Goal: Task Accomplishment & Management: Complete application form

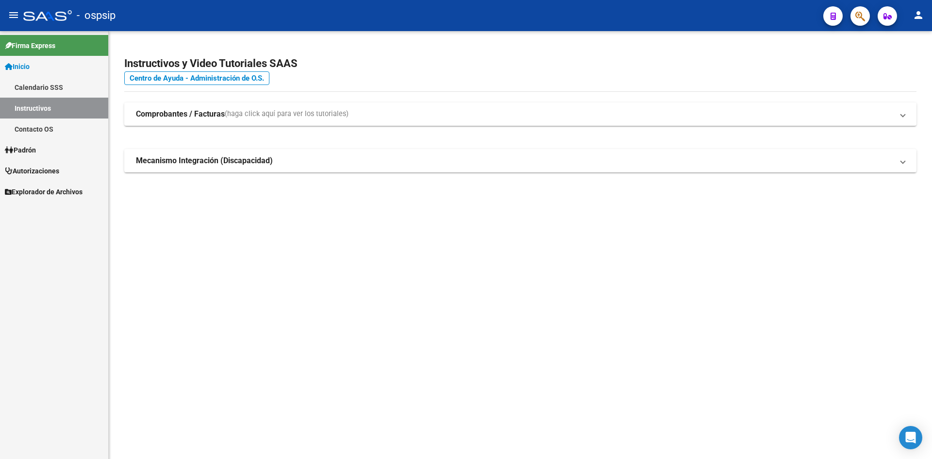
click at [48, 169] on span "Autorizaciones" at bounding box center [32, 171] width 54 height 11
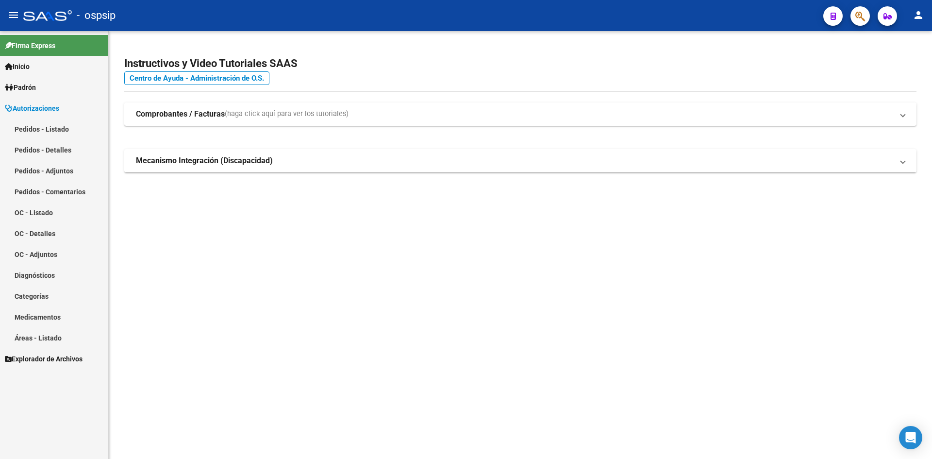
click at [47, 132] on link "Pedidos - Listado" at bounding box center [54, 128] width 108 height 21
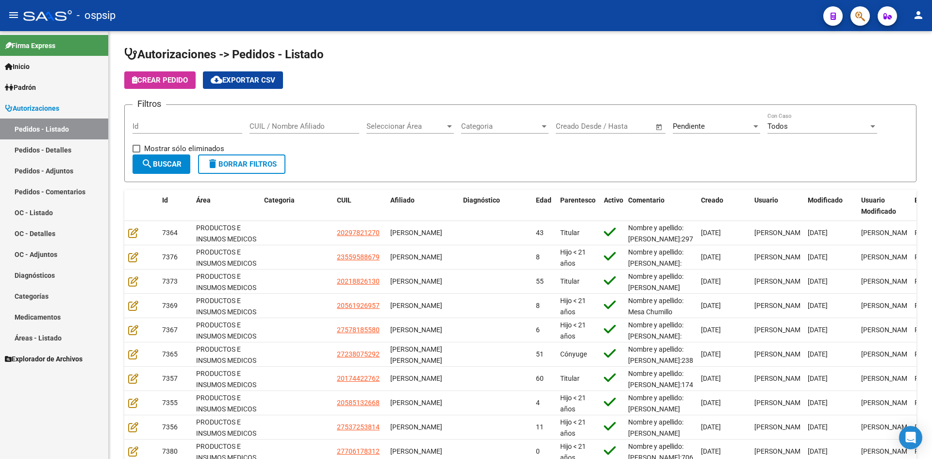
drag, startPoint x: 574, startPoint y: 85, endPoint x: 351, endPoint y: 9, distance: 234.8
click at [555, 78] on div "Crear Pedido cloud_download Exportar CSV" at bounding box center [520, 79] width 792 height 17
click at [472, 55] on h1 "Autorizaciones -> Pedidos - Listado" at bounding box center [520, 55] width 792 height 17
drag, startPoint x: 177, startPoint y: 165, endPoint x: 181, endPoint y: 169, distance: 6.2
click at [176, 168] on button "search Buscar" at bounding box center [162, 163] width 58 height 19
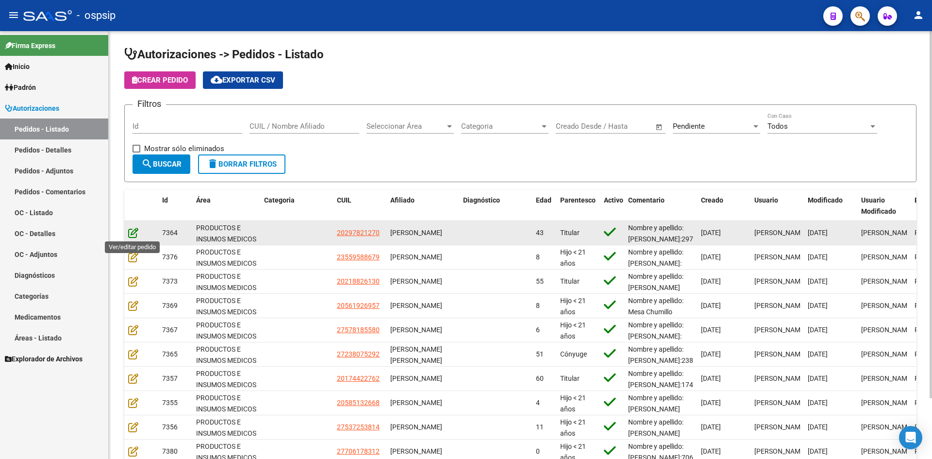
click at [131, 232] on icon at bounding box center [133, 232] width 10 height 11
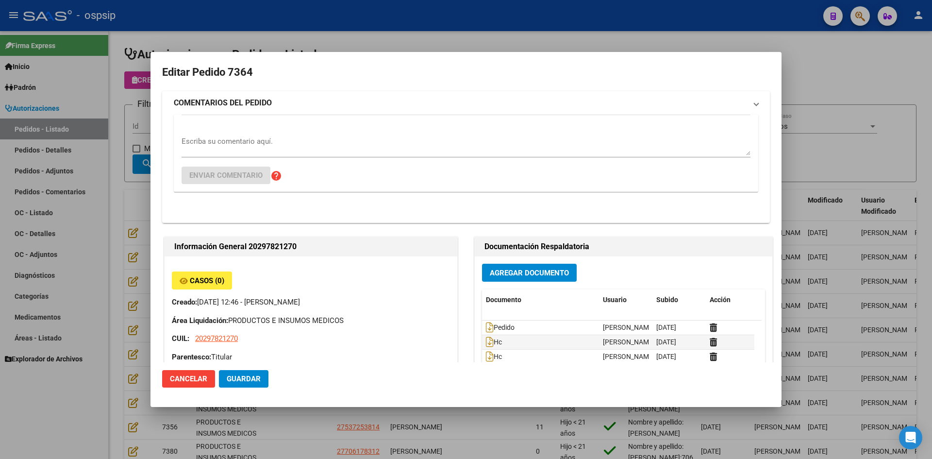
type input "Buenos Aires, JOSE C PAZ, USPALLATA 3869"
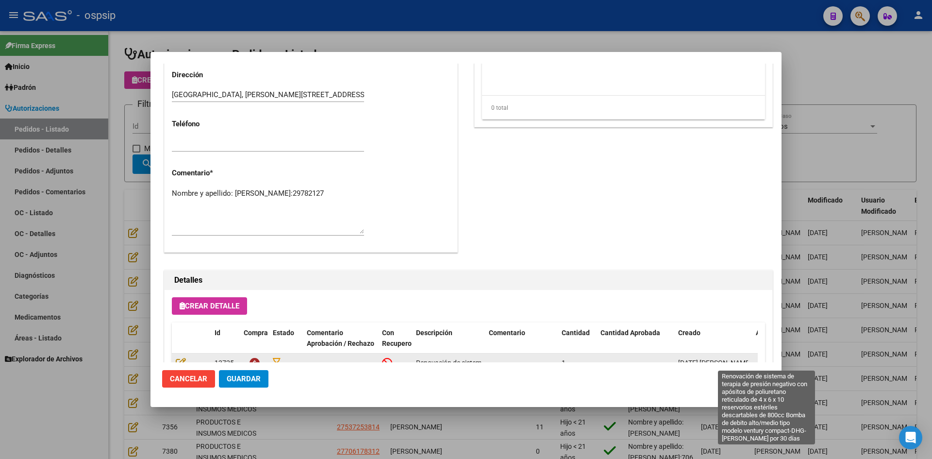
scroll to position [485, 0]
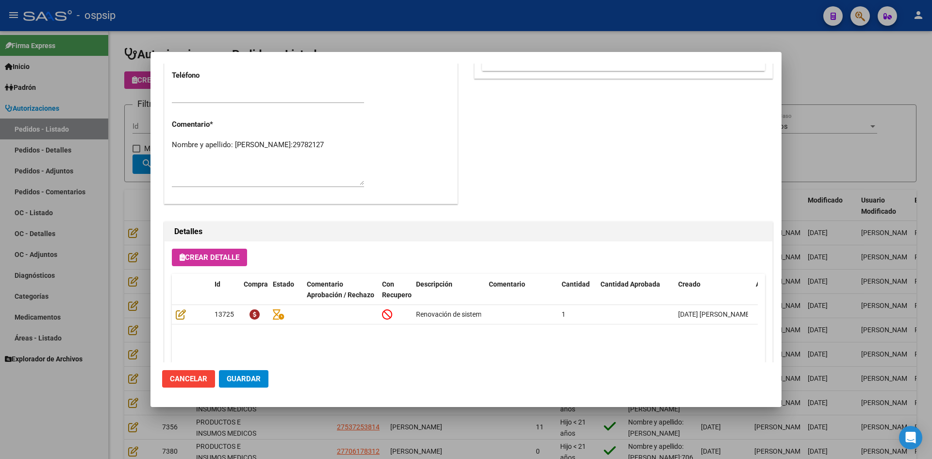
click at [418, 36] on div at bounding box center [466, 229] width 932 height 459
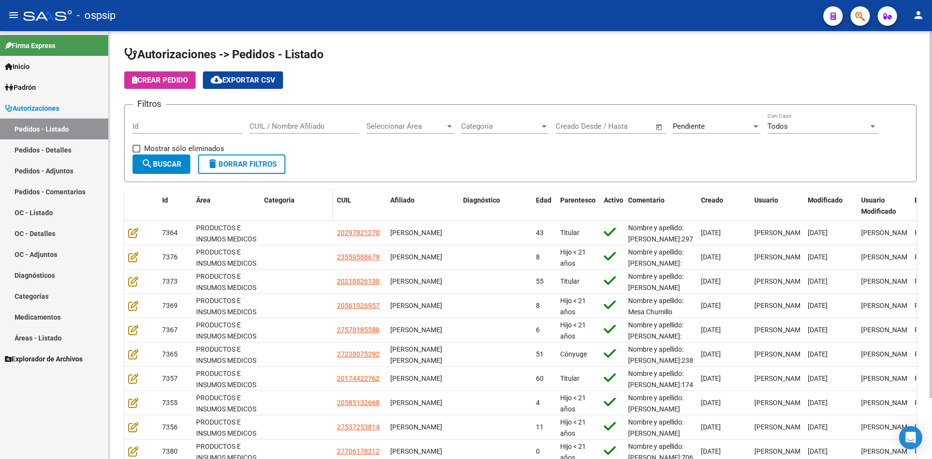
scroll to position [49, 0]
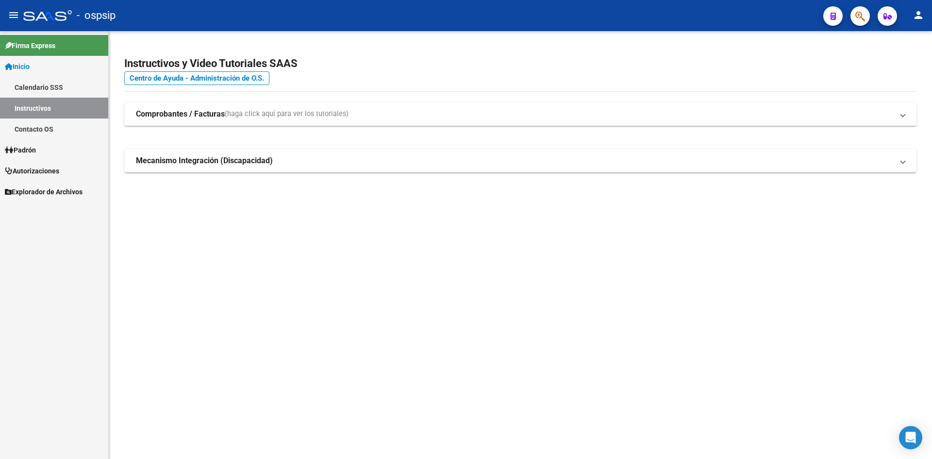
click at [36, 178] on link "Autorizaciones" at bounding box center [54, 170] width 108 height 21
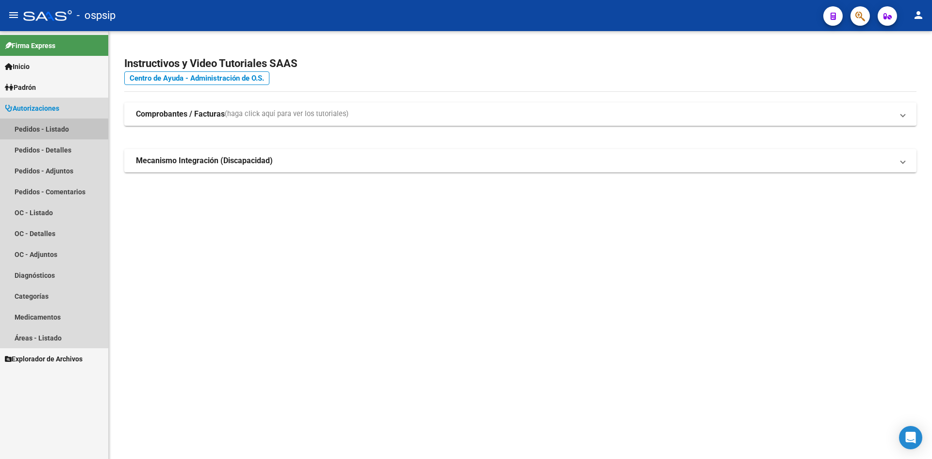
click at [49, 130] on link "Pedidos - Listado" at bounding box center [54, 128] width 108 height 21
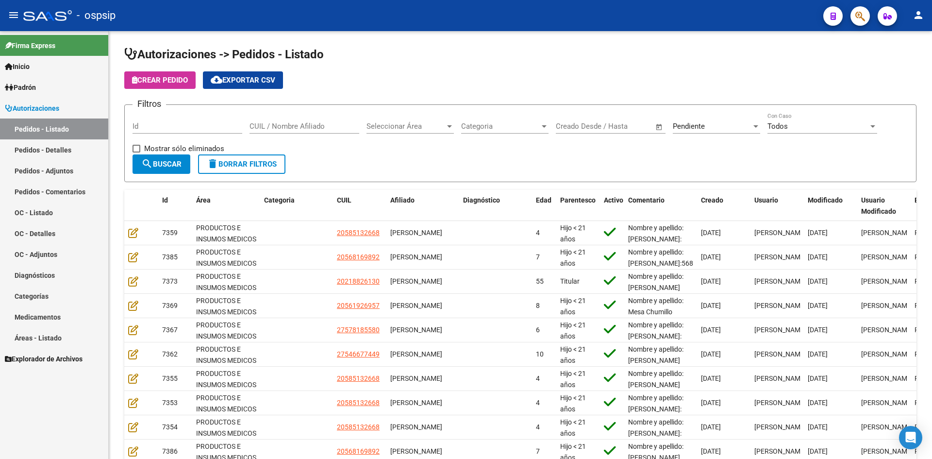
drag, startPoint x: 607, startPoint y: 55, endPoint x: 517, endPoint y: 9, distance: 101.6
click at [605, 54] on h1 "Autorizaciones -> Pedidos - Listado" at bounding box center [520, 55] width 792 height 17
click at [397, 98] on app-list-header "Autorizaciones -> Pedidos - Listado Crear Pedido cloud_download Exportar CSV Fi…" at bounding box center [520, 114] width 792 height 135
drag, startPoint x: 375, startPoint y: 166, endPoint x: 142, endPoint y: 24, distance: 272.4
click at [372, 165] on form "Filtros Id CUIL / Nombre Afiliado Seleccionar Área Seleccionar Área Categoria C…" at bounding box center [520, 143] width 792 height 78
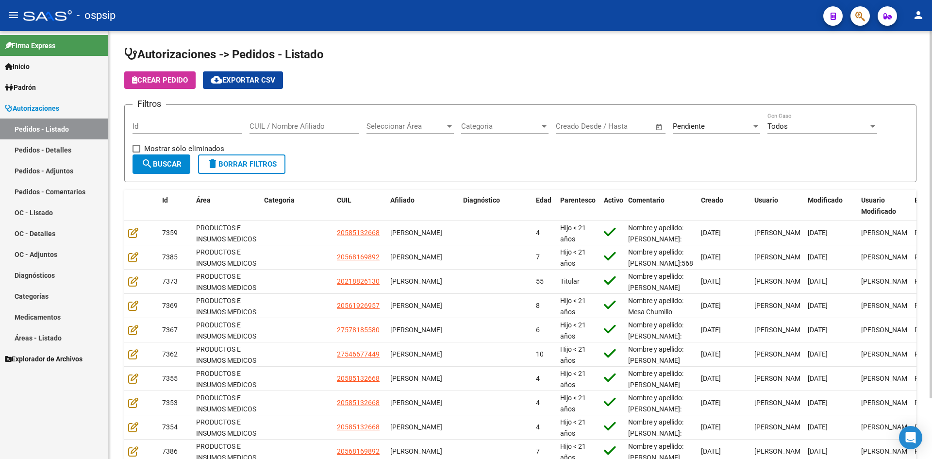
click at [736, 123] on div "Pendiente" at bounding box center [712, 126] width 79 height 9
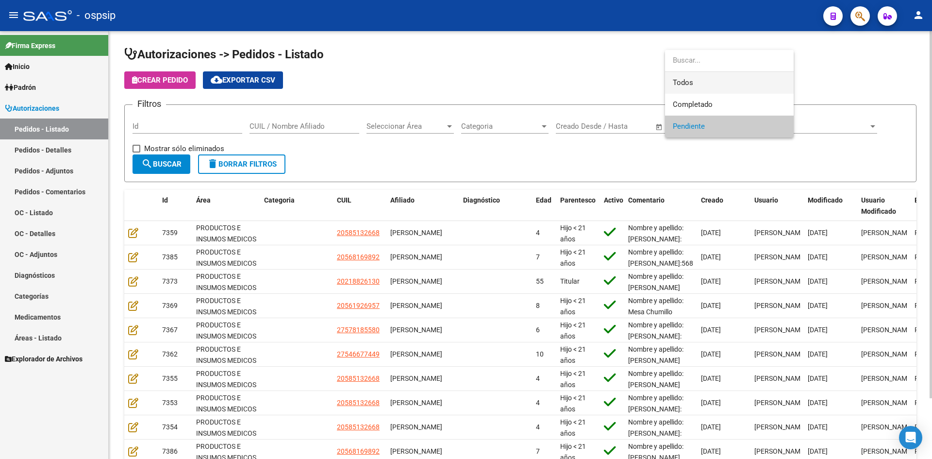
drag, startPoint x: 677, startPoint y: 83, endPoint x: 617, endPoint y: 96, distance: 61.4
click at [677, 84] on span "Todos" at bounding box center [729, 83] width 113 height 22
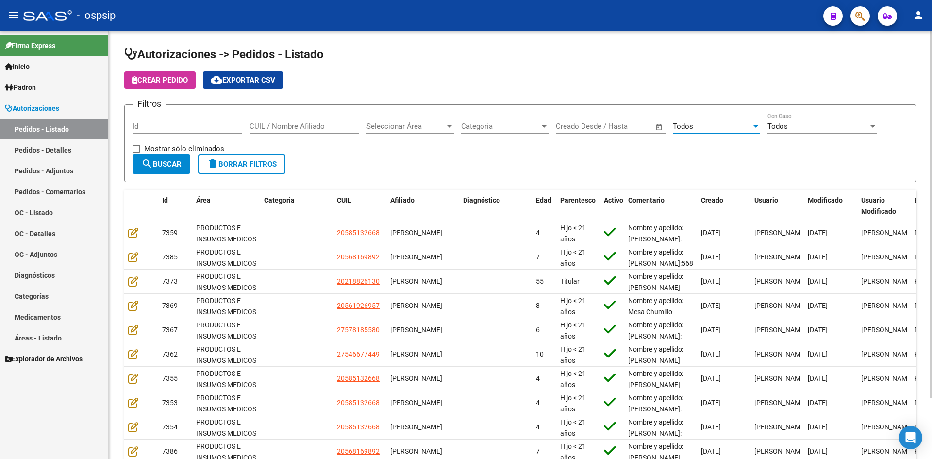
click at [172, 162] on span "search Buscar" at bounding box center [161, 164] width 40 height 9
click at [171, 126] on input "Id" at bounding box center [188, 126] width 110 height 9
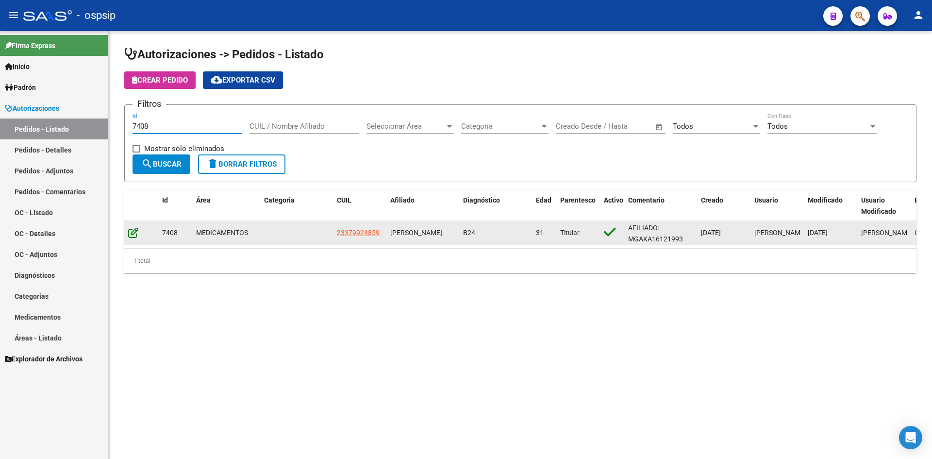
type input "7408"
click at [132, 234] on icon at bounding box center [133, 232] width 10 height 11
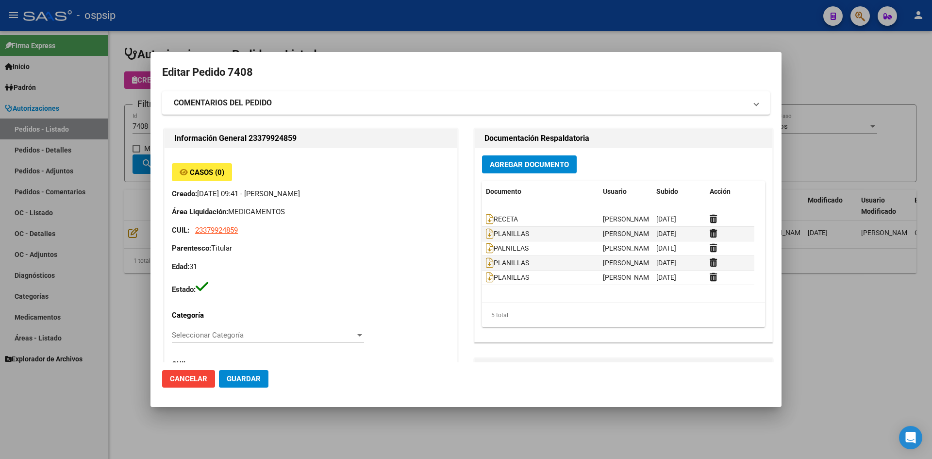
type input "Capital Federal, CABA, PRIMERA JUNTA 3974"
click at [486, 218] on icon at bounding box center [490, 219] width 8 height 11
click at [532, 164] on span "Agregar Documento" at bounding box center [529, 164] width 79 height 9
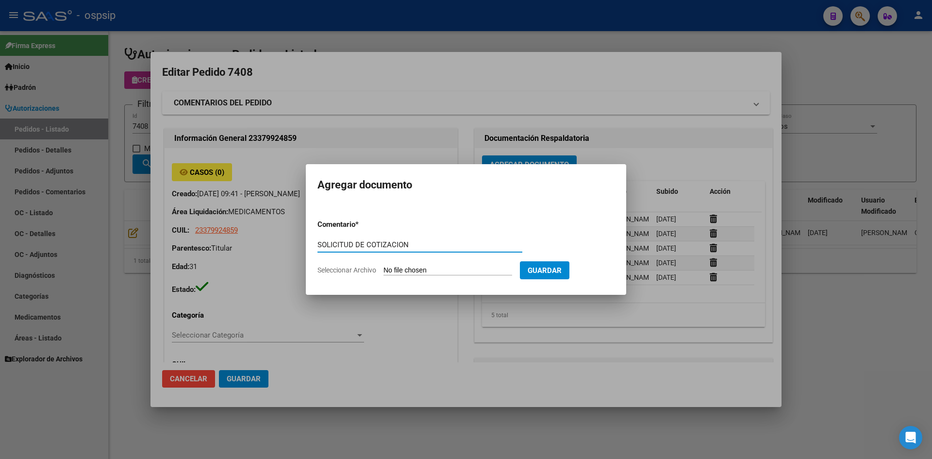
type input "SOLICITUD DE COTIZACION"
click at [383, 266] on input "Seleccionar Archivo" at bounding box center [447, 270] width 129 height 9
type input "C:\fakepath\SOLICITUD DE COTIZACION N°7408.pdf"
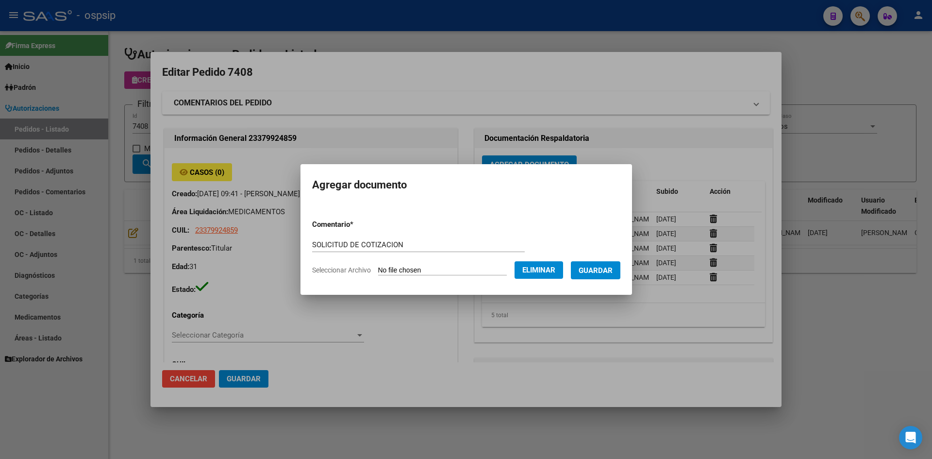
click at [601, 268] on span "Guardar" at bounding box center [596, 270] width 34 height 9
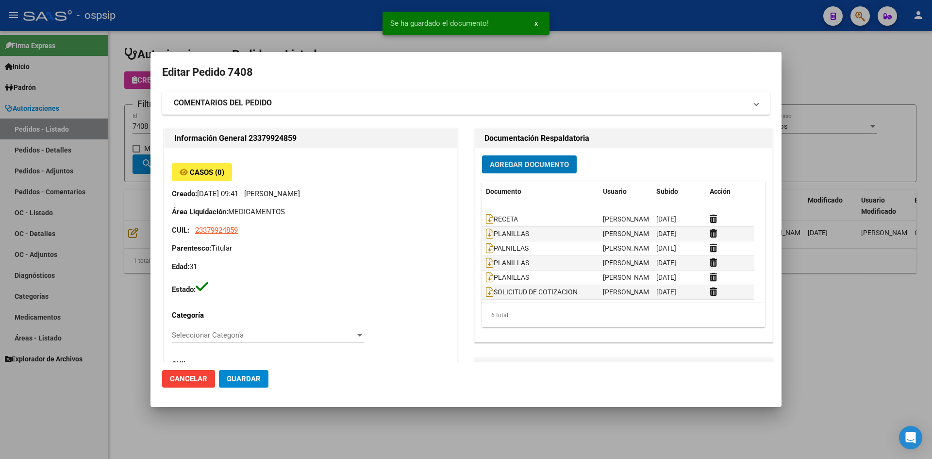
click at [249, 373] on button "Guardar" at bounding box center [244, 378] width 50 height 17
click at [355, 33] on div at bounding box center [466, 229] width 932 height 459
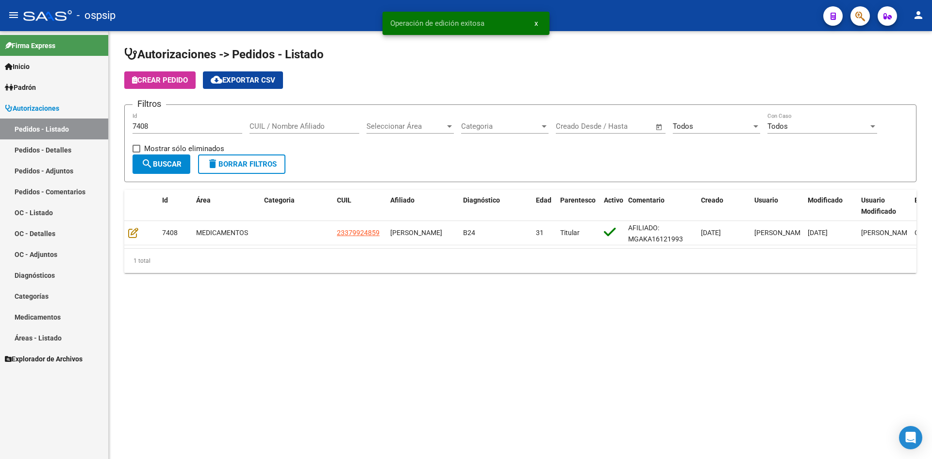
click at [199, 125] on input "7408" at bounding box center [188, 126] width 110 height 9
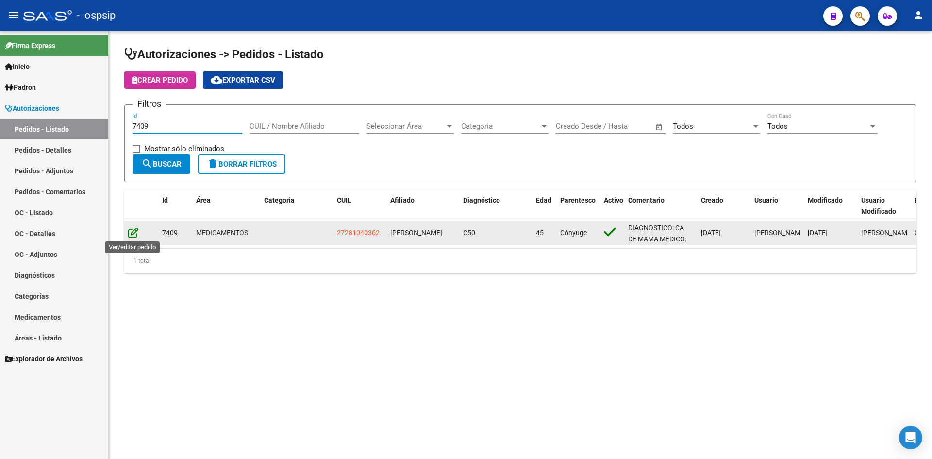
type input "7409"
click at [130, 234] on icon at bounding box center [133, 232] width 10 height 11
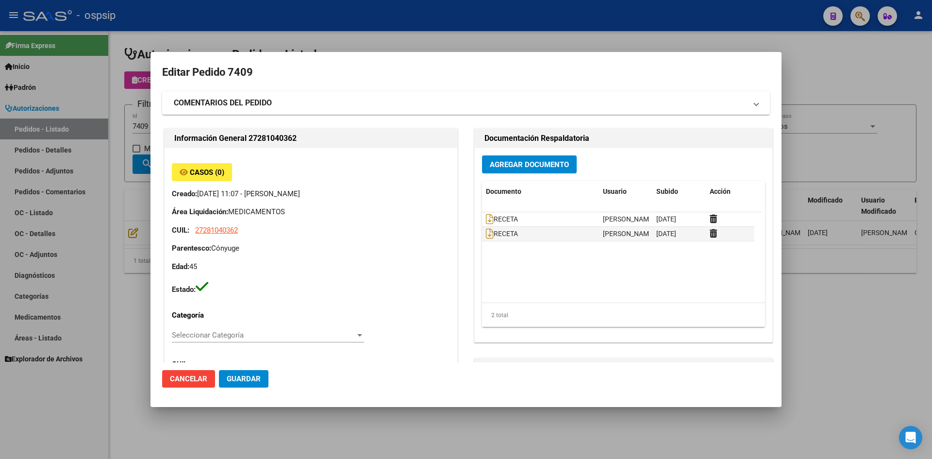
type input "[GEOGRAPHIC_DATA], [PERSON_NAME][STREET_ADDRESS], Piso: 01, Departamento: 1"
click at [488, 216] on icon at bounding box center [490, 219] width 8 height 11
click at [486, 236] on icon at bounding box center [490, 233] width 8 height 11
click at [516, 164] on span "Agregar Documento" at bounding box center [529, 164] width 79 height 9
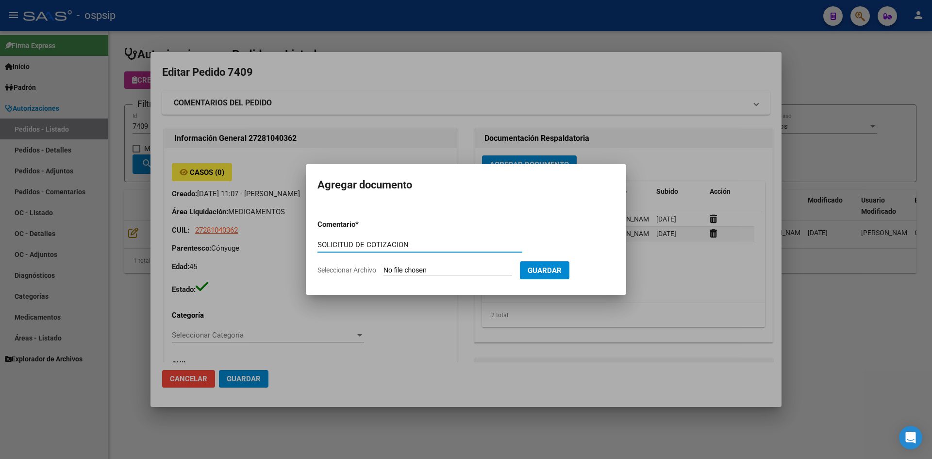
type input "SOLICITUD DE COTIZACION"
click at [383, 266] on input "Seleccionar Archivo" at bounding box center [447, 270] width 129 height 9
type input "C:\fakepath\SOLICITUD DE COTIZACION N°7409.pdf"
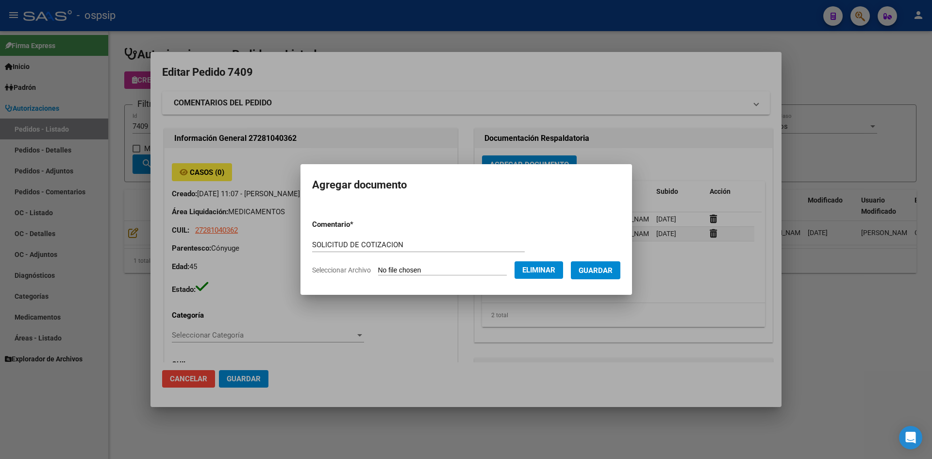
click at [601, 267] on span "Guardar" at bounding box center [596, 270] width 34 height 9
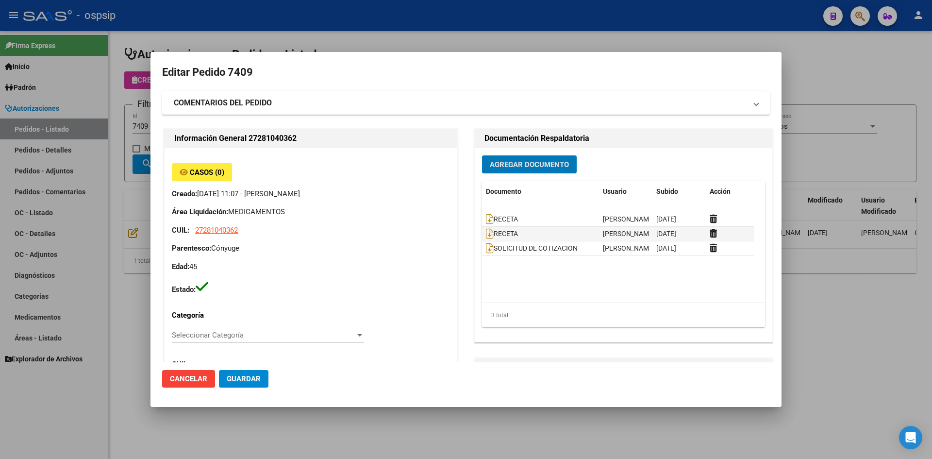
drag, startPoint x: 377, startPoint y: 15, endPoint x: 289, endPoint y: 4, distance: 88.1
click at [376, 15] on div at bounding box center [466, 229] width 932 height 459
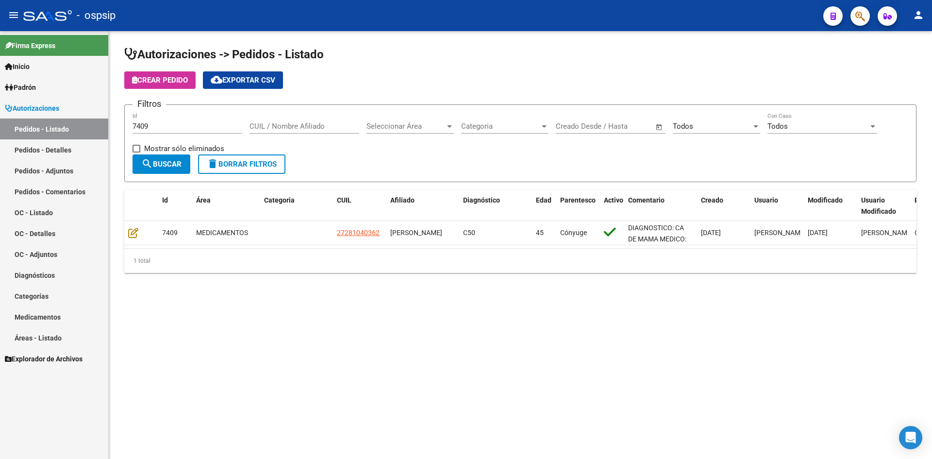
click at [186, 129] on input "7409" at bounding box center [188, 126] width 110 height 9
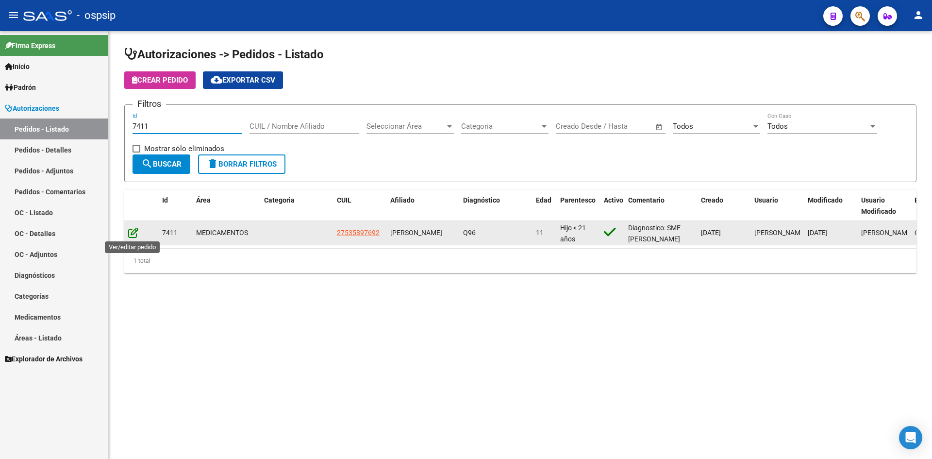
type input "7411"
click at [132, 235] on icon at bounding box center [133, 232] width 10 height 11
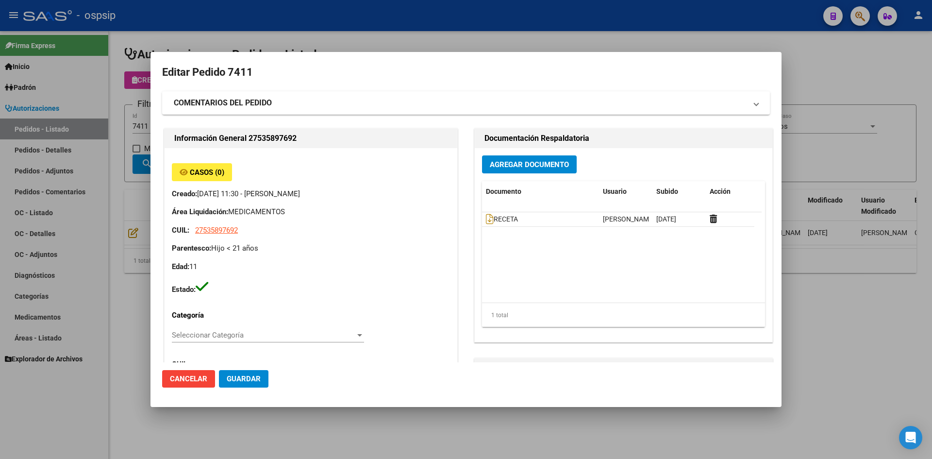
type input "[GEOGRAPHIC_DATA], [PERSON_NAME], 1143 1876"
click at [486, 216] on icon at bounding box center [490, 219] width 8 height 11
click at [490, 163] on span "Agregar Documento" at bounding box center [529, 164] width 79 height 9
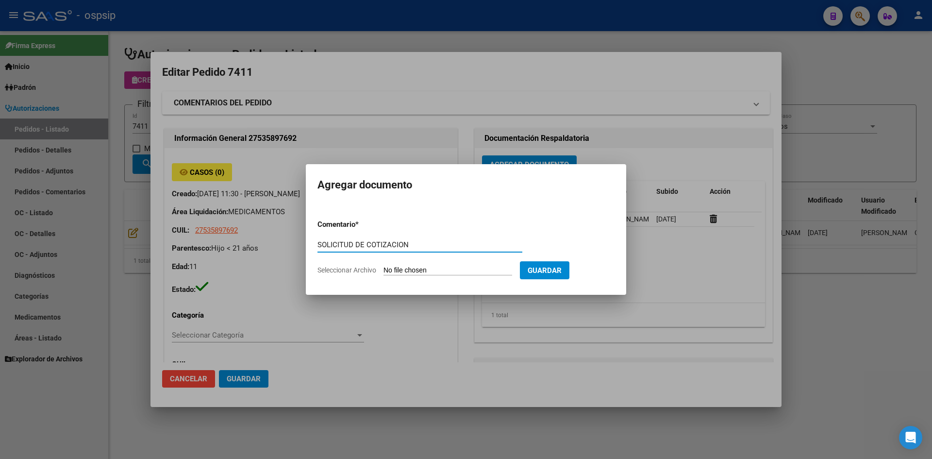
type input "SOLICITUD DE COTIZACION"
click at [383, 266] on input "Seleccionar Archivo" at bounding box center [447, 270] width 129 height 9
type input "C:\fakepath\SOLICITUD DE COTIZACION N°7411.pdf"
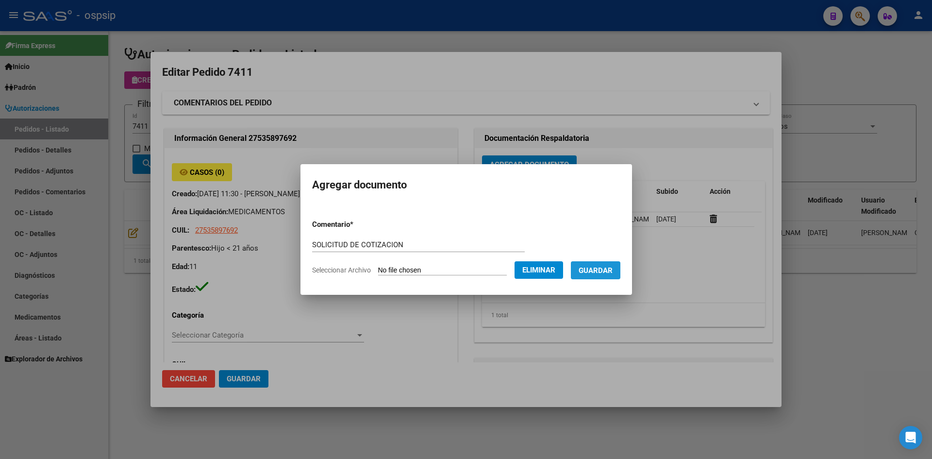
click at [601, 274] on span "Guardar" at bounding box center [596, 270] width 34 height 9
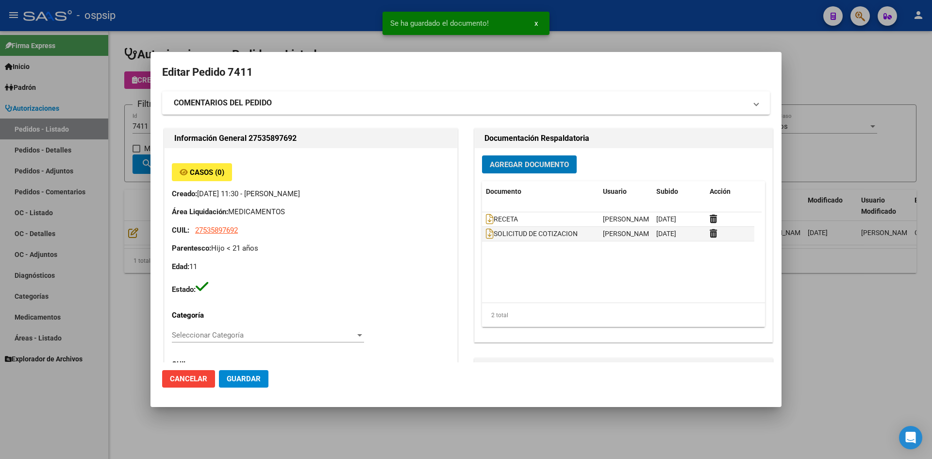
click at [244, 379] on span "Guardar" at bounding box center [244, 378] width 34 height 9
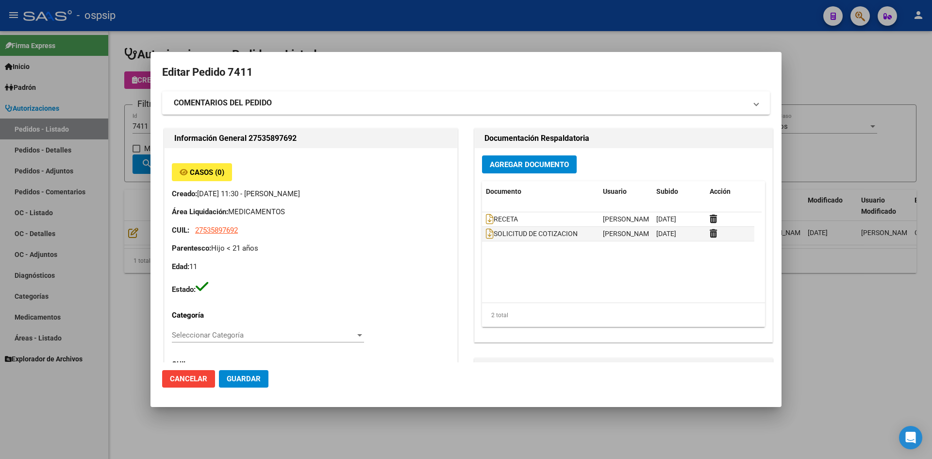
click at [266, 24] on div at bounding box center [466, 229] width 932 height 459
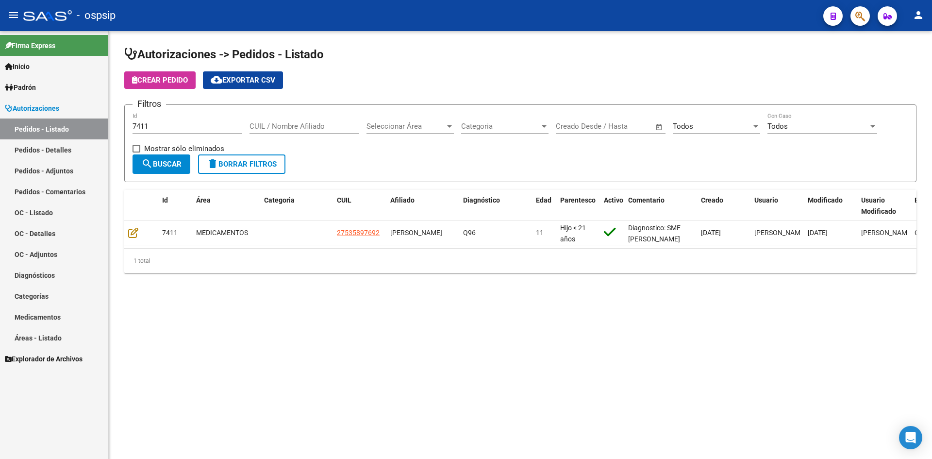
click at [173, 131] on div "7411 Id" at bounding box center [188, 123] width 110 height 21
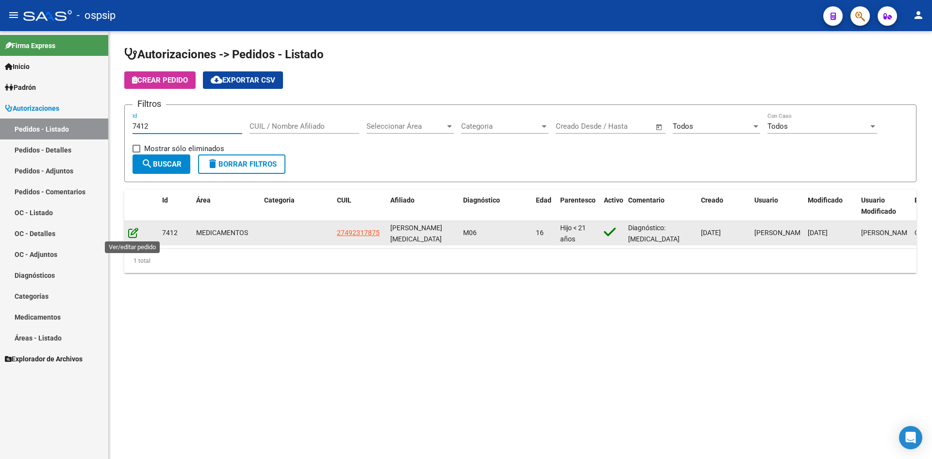
type input "7412"
click at [133, 234] on icon at bounding box center [133, 232] width 10 height 11
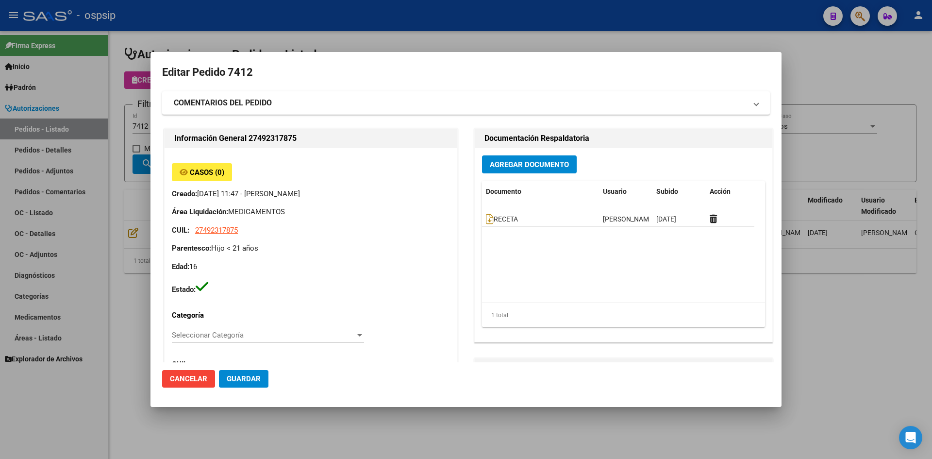
type input "[GEOGRAPHIC_DATA], [PERSON_NAME], SUDAMERICA 6028"
click at [486, 221] on icon at bounding box center [490, 219] width 8 height 11
click at [514, 164] on span "Agregar Documento" at bounding box center [529, 164] width 79 height 9
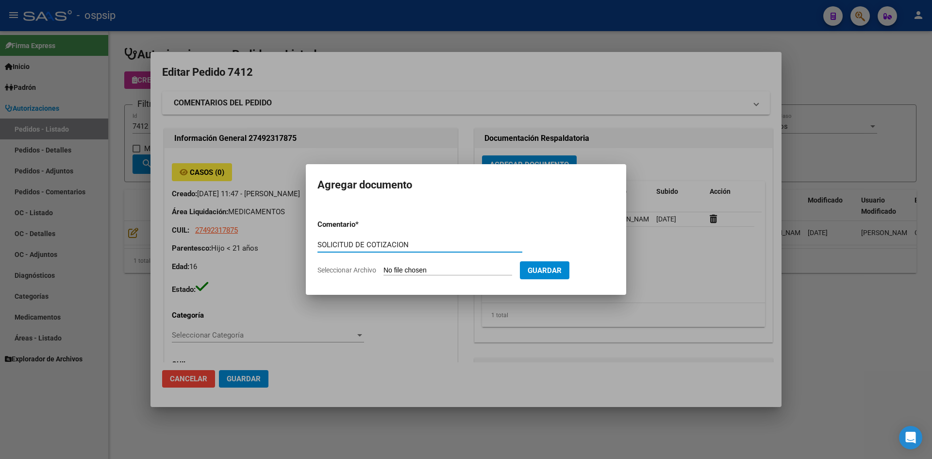
type input "SOLICITUD DE COTIZACION"
click at [383, 266] on input "Seleccionar Archivo" at bounding box center [447, 270] width 129 height 9
type input "C:\fakepath\SOLICITUD DE COTIZACION N°7412.pdf"
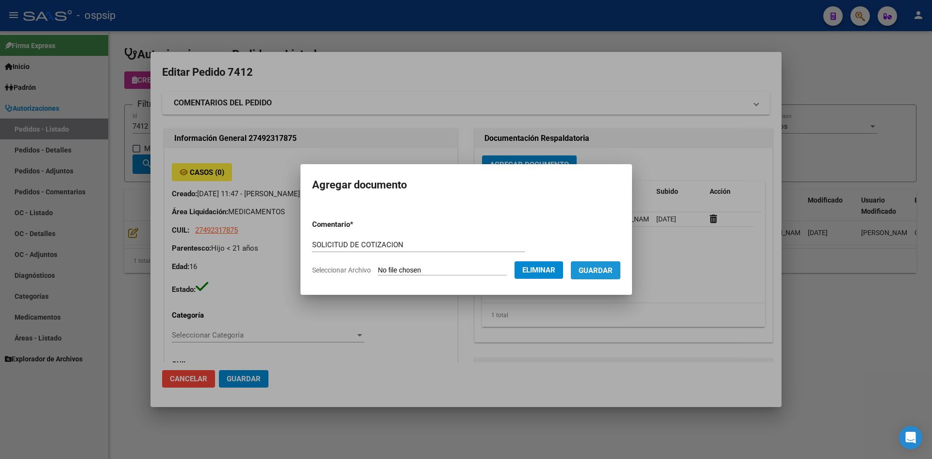
drag, startPoint x: 615, startPoint y: 271, endPoint x: 613, endPoint y: 280, distance: 8.6
click at [613, 271] on span "Guardar" at bounding box center [596, 270] width 34 height 9
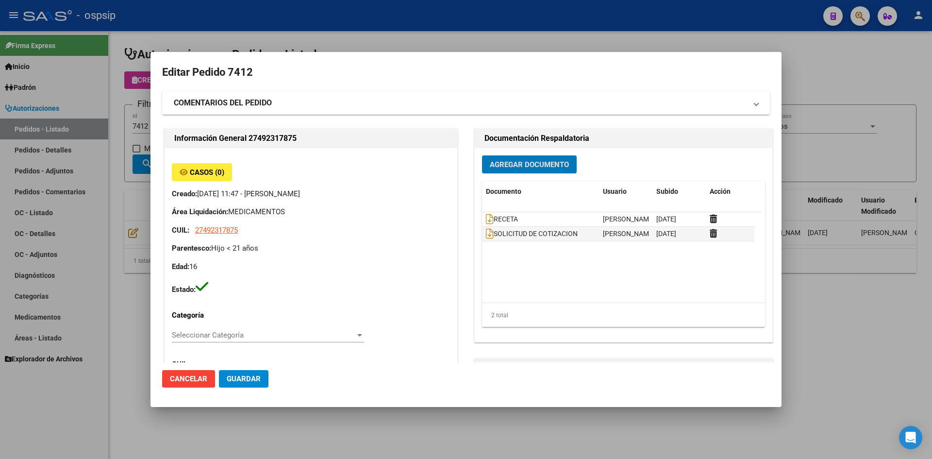
click at [406, 29] on div at bounding box center [466, 229] width 932 height 459
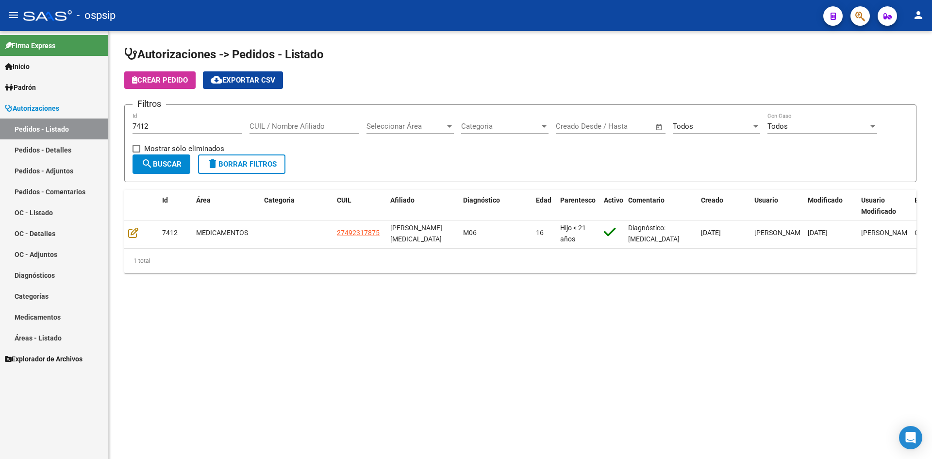
click at [214, 121] on div "7412 Id" at bounding box center [188, 123] width 110 height 21
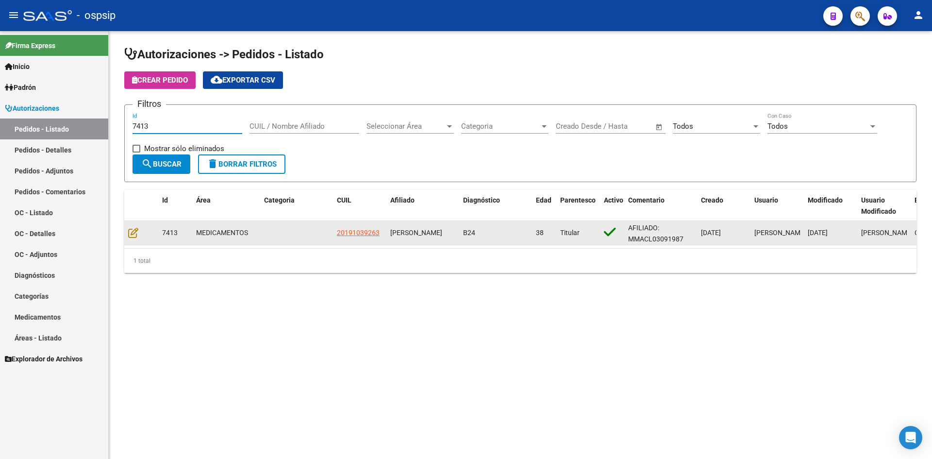
type input "7413"
click at [127, 231] on datatable-body-cell at bounding box center [141, 233] width 34 height 24
click at [130, 231] on icon at bounding box center [133, 232] width 10 height 11
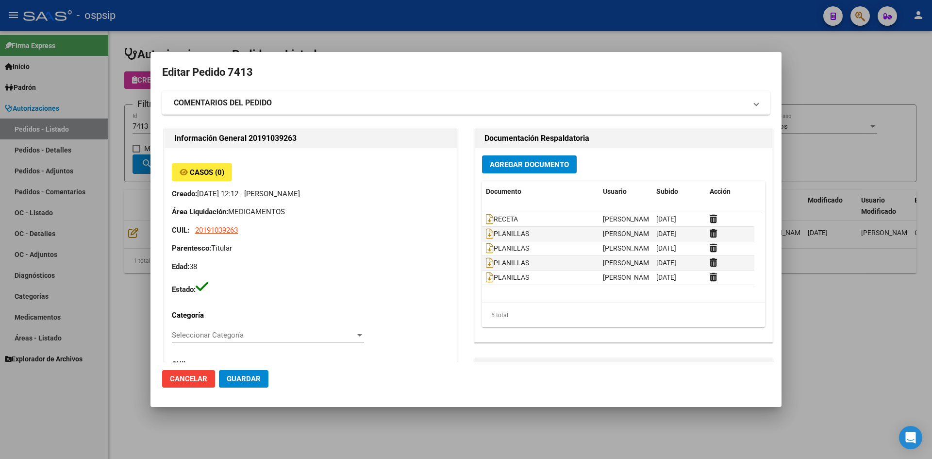
type input "Capital Federal, CABA, [GEOGRAPHIC_DATA] AV. 1670, [GEOGRAPHIC_DATA]: 5"
click at [486, 217] on icon at bounding box center [490, 219] width 8 height 11
click at [499, 166] on span "Agregar Documento" at bounding box center [529, 164] width 79 height 9
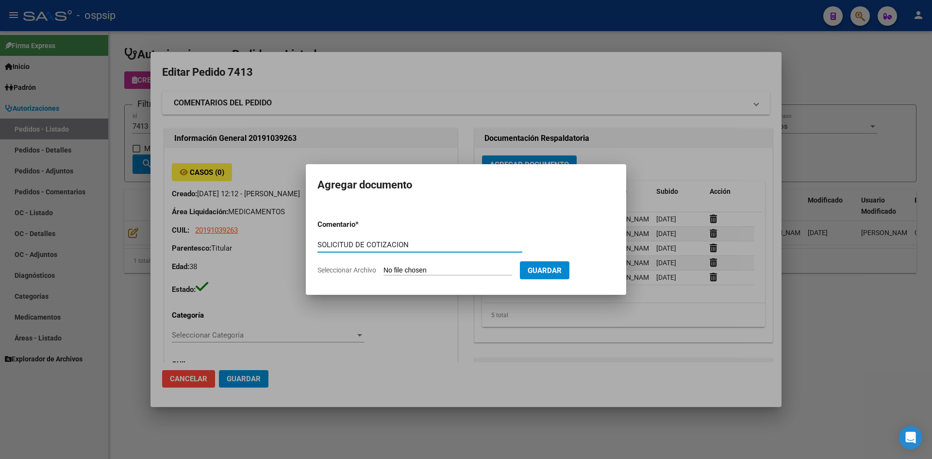
type input "SOLICITUD DE COTIZACION"
click at [383, 266] on input "Seleccionar Archivo" at bounding box center [447, 270] width 129 height 9
type input "C:\fakepath\SOLICITUD DE COTIZACION N°7413.pdf"
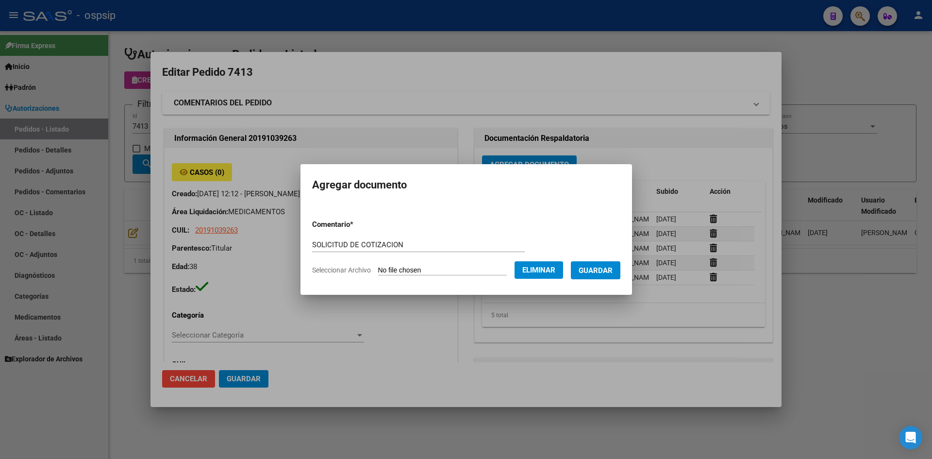
click at [613, 277] on button "Guardar" at bounding box center [596, 270] width 50 height 18
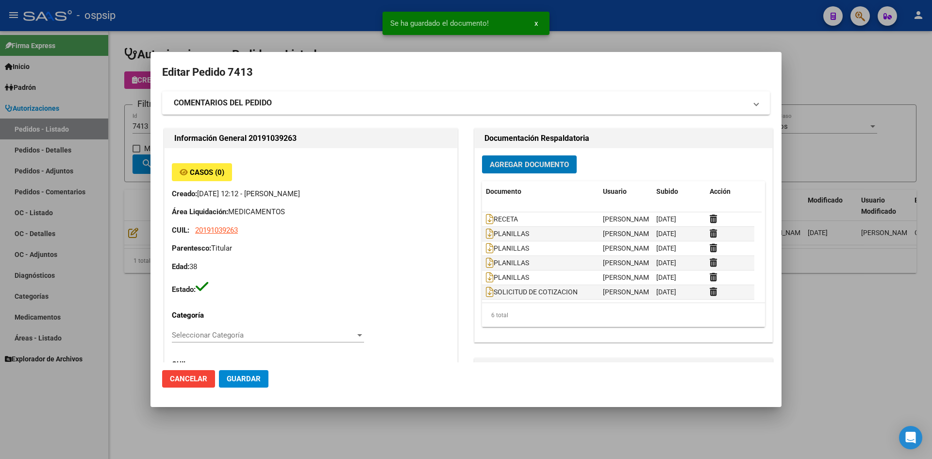
click at [245, 372] on button "Guardar" at bounding box center [244, 378] width 50 height 17
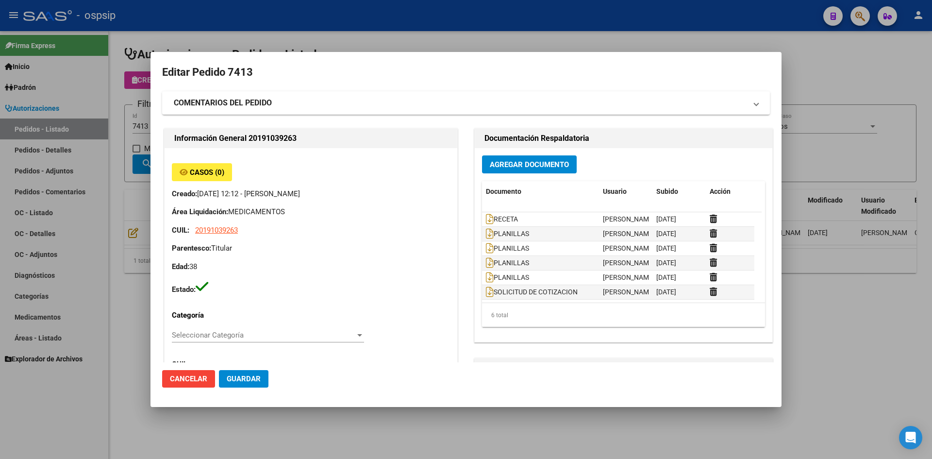
click at [410, 41] on div at bounding box center [466, 229] width 932 height 459
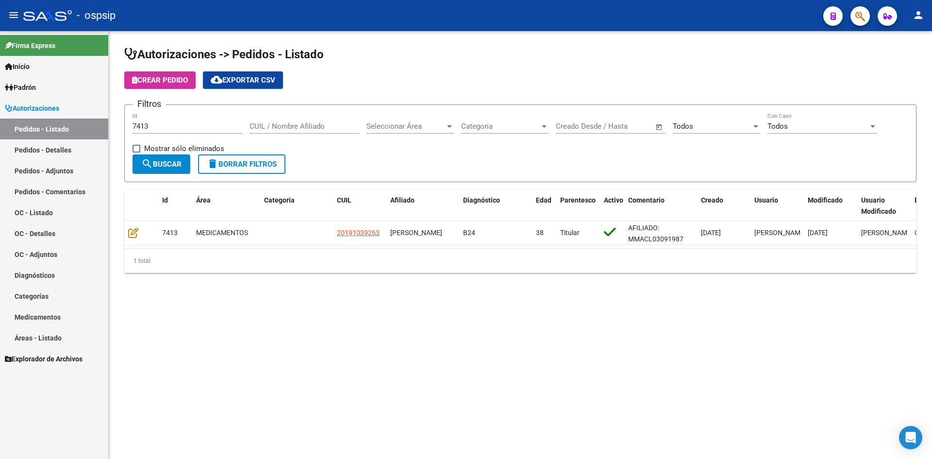
click at [202, 132] on div "7413 Id" at bounding box center [188, 123] width 110 height 21
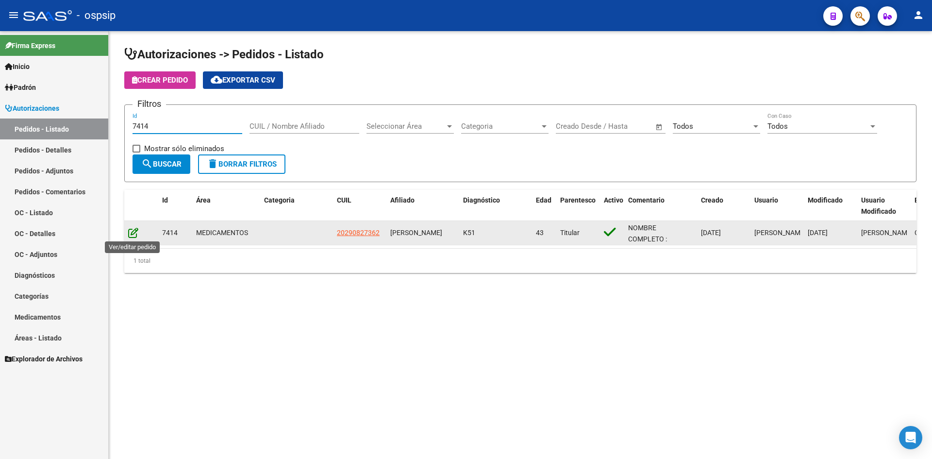
type input "7414"
click at [136, 232] on icon at bounding box center [133, 232] width 10 height 11
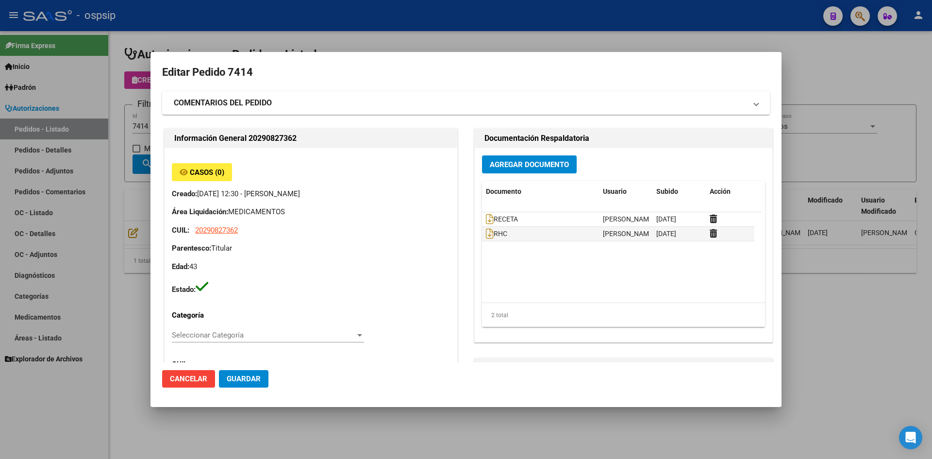
type input "Tucuman, [DATE][PERSON_NAME] DE T, [PERSON_NAME] 1019"
click at [486, 214] on icon at bounding box center [490, 219] width 8 height 11
click at [502, 161] on span "Agregar Documento" at bounding box center [529, 164] width 79 height 9
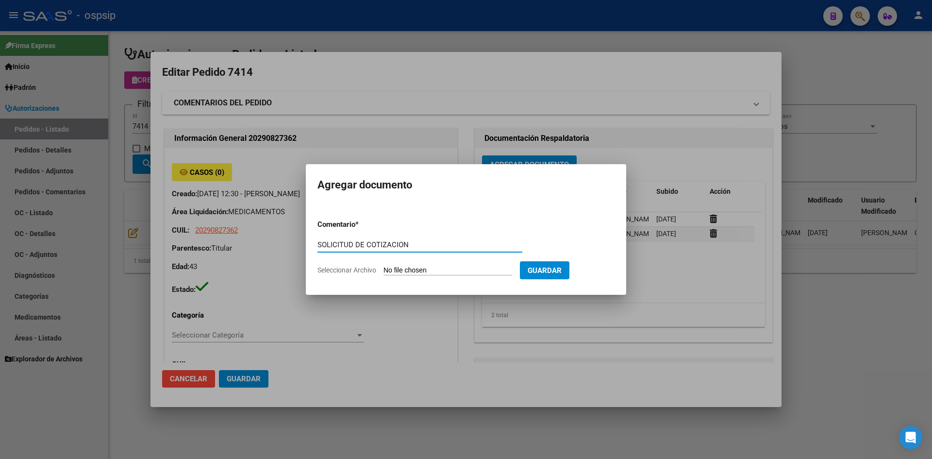
type input "SOLICITUD DE COTIZACION"
click at [383, 266] on input "Seleccionar Archivo" at bounding box center [447, 270] width 129 height 9
type input "C:\fakepath\SOLICITUD DE COTIZACION N°7414.pdf"
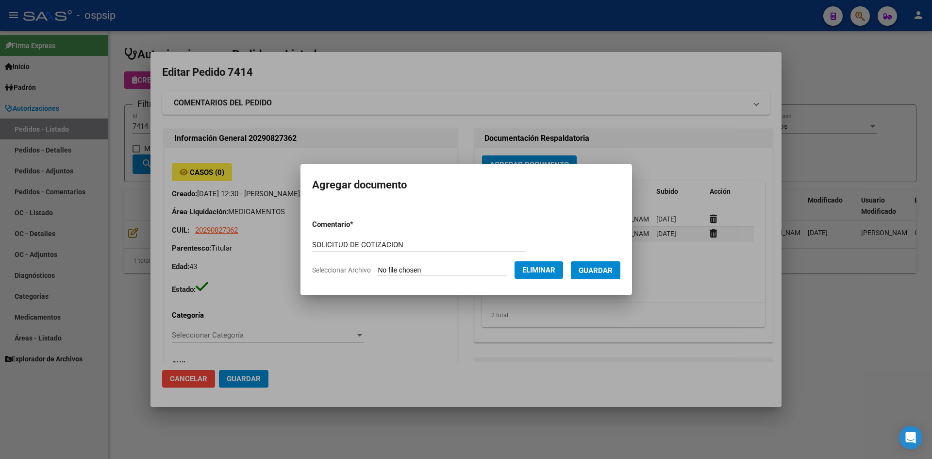
click at [602, 271] on span "Guardar" at bounding box center [596, 270] width 34 height 9
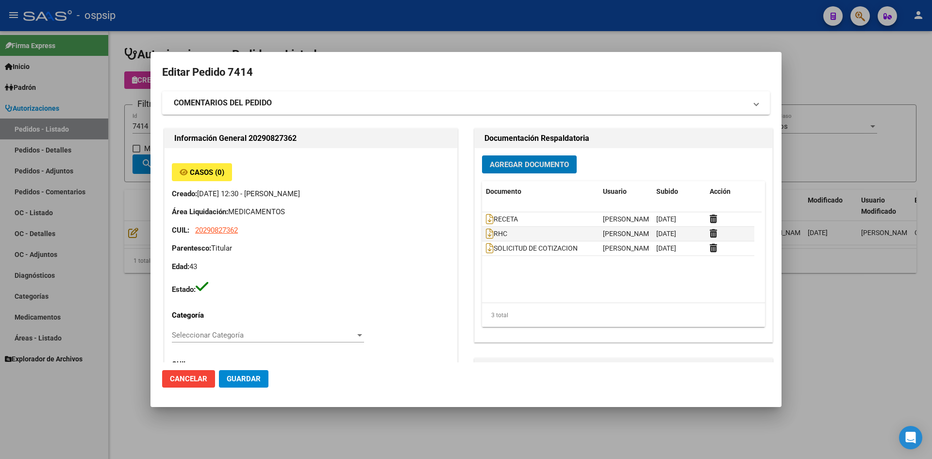
click at [456, 25] on div at bounding box center [466, 229] width 932 height 459
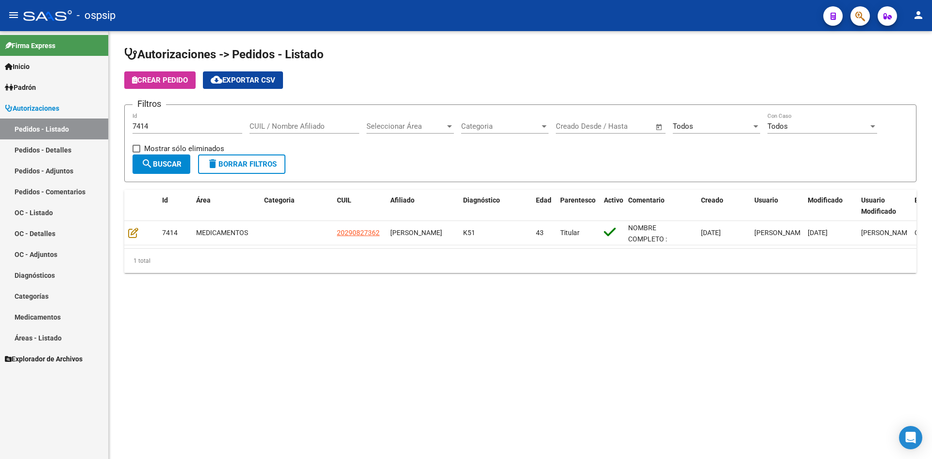
click at [160, 128] on input "7414" at bounding box center [188, 126] width 110 height 9
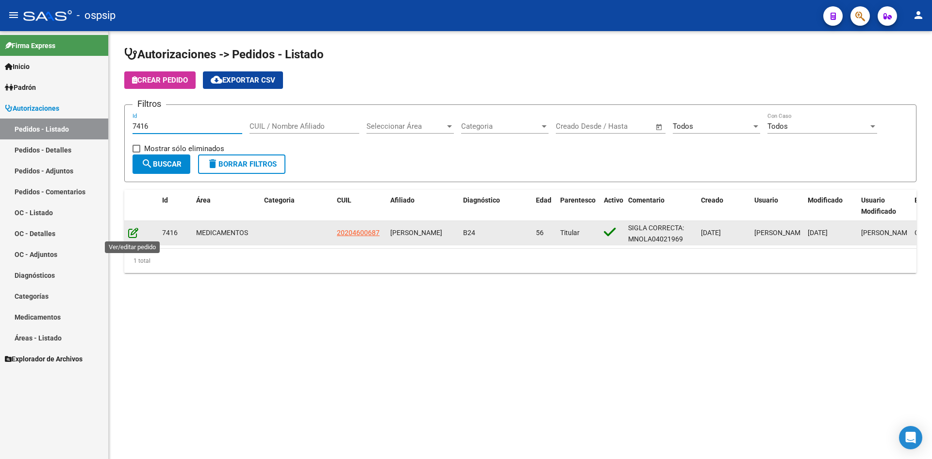
type input "7416"
click at [135, 234] on icon at bounding box center [133, 232] width 10 height 11
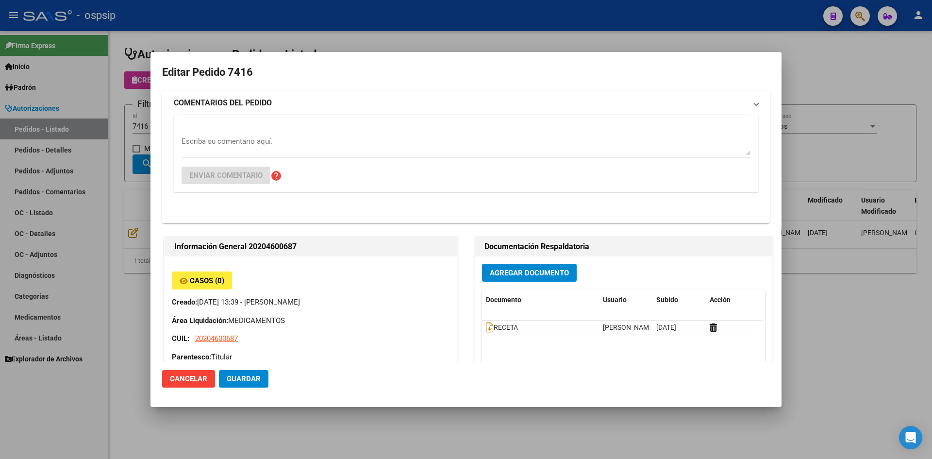
type input "[PERSON_NAME]"
type input "[GEOGRAPHIC_DATA], GENERAL [PERSON_NAME], [GEOGRAPHIC_DATA] 716, Piso: 00, Depa…"
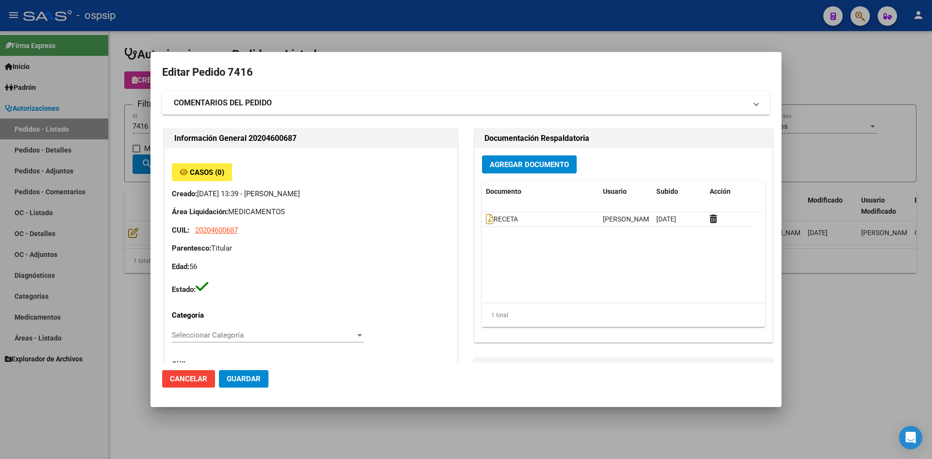
click at [322, 51] on div at bounding box center [466, 229] width 932 height 459
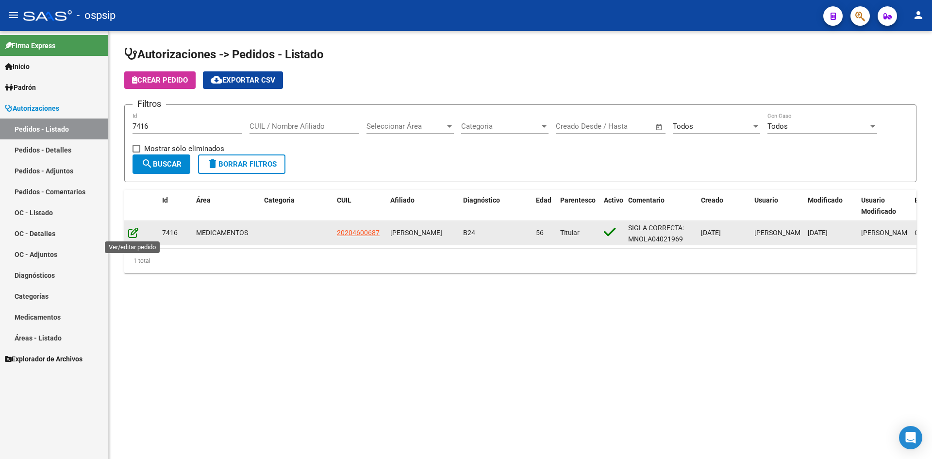
click at [136, 232] on icon at bounding box center [133, 232] width 10 height 11
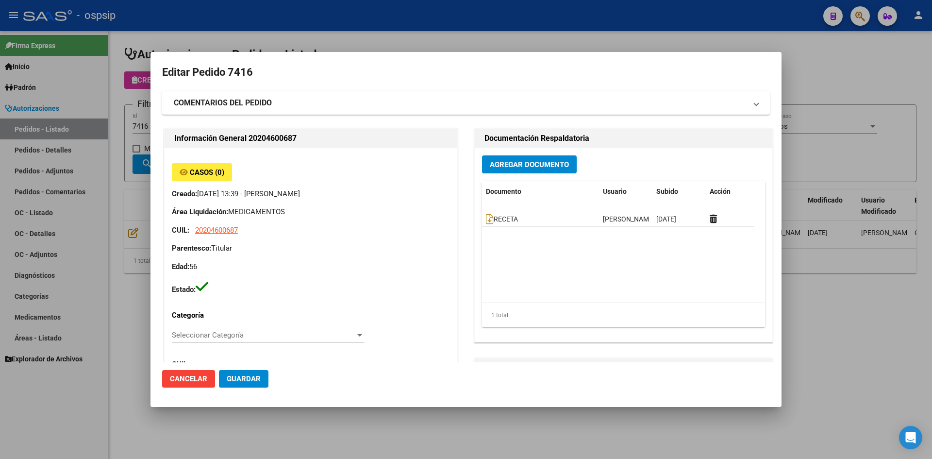
type input "[PERSON_NAME]"
type input "[GEOGRAPHIC_DATA], GENERAL [PERSON_NAME], [GEOGRAPHIC_DATA] 716, Piso: 00, Depa…"
click at [487, 217] on icon at bounding box center [490, 219] width 8 height 11
click at [525, 166] on span "Agregar Documento" at bounding box center [529, 164] width 79 height 9
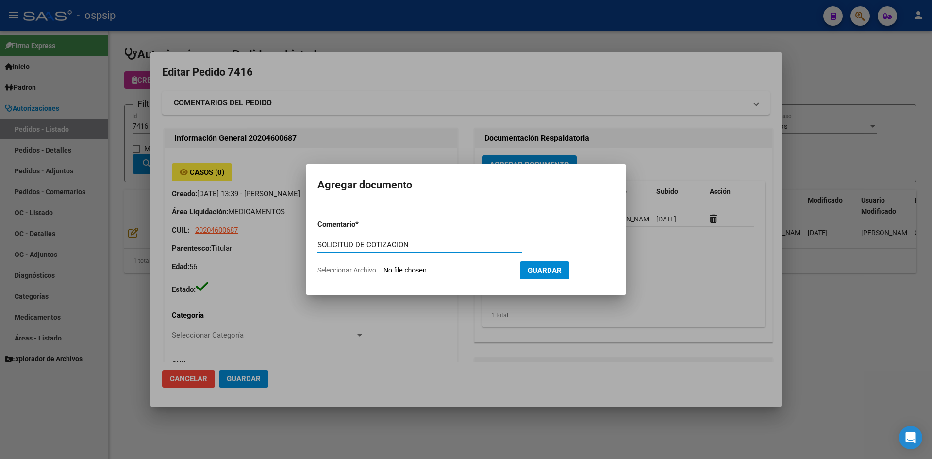
type input "SOLICITUD DE COTIZACION"
click at [383, 266] on input "Seleccionar Archivo" at bounding box center [447, 270] width 129 height 9
type input "C:\fakepath\SOLICITUD DE COTIZACION N°7416.pdf"
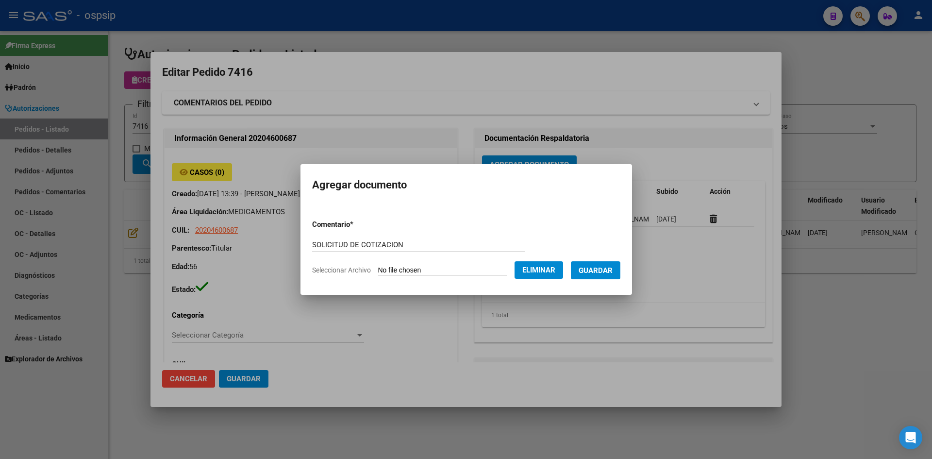
drag, startPoint x: 599, startPoint y: 273, endPoint x: 594, endPoint y: 268, distance: 7.6
click at [598, 271] on span "Guardar" at bounding box center [596, 270] width 34 height 9
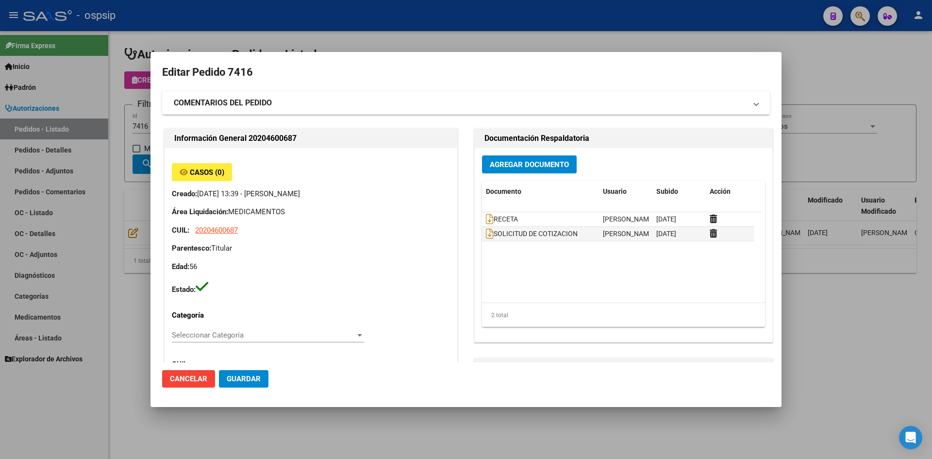
drag, startPoint x: 409, startPoint y: 42, endPoint x: 306, endPoint y: 1, distance: 110.5
click at [408, 41] on div at bounding box center [466, 229] width 932 height 459
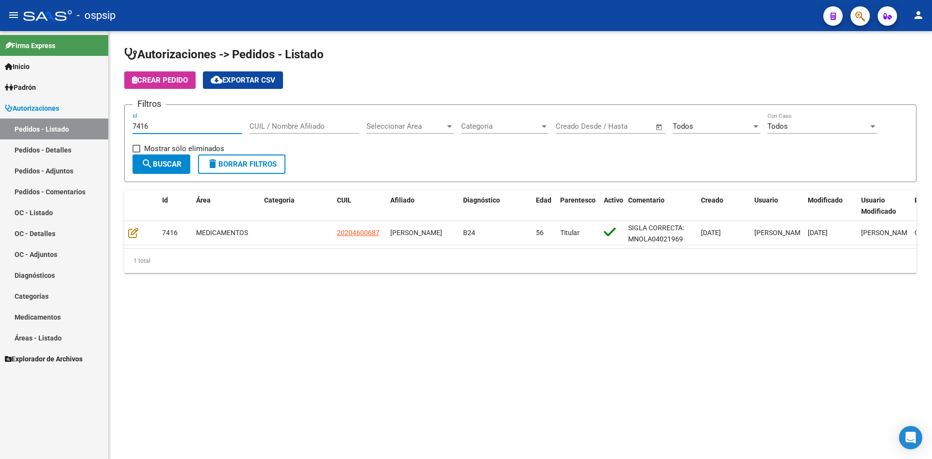
click at [161, 126] on input "7416" at bounding box center [188, 126] width 110 height 9
type input "7417"
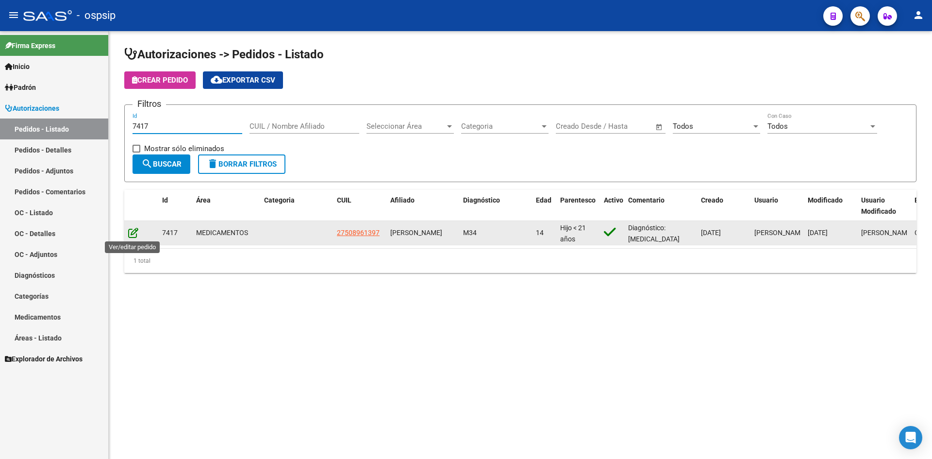
click at [134, 231] on icon at bounding box center [133, 232] width 10 height 11
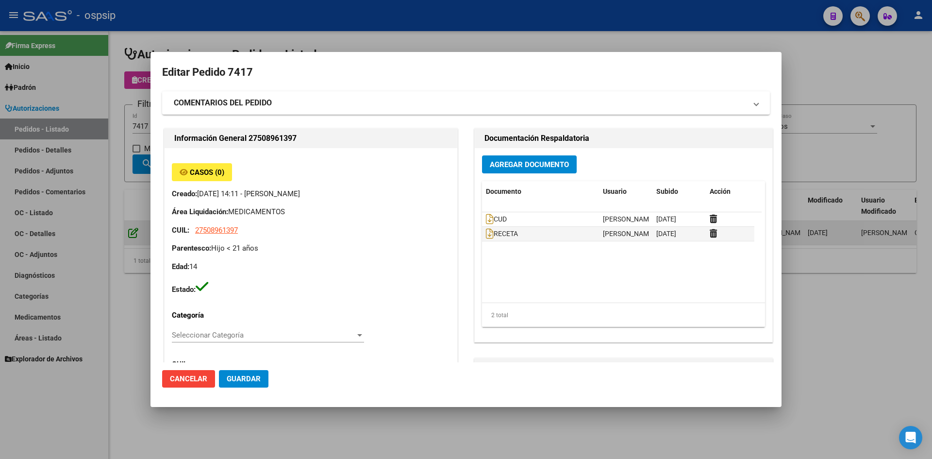
type input "[GEOGRAPHIC_DATA], BURZACO, CNEL [PERSON_NAME] 1441, Departamento: CAS"
click at [486, 235] on icon at bounding box center [490, 233] width 8 height 11
click at [494, 162] on span "Agregar Documento" at bounding box center [529, 164] width 79 height 9
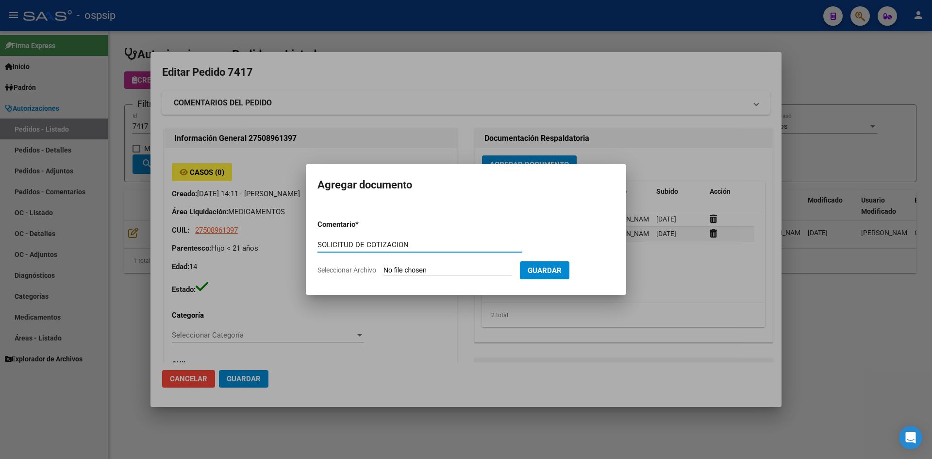
type input "SOLICITUD DE COTIZACION"
click at [383, 266] on input "Seleccionar Archivo" at bounding box center [447, 270] width 129 height 9
type input "C:\fakepath\SOLICITUD DE COTIZACION N°7417.pdf"
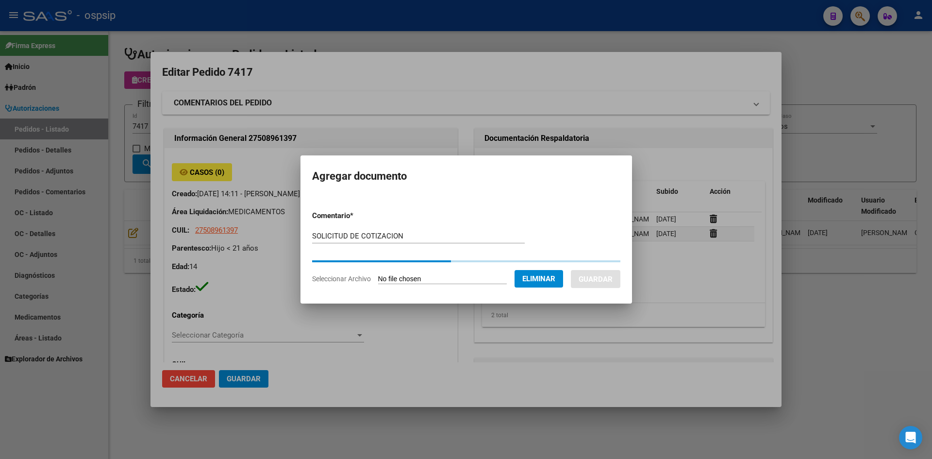
click at [603, 275] on span "Guardar" at bounding box center [596, 279] width 34 height 9
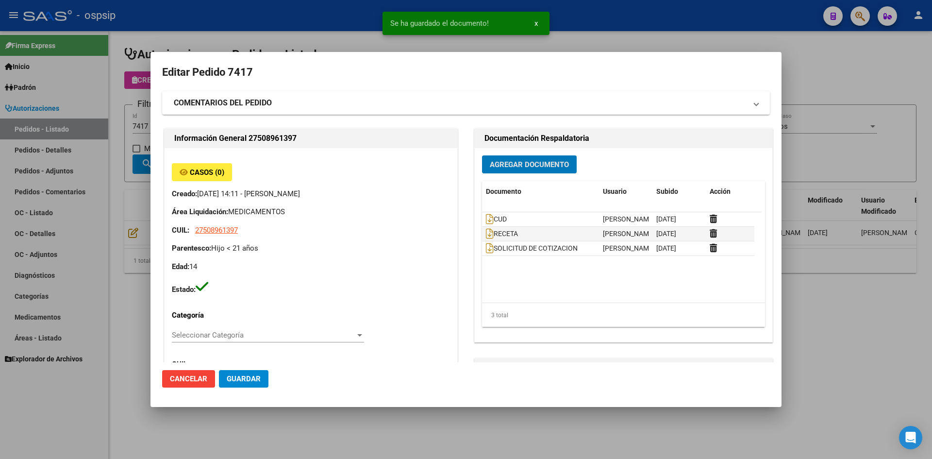
click at [254, 373] on button "Guardar" at bounding box center [244, 378] width 50 height 17
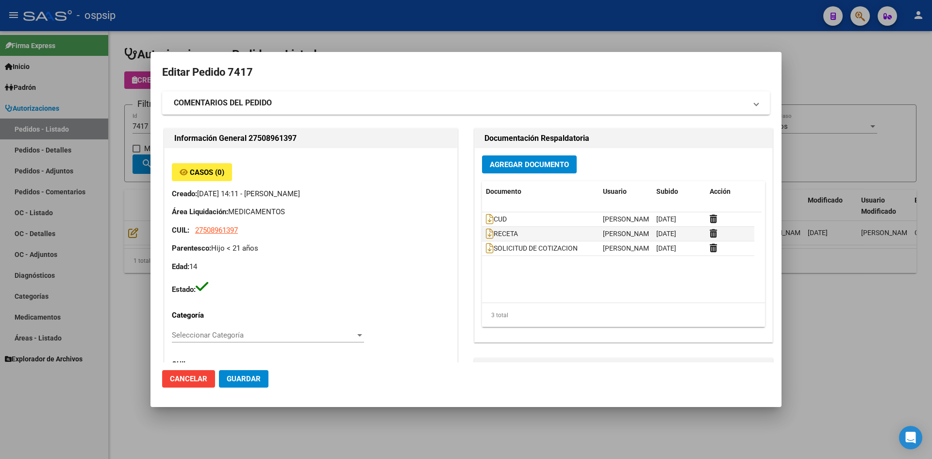
click at [282, 38] on div at bounding box center [466, 229] width 932 height 459
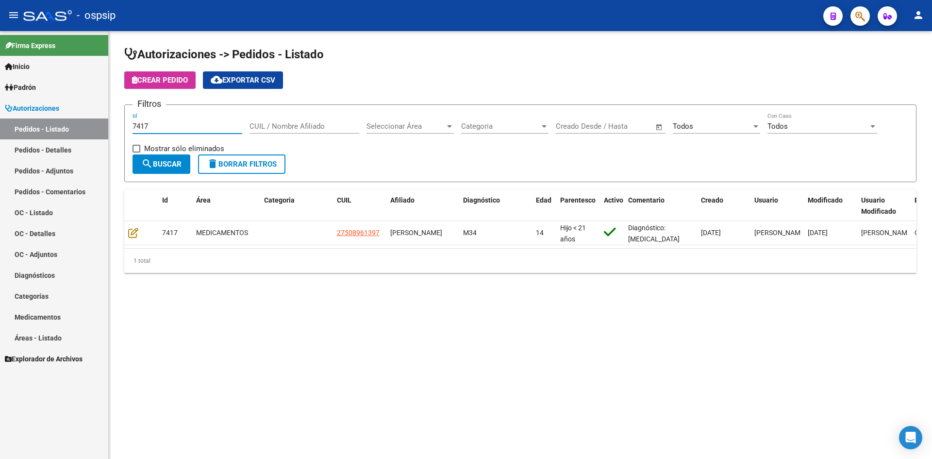
click at [217, 124] on input "7417" at bounding box center [188, 126] width 110 height 9
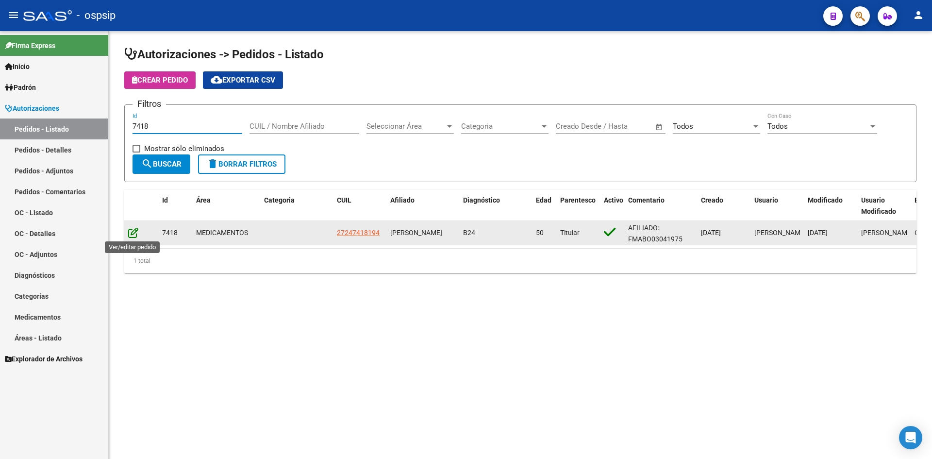
type input "7418"
click at [134, 234] on icon at bounding box center [133, 232] width 10 height 11
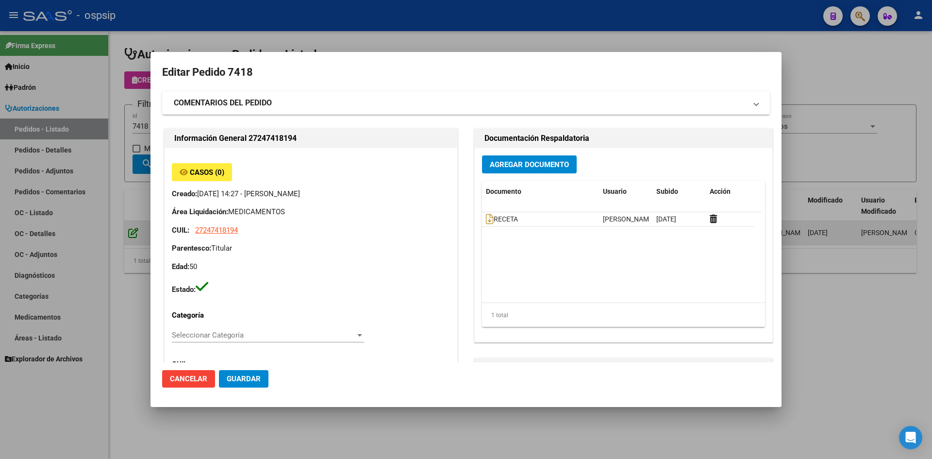
type input "[GEOGRAPHIC_DATA], [GEOGRAPHIC_DATA], [GEOGRAPHIC_DATA] 866"
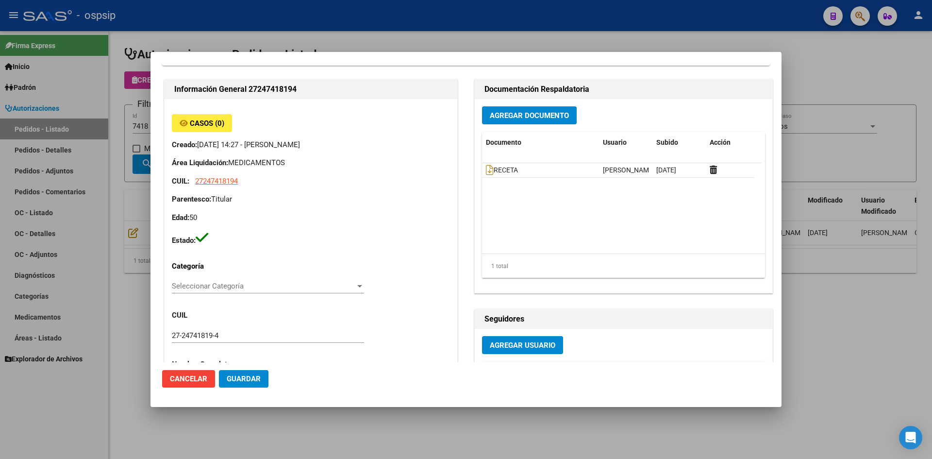
scroll to position [49, 0]
click at [486, 169] on icon at bounding box center [490, 170] width 8 height 11
click at [490, 110] on button "Agregar Documento" at bounding box center [529, 116] width 95 height 18
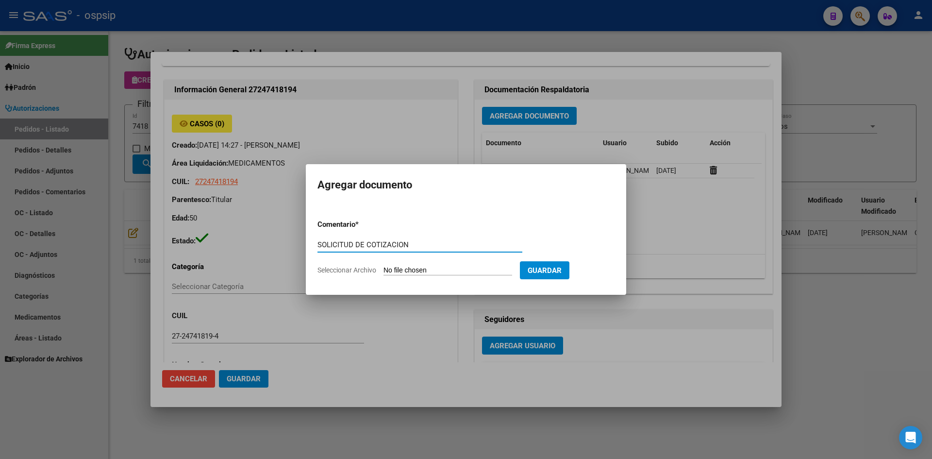
type input "SOLICITUD DE COTIZACION"
click at [383, 266] on input "Seleccionar Archivo" at bounding box center [447, 270] width 129 height 9
type input "C:\fakepath\SOLICITUD DE COTIZACION N°7418.pdf"
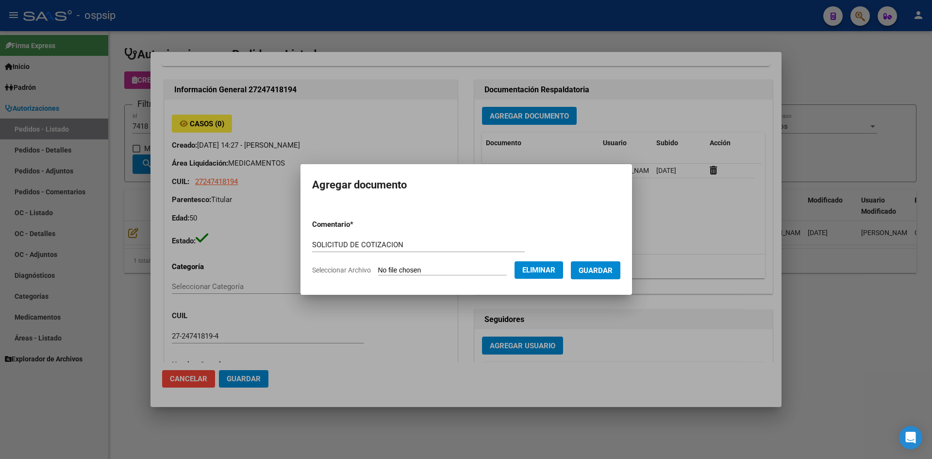
click at [597, 265] on span "Guardar" at bounding box center [596, 269] width 34 height 9
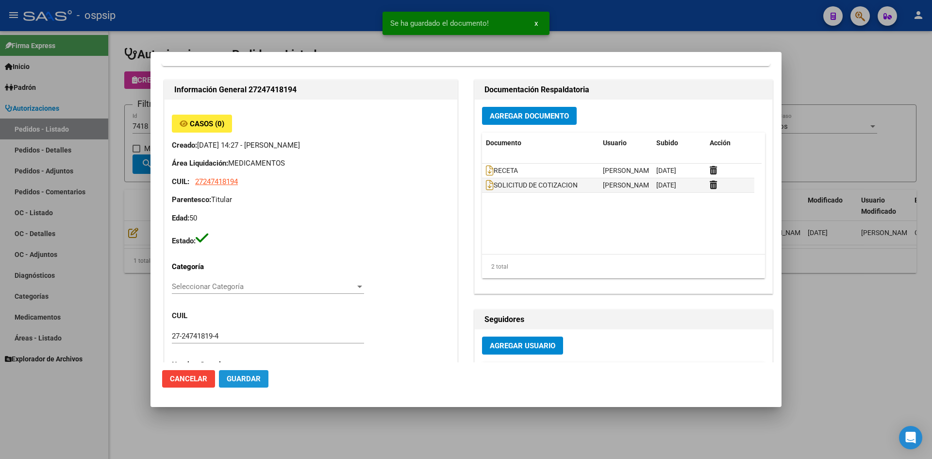
click at [249, 384] on button "Guardar" at bounding box center [244, 378] width 50 height 17
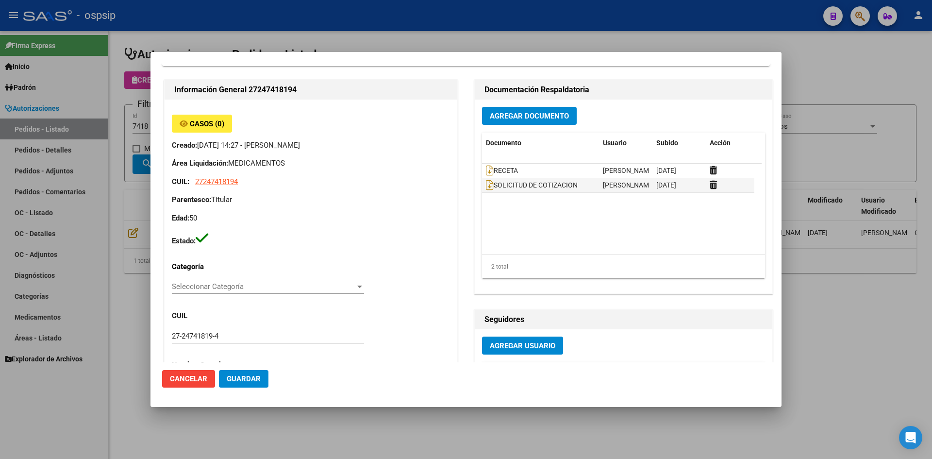
click at [583, 31] on div at bounding box center [466, 229] width 932 height 459
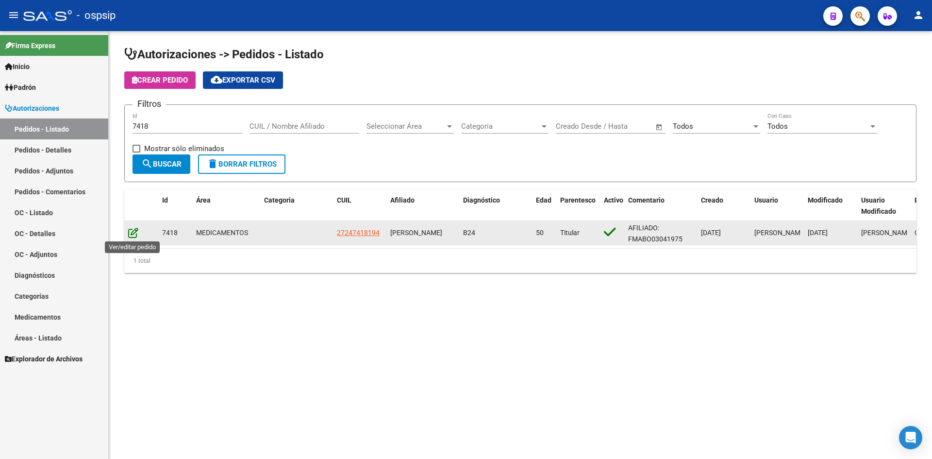
click at [129, 235] on icon at bounding box center [133, 232] width 10 height 11
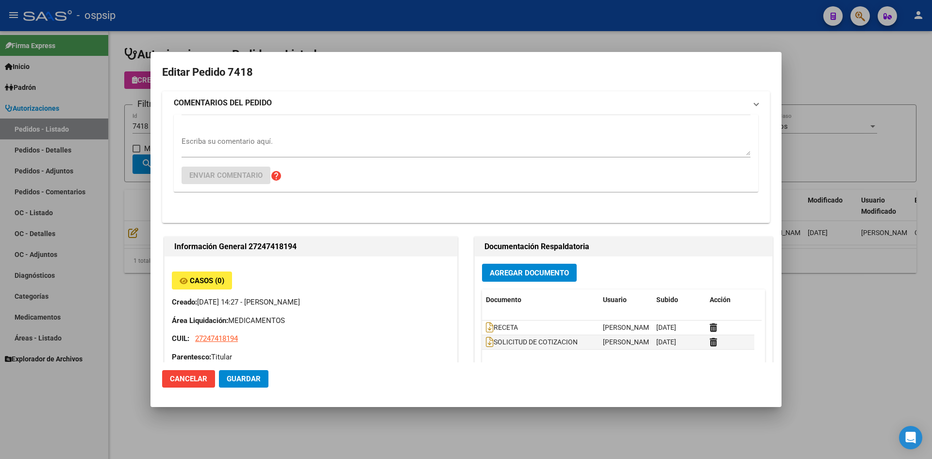
type input "[GEOGRAPHIC_DATA], [GEOGRAPHIC_DATA], [GEOGRAPHIC_DATA] 866"
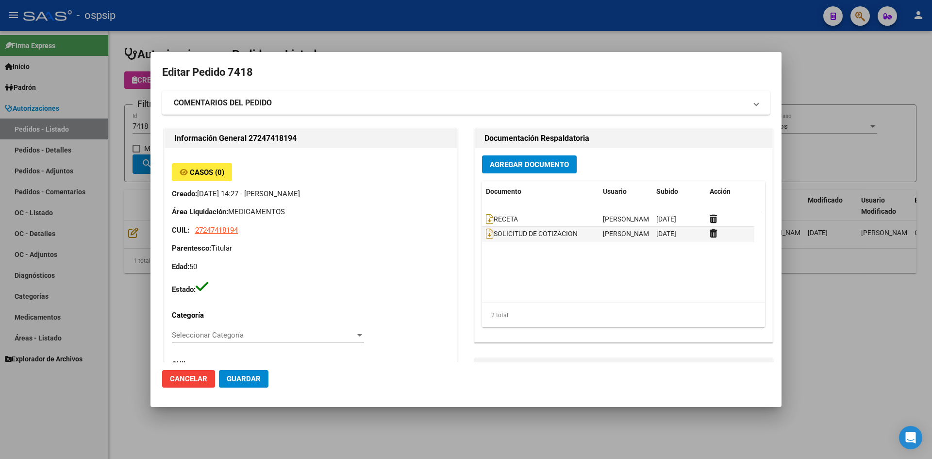
drag, startPoint x: 350, startPoint y: 27, endPoint x: 159, endPoint y: 134, distance: 218.8
click at [342, 27] on div at bounding box center [466, 229] width 932 height 459
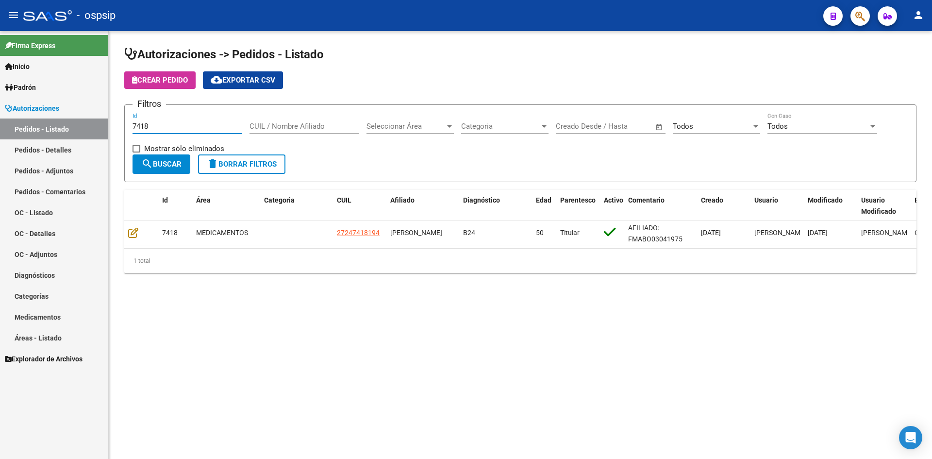
click at [162, 122] on input "7418" at bounding box center [188, 126] width 110 height 9
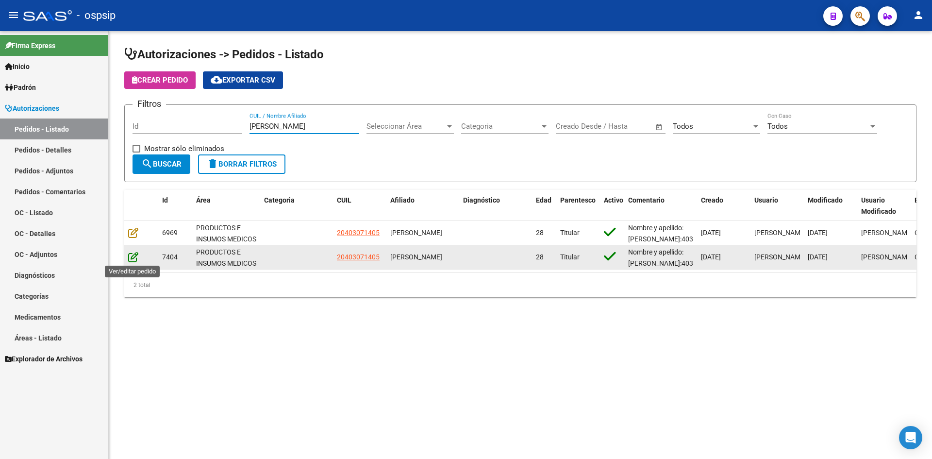
type input "[PERSON_NAME]"
click at [133, 260] on icon at bounding box center [133, 256] width 10 height 11
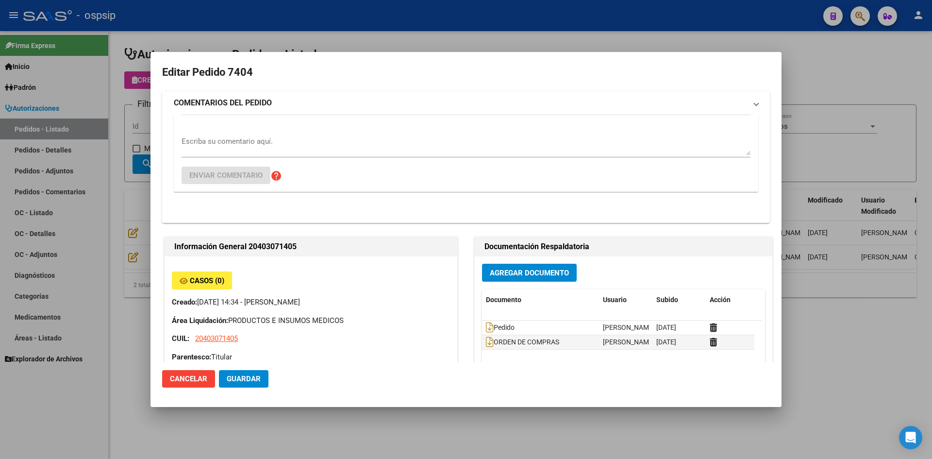
type input "[PERSON_NAME]"
type input "[GEOGRAPHIC_DATA], [PERSON_NAME], BELGRANO 5225"
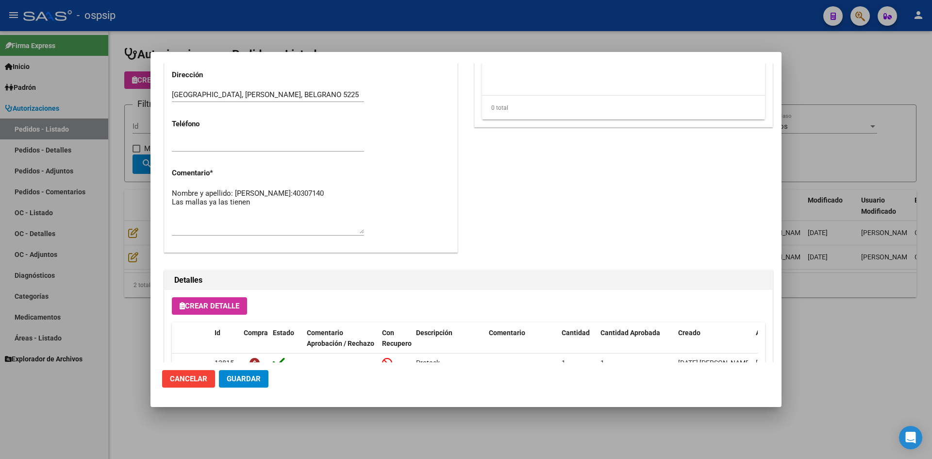
scroll to position [485, 0]
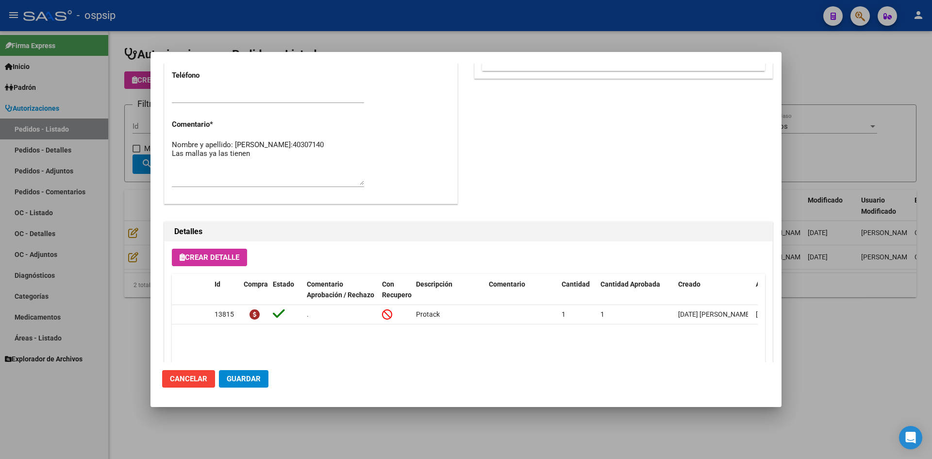
click at [393, 38] on div at bounding box center [466, 229] width 932 height 459
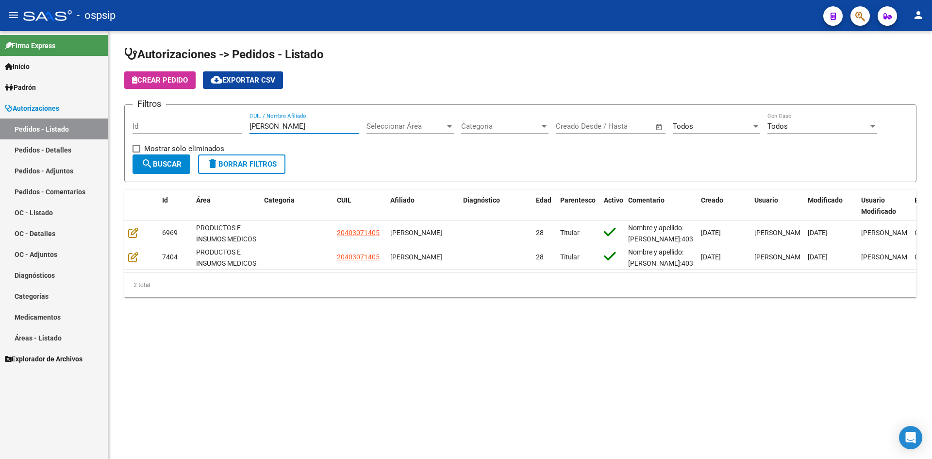
click at [254, 128] on input "[PERSON_NAME]" at bounding box center [304, 126] width 110 height 9
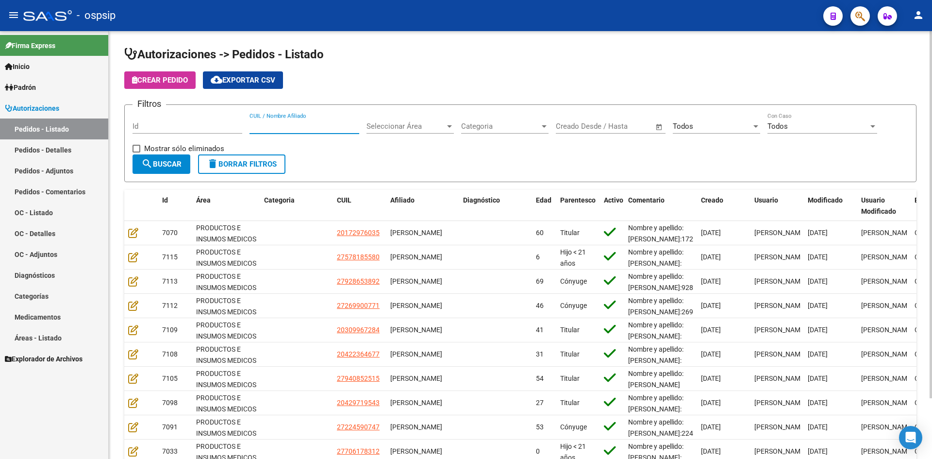
click at [182, 132] on div "Id" at bounding box center [188, 123] width 110 height 21
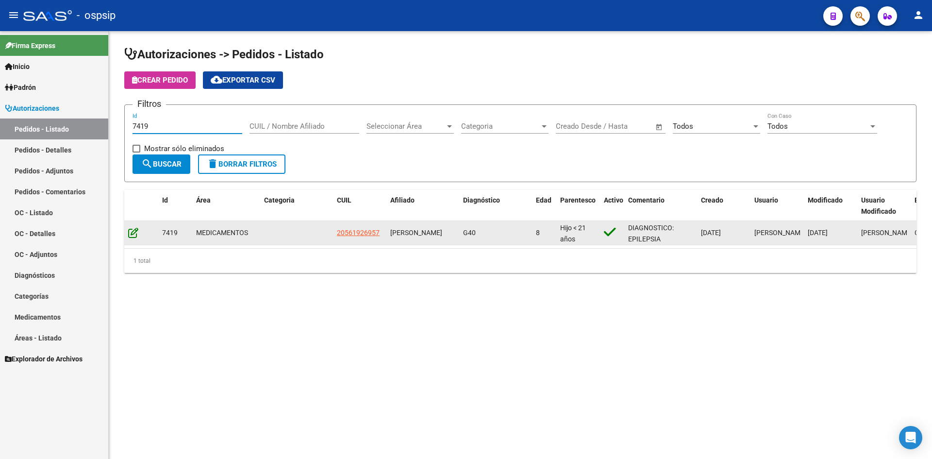
type input "7419"
click at [132, 231] on icon at bounding box center [133, 232] width 10 height 11
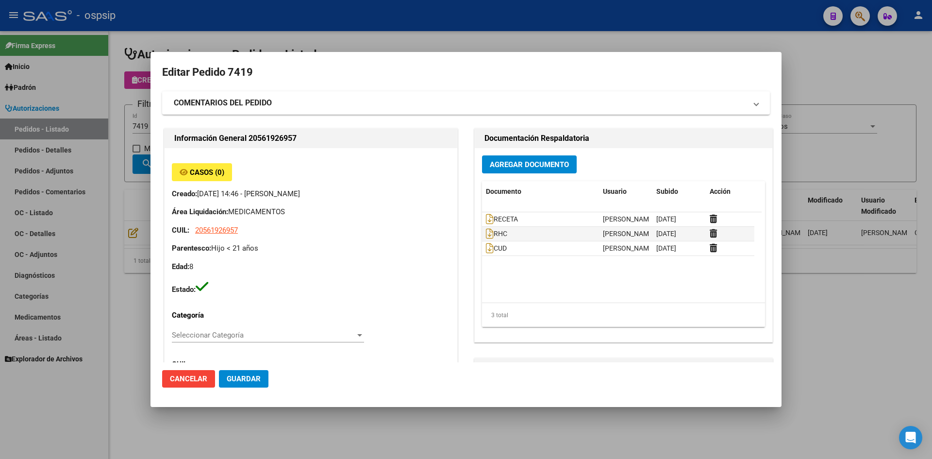
type input "[GEOGRAPHIC_DATA], [PERSON_NAME], [PERSON_NAME] 319"
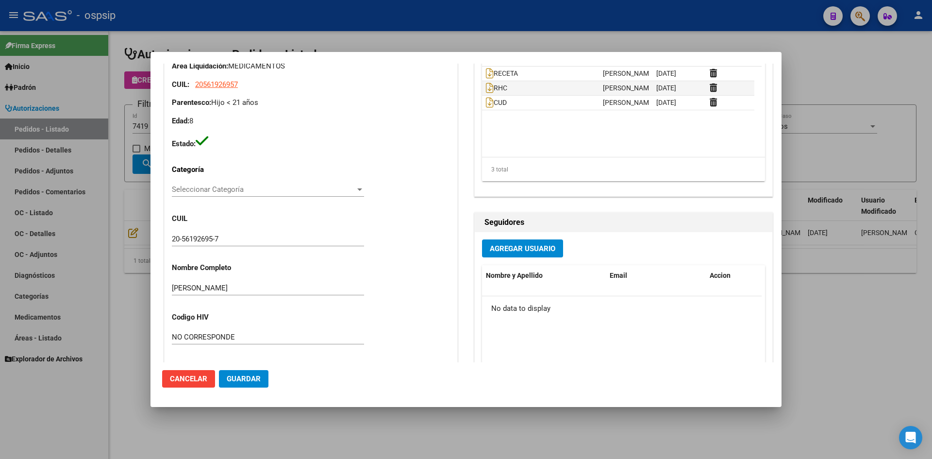
scroll to position [0, 0]
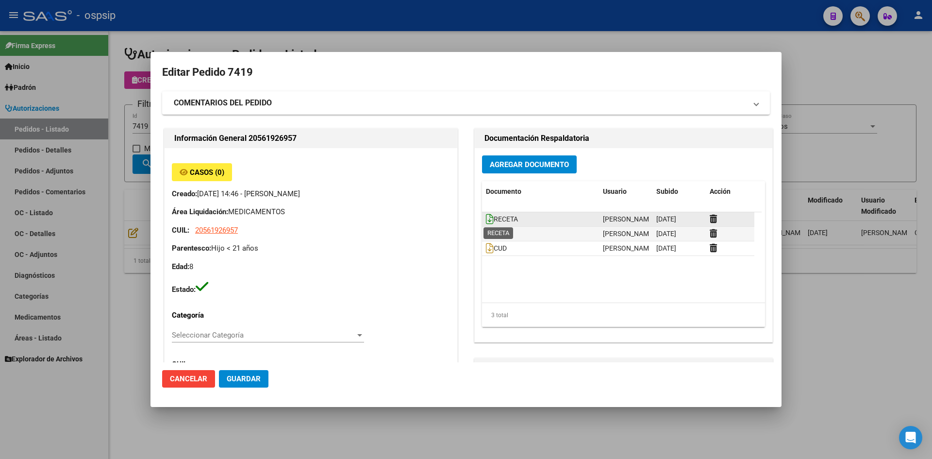
click at [486, 220] on icon at bounding box center [490, 219] width 8 height 11
click at [510, 166] on span "Agregar Documento" at bounding box center [529, 164] width 79 height 9
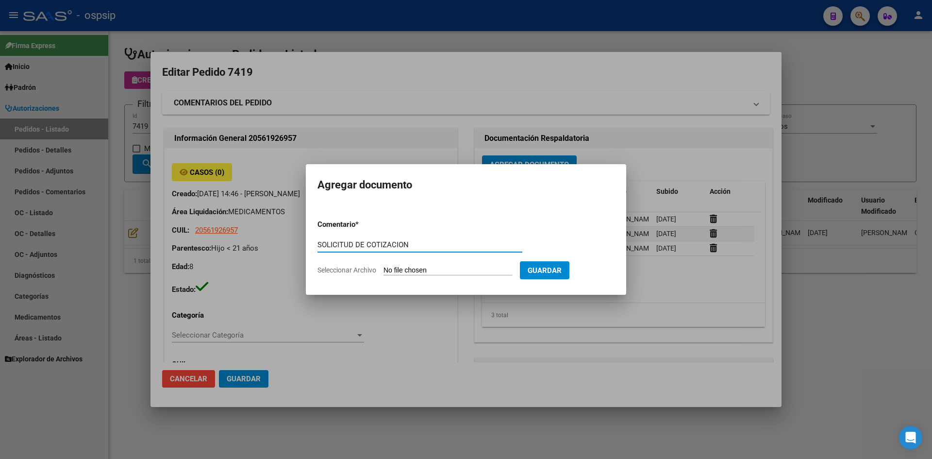
type input "SOLICITUD DE COTIZACION"
click at [383, 266] on input "Seleccionar Archivo" at bounding box center [447, 270] width 129 height 9
type input "C:\fakepath\SOLICITUD DE COTIZACION N°7419.pdf"
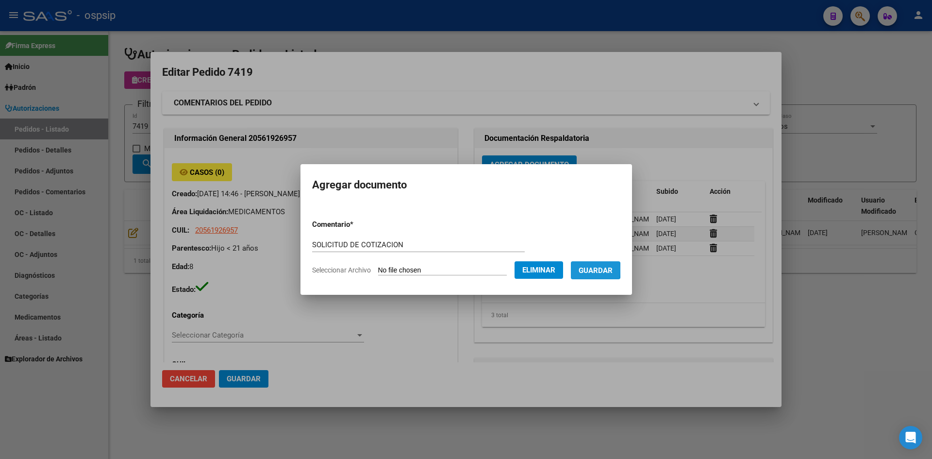
click at [585, 269] on button "Guardar" at bounding box center [596, 270] width 50 height 18
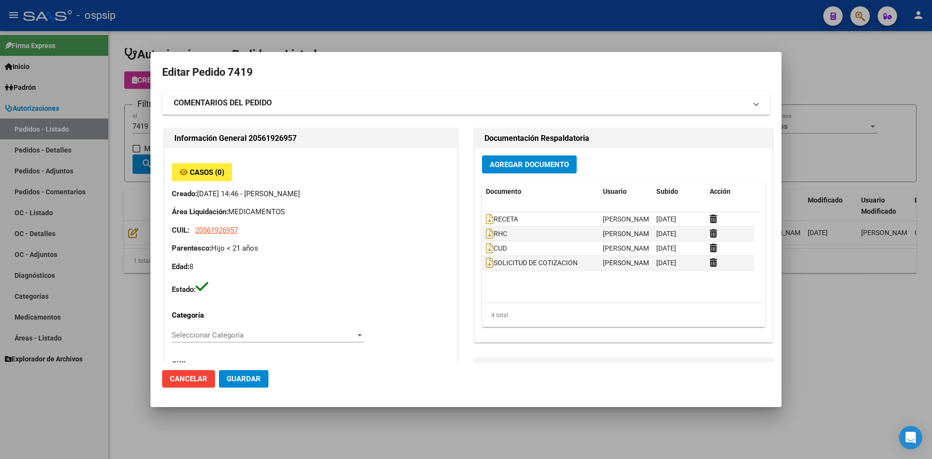
click at [309, 28] on div at bounding box center [466, 229] width 932 height 459
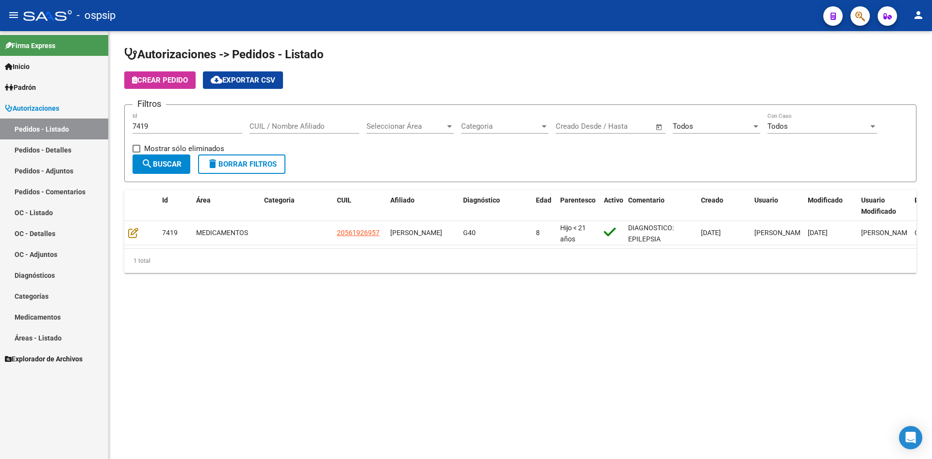
click at [181, 126] on input "7419" at bounding box center [188, 126] width 110 height 9
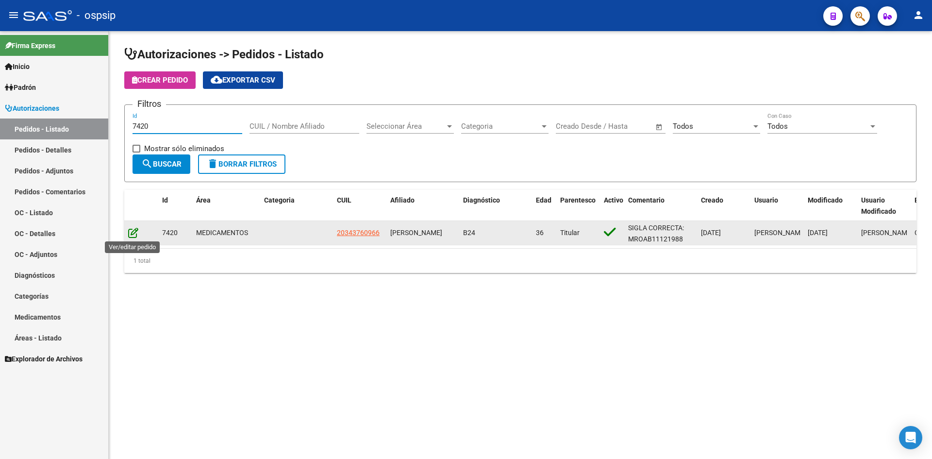
type input "7420"
click at [135, 235] on icon at bounding box center [133, 232] width 10 height 11
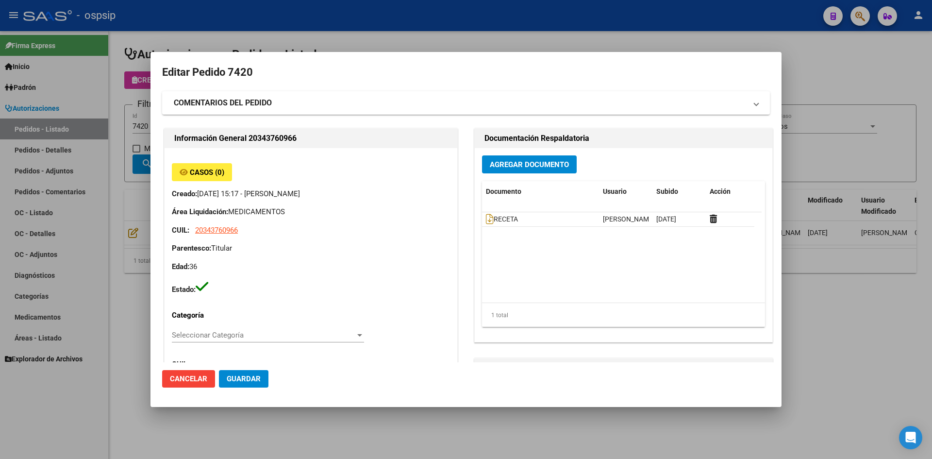
type input "[GEOGRAPHIC_DATA], [PERSON_NAME][STREET_ADDRESS][PERSON_NAME], Piso: 0, Departa…"
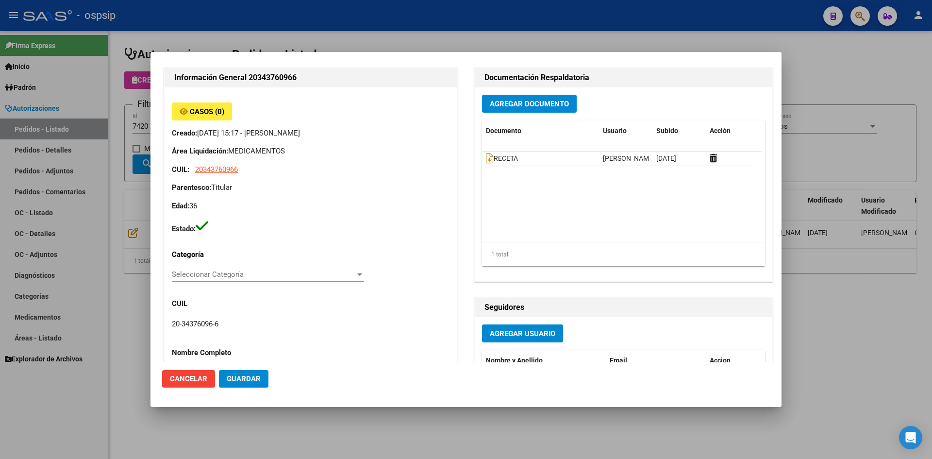
scroll to position [49, 0]
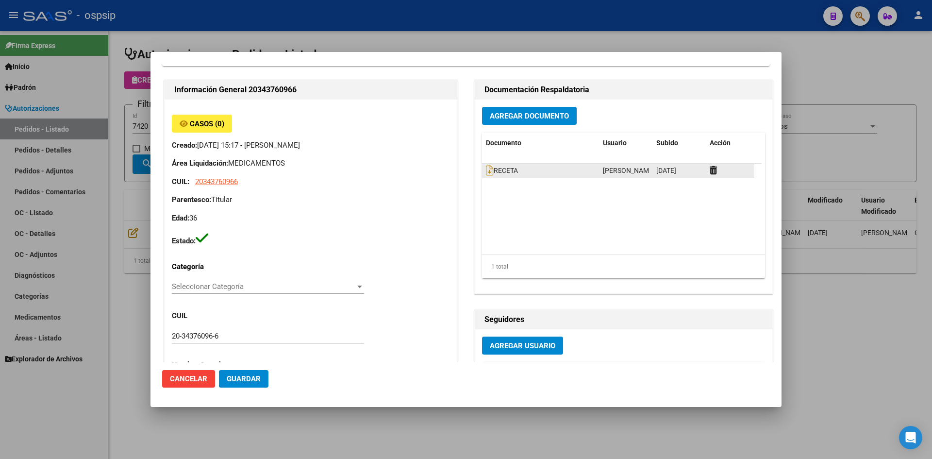
click at [482, 173] on datatable-body-cell "RECETA" at bounding box center [540, 171] width 117 height 14
click at [482, 172] on datatable-body-cell "RECETA" at bounding box center [540, 171] width 117 height 14
click at [486, 171] on icon at bounding box center [490, 170] width 8 height 11
click at [363, 20] on div at bounding box center [466, 229] width 932 height 459
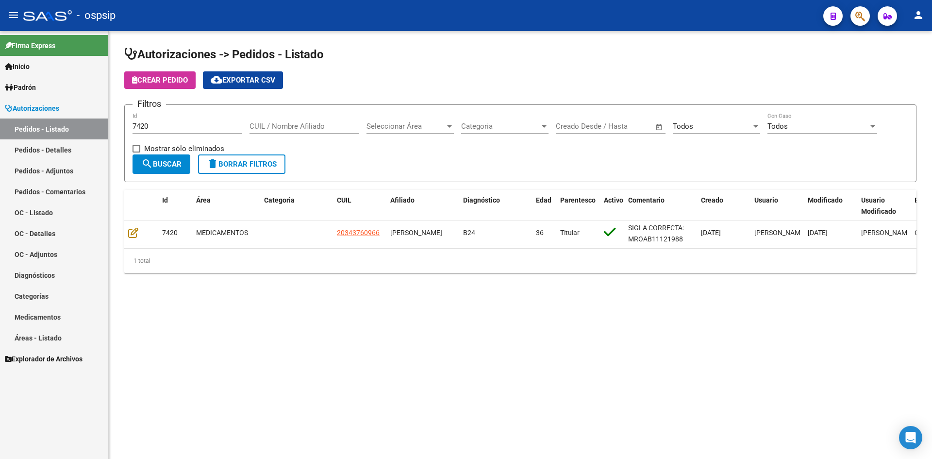
click at [160, 123] on input "7420" at bounding box center [188, 126] width 110 height 9
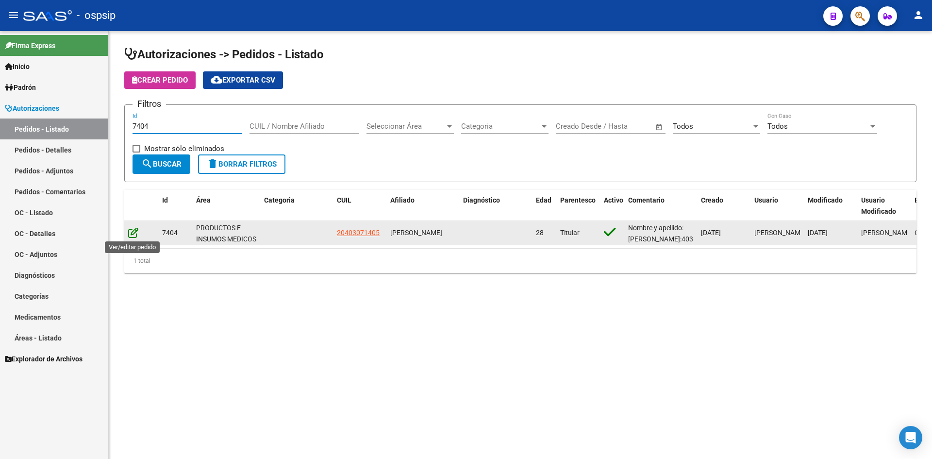
type input "7404"
click at [131, 233] on icon at bounding box center [133, 232] width 10 height 11
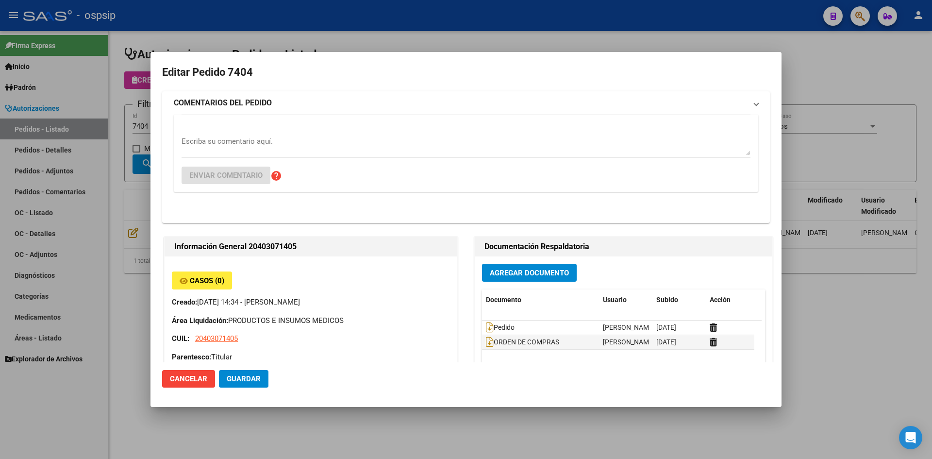
type input "[PERSON_NAME]"
type input "[GEOGRAPHIC_DATA], [PERSON_NAME], BELGRANO 5225"
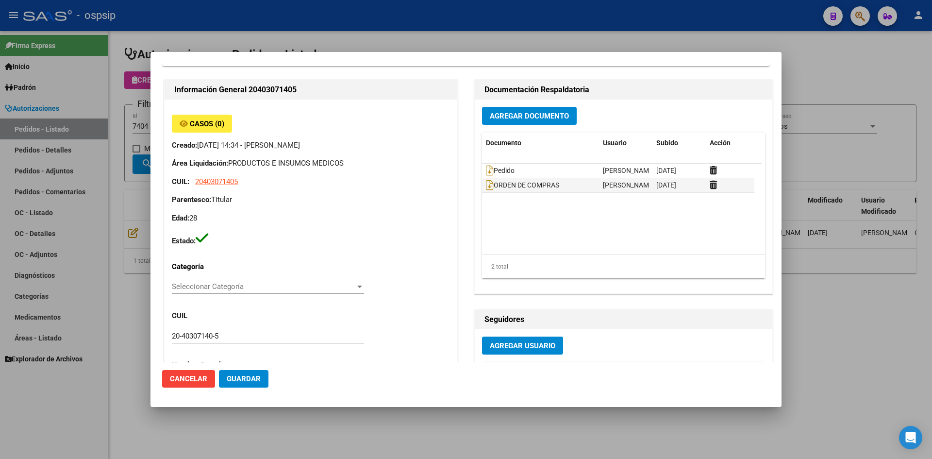
click at [379, 36] on div at bounding box center [466, 229] width 932 height 459
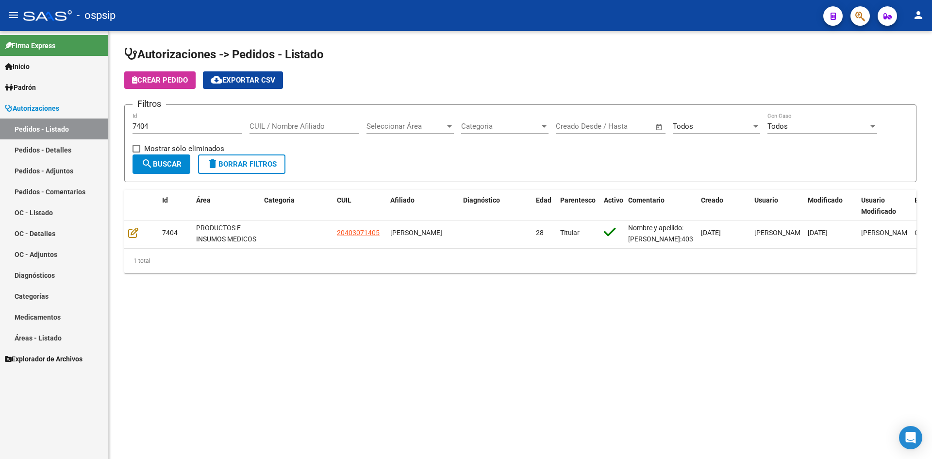
click at [171, 125] on input "7404" at bounding box center [188, 126] width 110 height 9
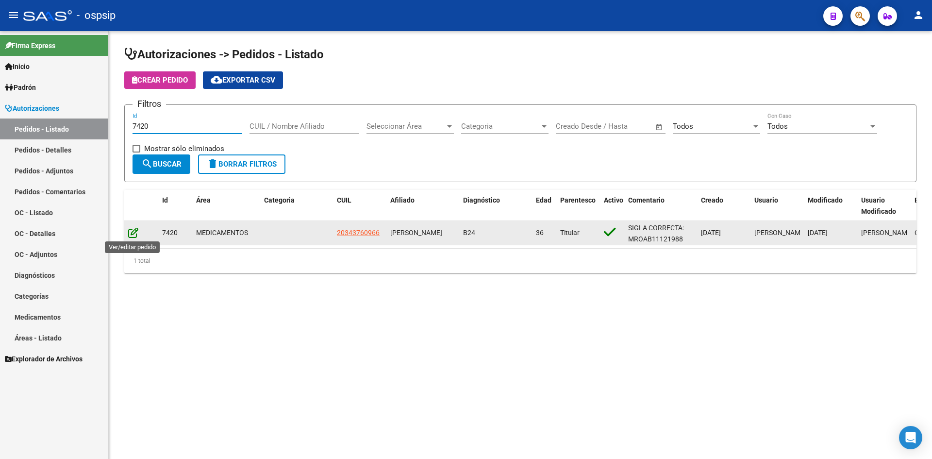
type input "7420"
click at [133, 235] on icon at bounding box center [133, 232] width 10 height 11
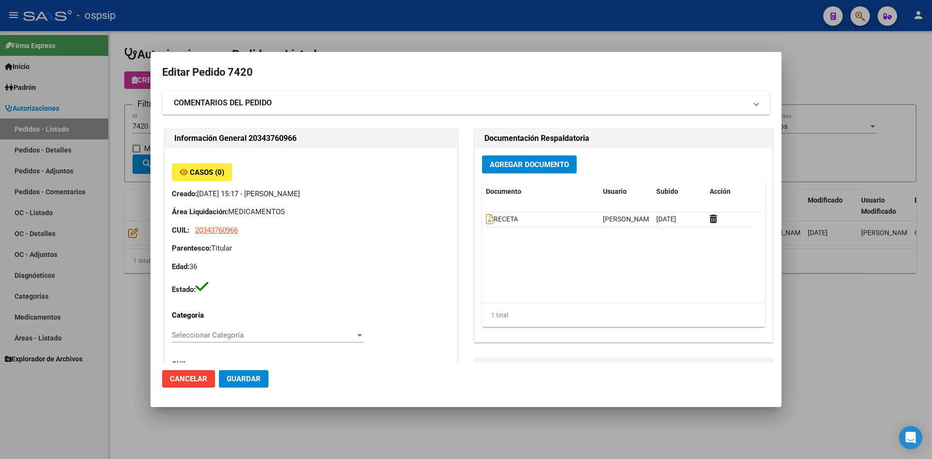
type input "[GEOGRAPHIC_DATA], [PERSON_NAME][STREET_ADDRESS][PERSON_NAME], Piso: 0, Departa…"
click at [504, 163] on span "Agregar Documento" at bounding box center [529, 164] width 79 height 9
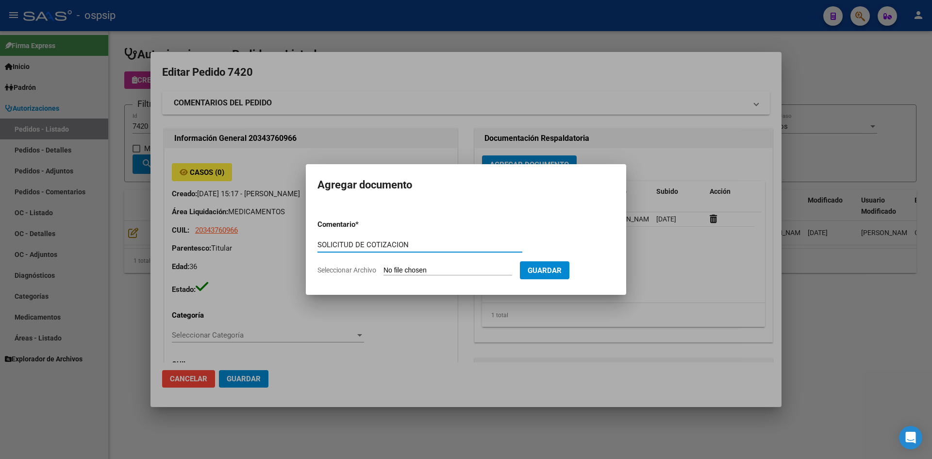
type input "SOLICITUD DE COTIZACION"
click at [383, 266] on input "Seleccionar Archivo" at bounding box center [447, 270] width 129 height 9
type input "C:\fakepath\SOLICITUD DE COTIZACION N°7420.pdf"
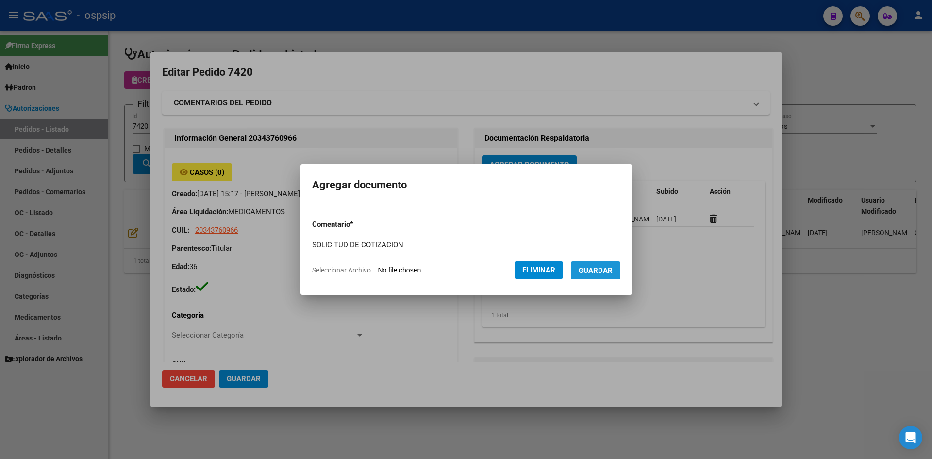
click at [602, 269] on span "Guardar" at bounding box center [596, 270] width 34 height 9
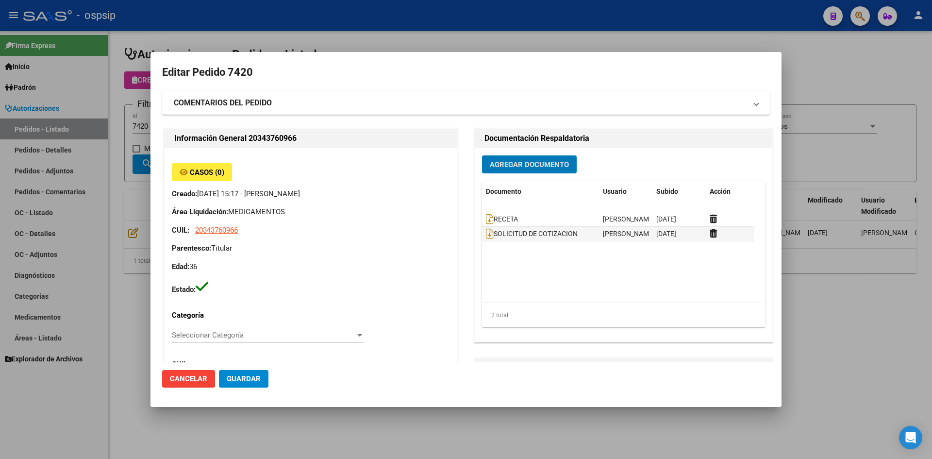
click at [439, 34] on div at bounding box center [466, 229] width 932 height 459
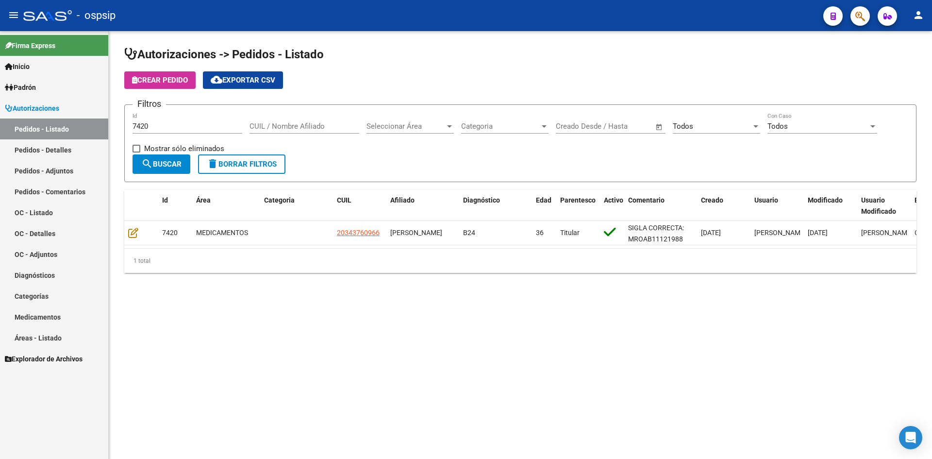
click at [208, 128] on input "7420" at bounding box center [188, 126] width 110 height 9
type input "73"
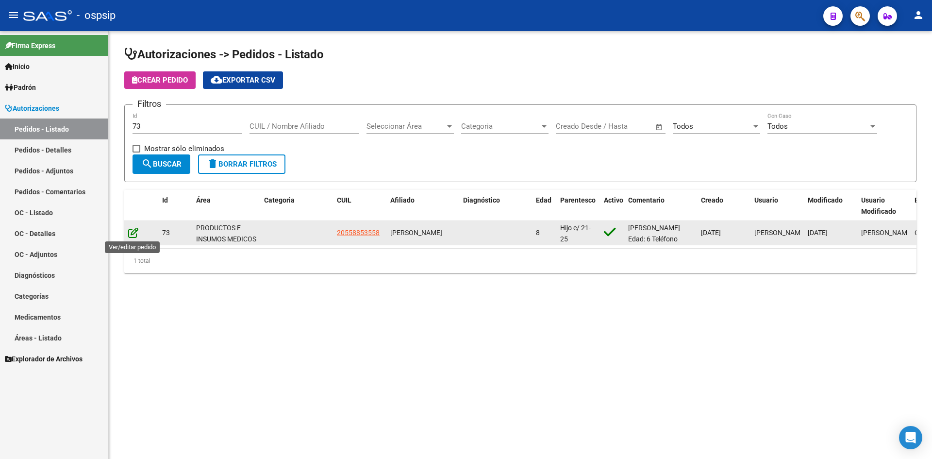
click at [135, 229] on icon at bounding box center [133, 232] width 10 height 11
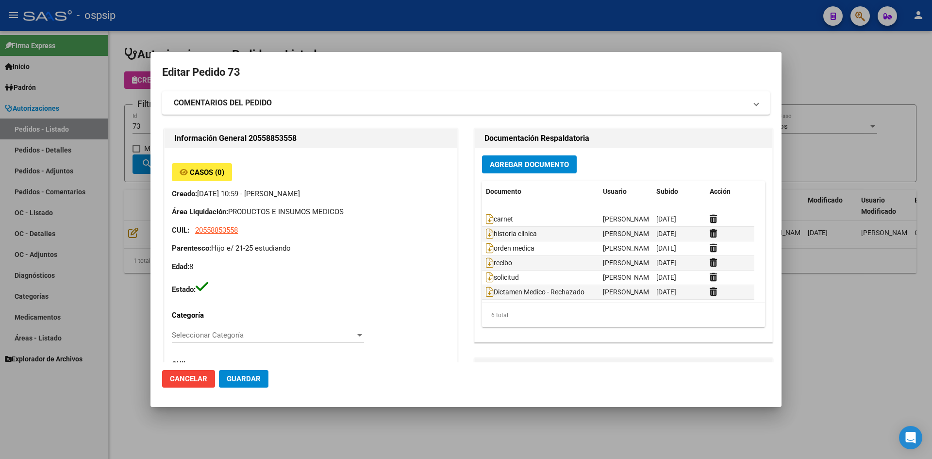
type input "[PERSON_NAME]"
click at [379, 48] on div at bounding box center [466, 229] width 932 height 459
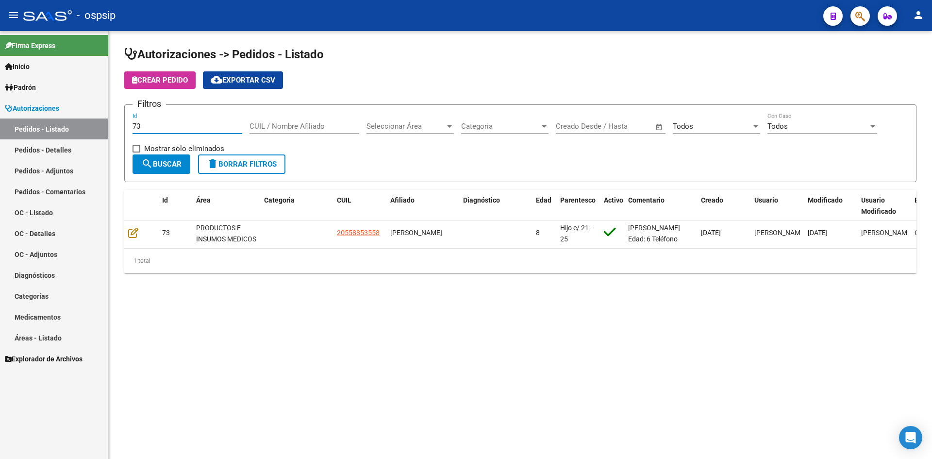
click at [199, 122] on input "73" at bounding box center [188, 126] width 110 height 9
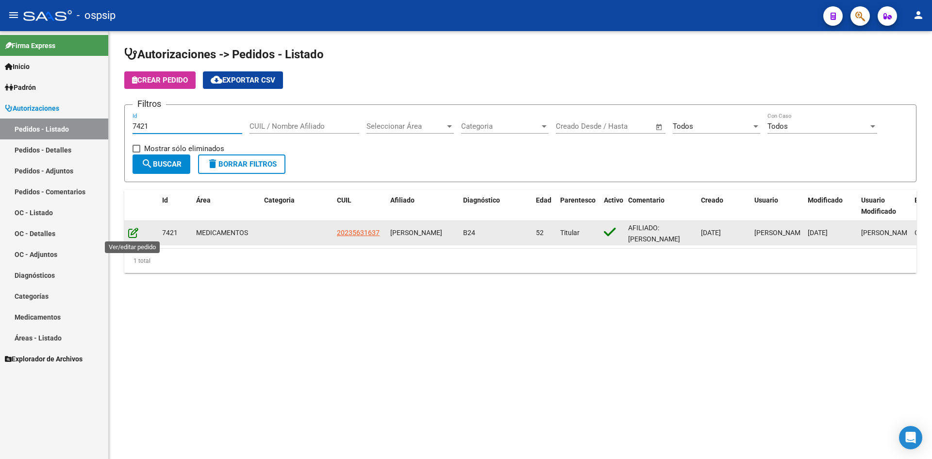
type input "7421"
click at [135, 232] on icon at bounding box center [133, 232] width 10 height 11
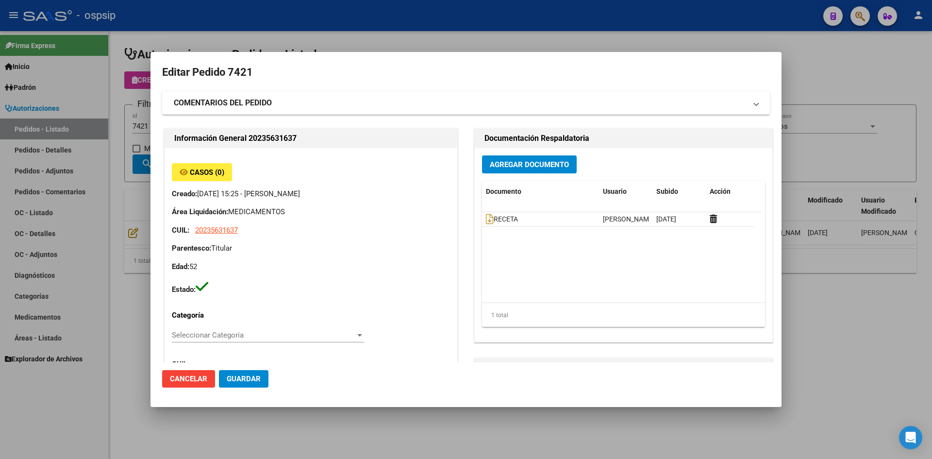
type input "[GEOGRAPHIC_DATA], [GEOGRAPHIC_DATA], 156 420, Departamento: CAS"
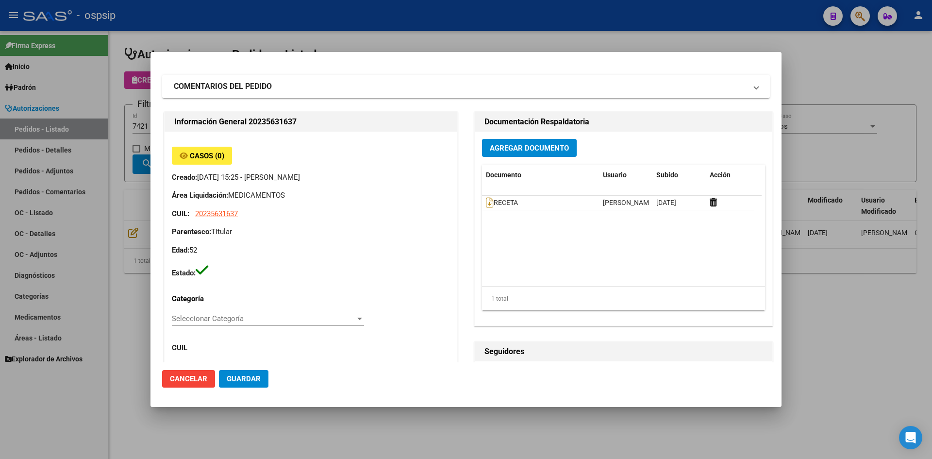
scroll to position [0, 0]
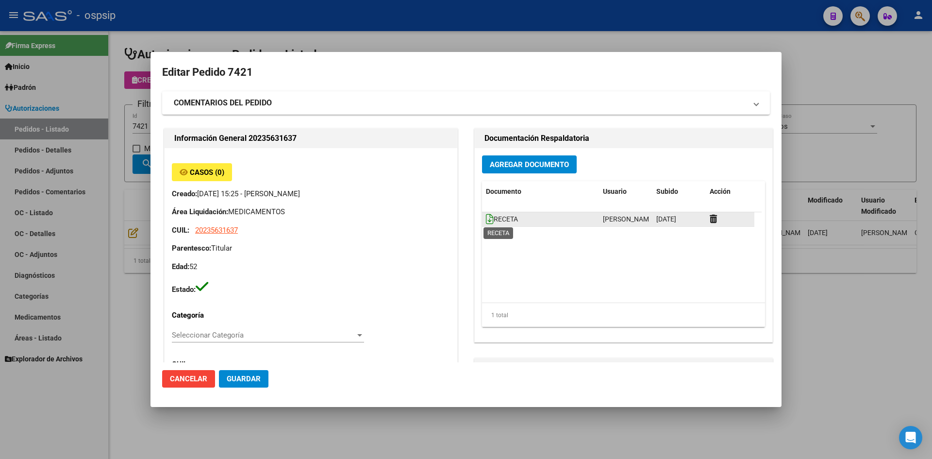
click at [486, 217] on icon at bounding box center [490, 219] width 8 height 11
click at [510, 167] on span "Agregar Documento" at bounding box center [529, 164] width 79 height 9
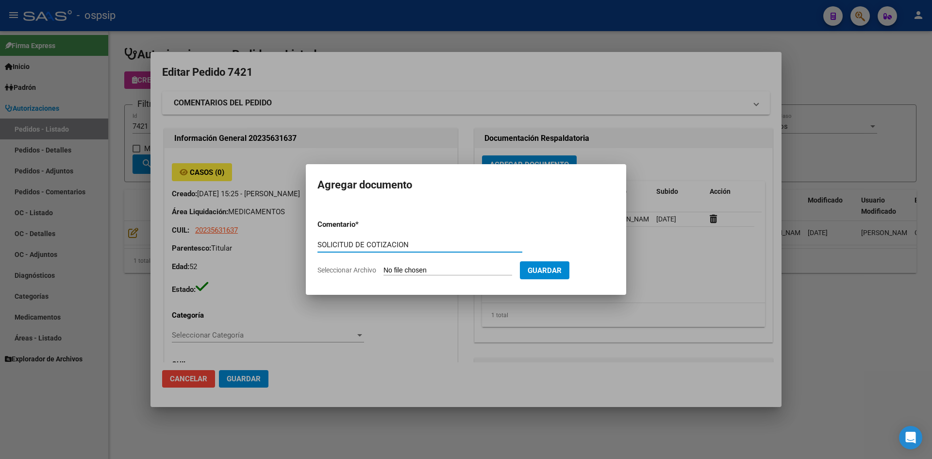
type input "SOLICITUD DE COTIZACION"
click at [383, 266] on input "Seleccionar Archivo" at bounding box center [447, 270] width 129 height 9
type input "C:\fakepath\SOLICITUD DE COTIZACION N°7421.pdf"
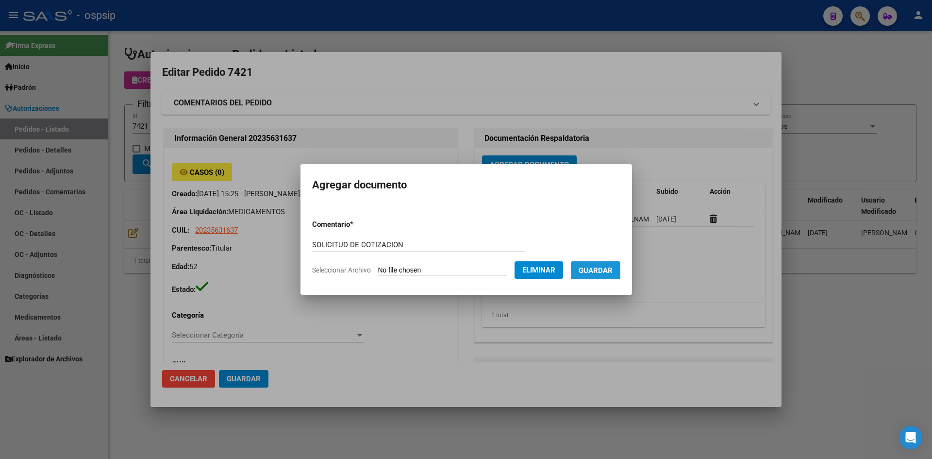
click at [607, 271] on span "Guardar" at bounding box center [596, 270] width 34 height 9
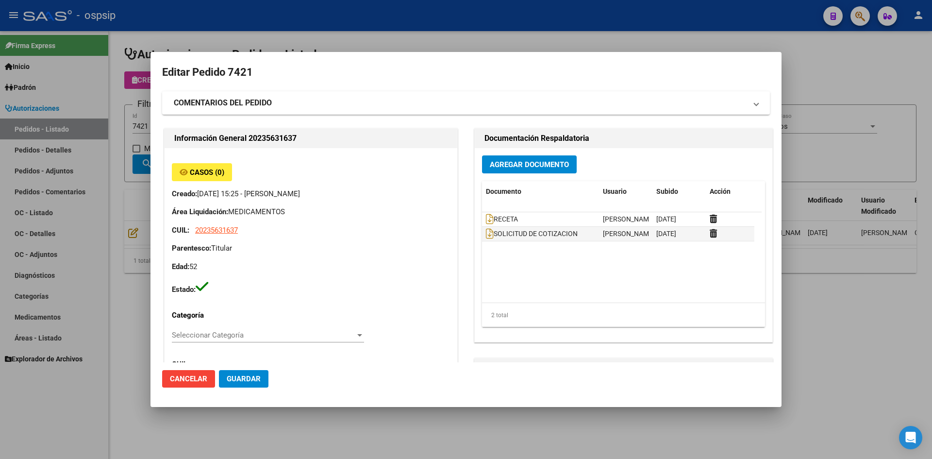
drag, startPoint x: 462, startPoint y: 21, endPoint x: 434, endPoint y: 0, distance: 34.8
click at [459, 19] on div at bounding box center [466, 229] width 932 height 459
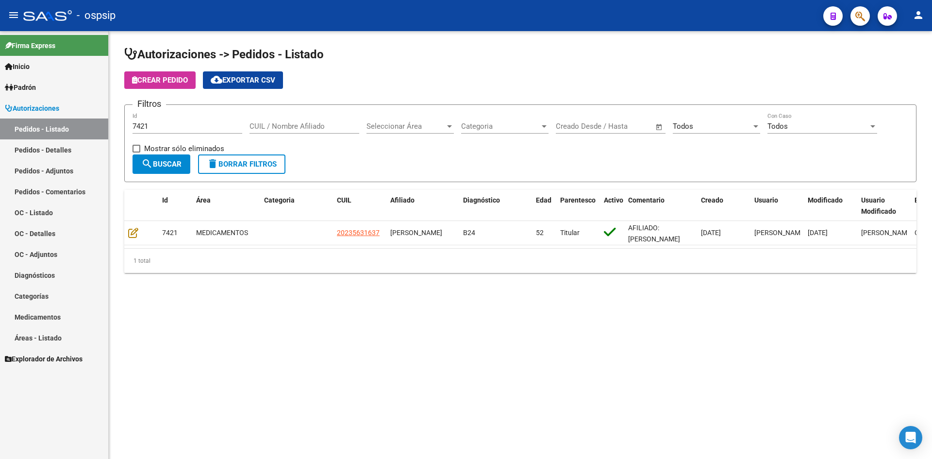
click at [196, 125] on input "7421" at bounding box center [188, 126] width 110 height 9
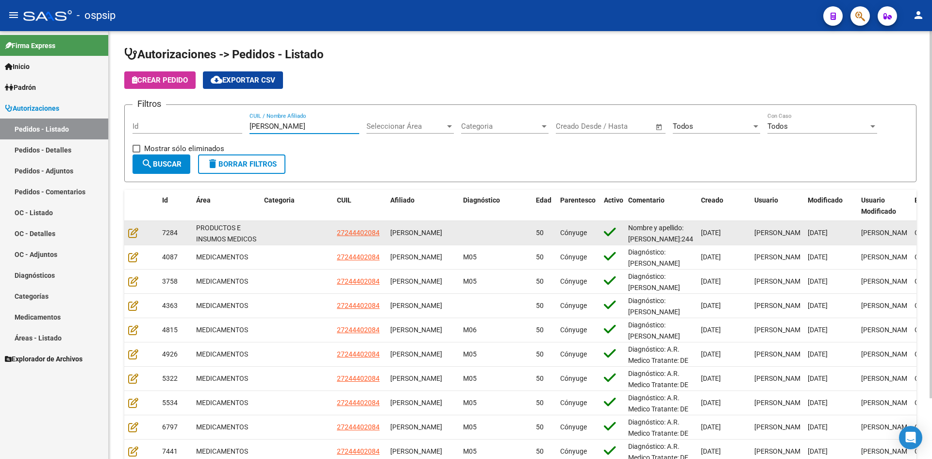
type input "[PERSON_NAME]"
drag, startPoint x: 124, startPoint y: 233, endPoint x: 135, endPoint y: 230, distance: 11.4
click at [125, 233] on datatable-body-cell at bounding box center [141, 233] width 34 height 24
click at [135, 230] on icon at bounding box center [133, 232] width 10 height 11
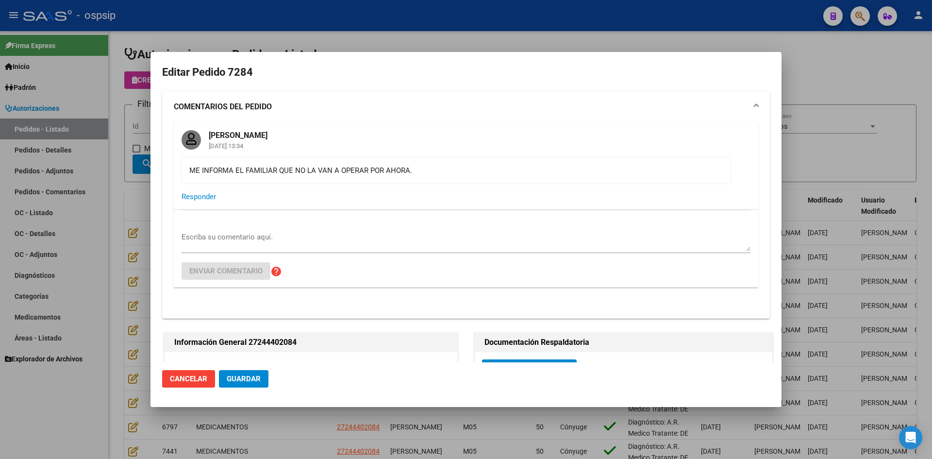
type input "[GEOGRAPHIC_DATA], PRESIDENTE DERQ, DINAMARCA 422"
click at [273, 26] on div at bounding box center [466, 229] width 932 height 459
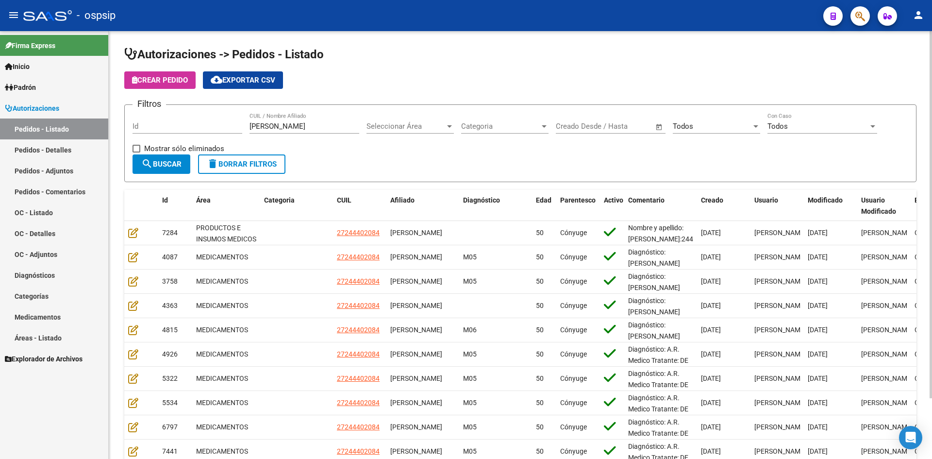
click at [255, 117] on div "[PERSON_NAME] CUIL / Nombre Afiliado" at bounding box center [304, 123] width 110 height 21
click at [258, 122] on input "[PERSON_NAME]" at bounding box center [304, 126] width 110 height 9
click at [208, 126] on input "Id" at bounding box center [188, 126] width 110 height 9
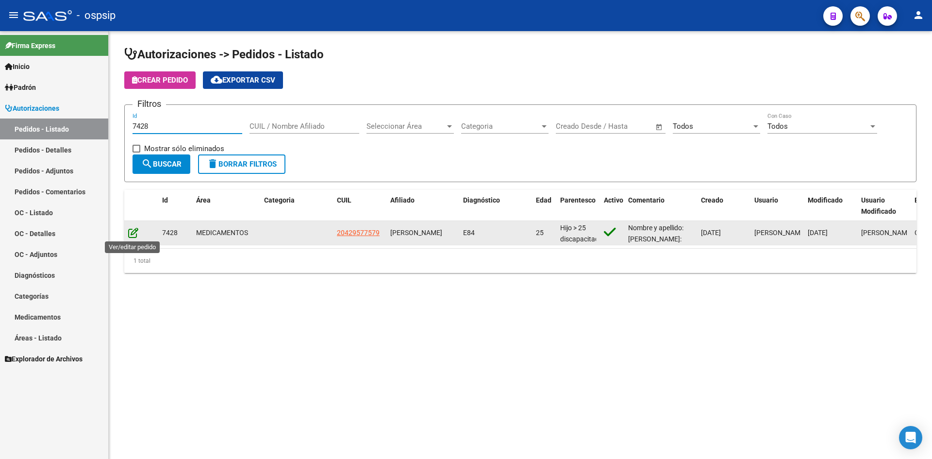
type input "7428"
click at [136, 229] on icon at bounding box center [133, 232] width 10 height 11
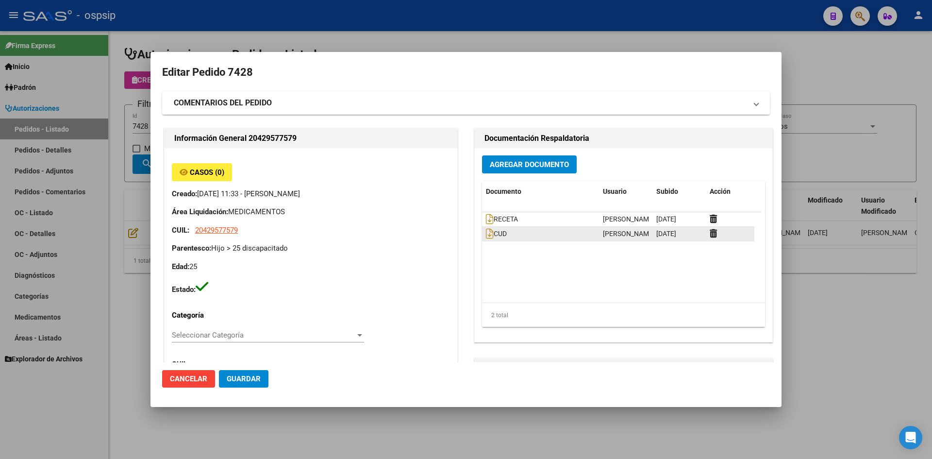
type input "[GEOGRAPHIC_DATA], [GEOGRAPHIC_DATA][PERSON_NAME], [GEOGRAPHIC_DATA] 4733"
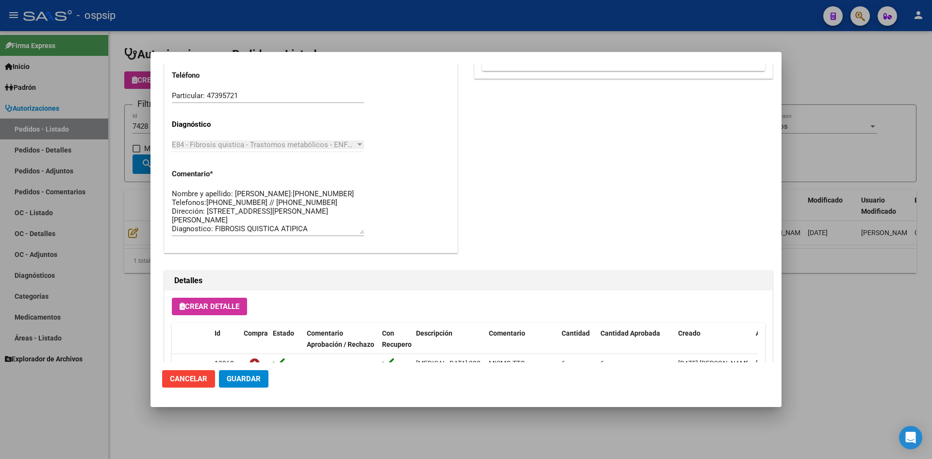
scroll to position [623, 0]
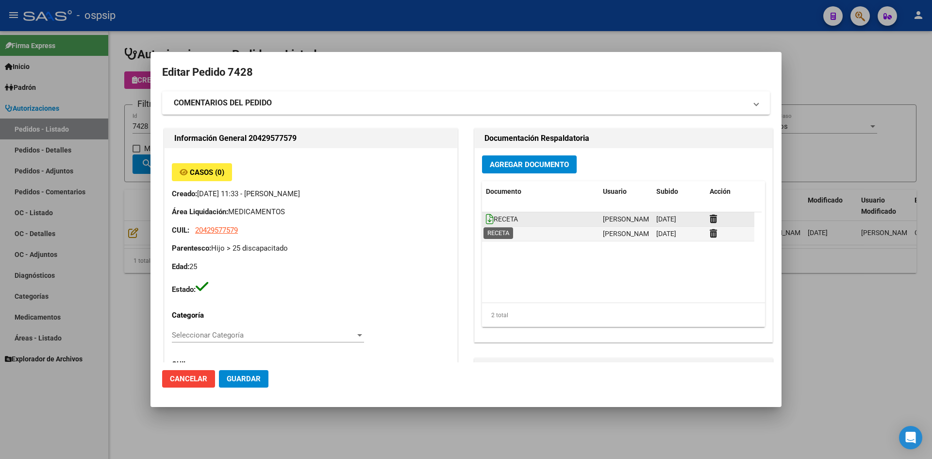
click at [486, 216] on icon at bounding box center [490, 219] width 8 height 11
click at [516, 162] on span "Agregar Documento" at bounding box center [529, 164] width 79 height 9
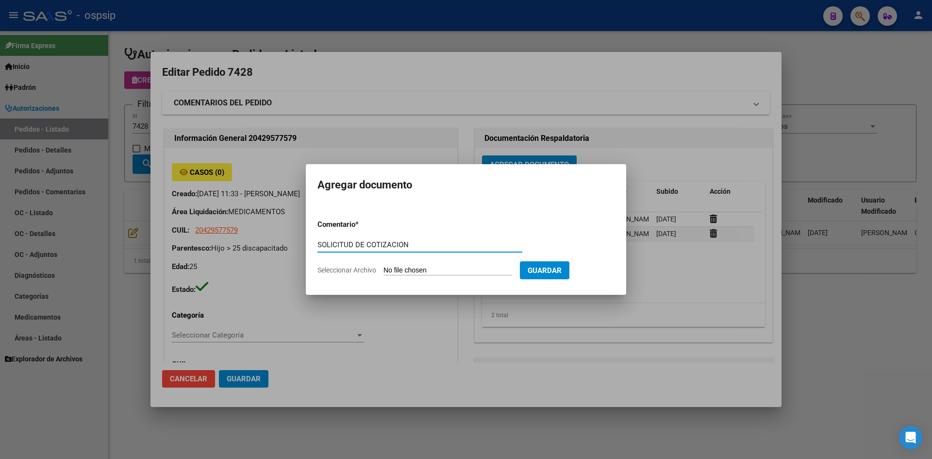
type input "SOLICITUD DE COTIZACION"
click at [383, 266] on input "Seleccionar Archivo" at bounding box center [447, 270] width 129 height 9
type input "C:\fakepath\SOLICITUD DE COTIZACION N°7428.pdf"
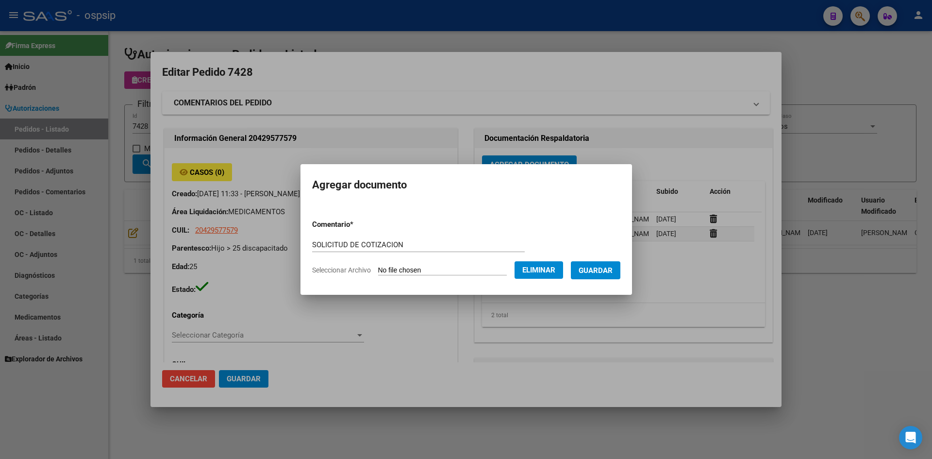
click at [594, 275] on button "Guardar" at bounding box center [596, 270] width 50 height 18
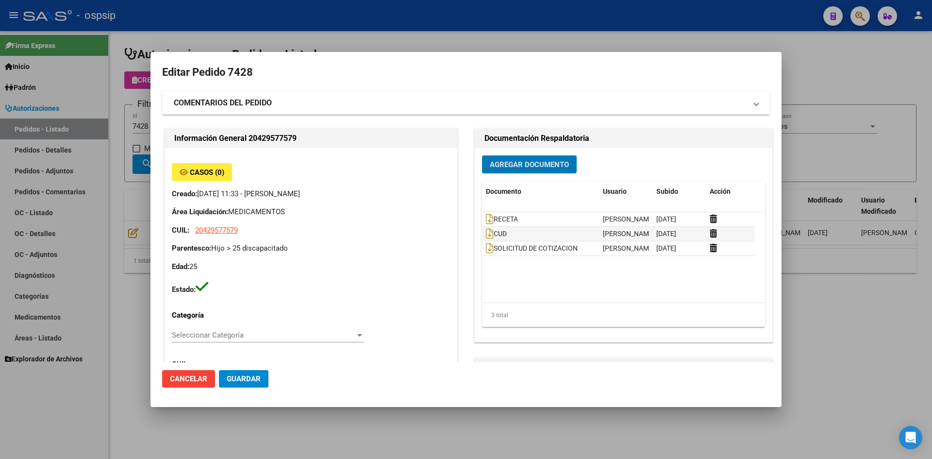
click at [285, 36] on div at bounding box center [466, 229] width 932 height 459
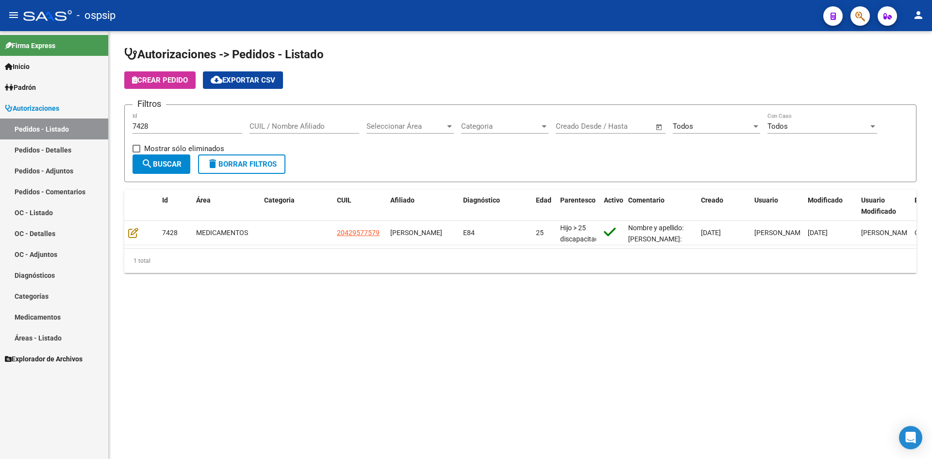
click at [176, 125] on input "7428" at bounding box center [188, 126] width 110 height 9
type input "7462"
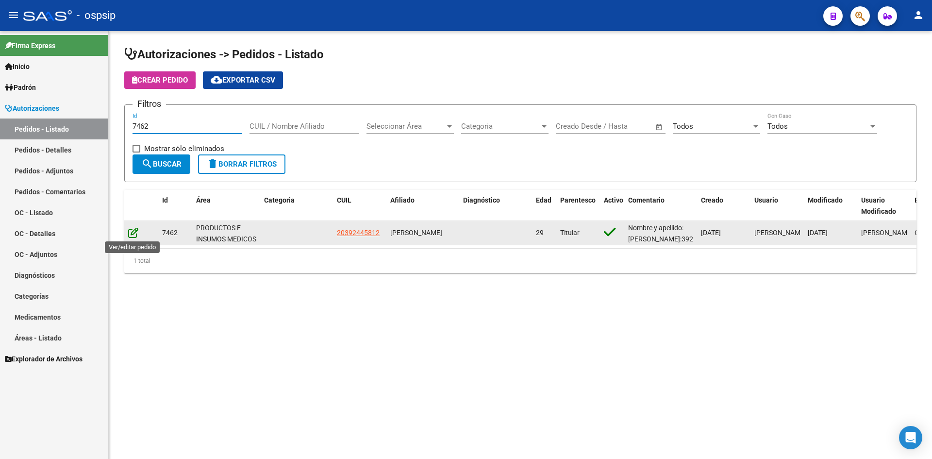
click at [130, 231] on icon at bounding box center [133, 232] width 10 height 11
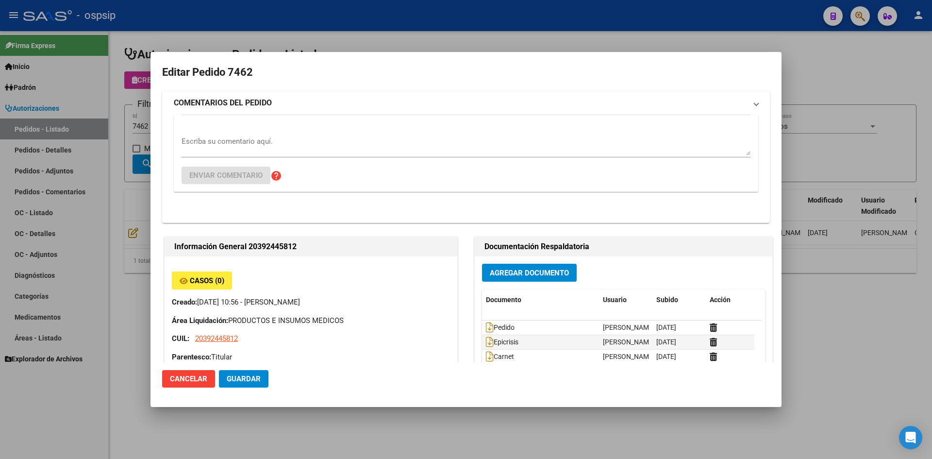
type input "Buenos Aires, JOSE LEON SUAREZ, ALSINA 2342"
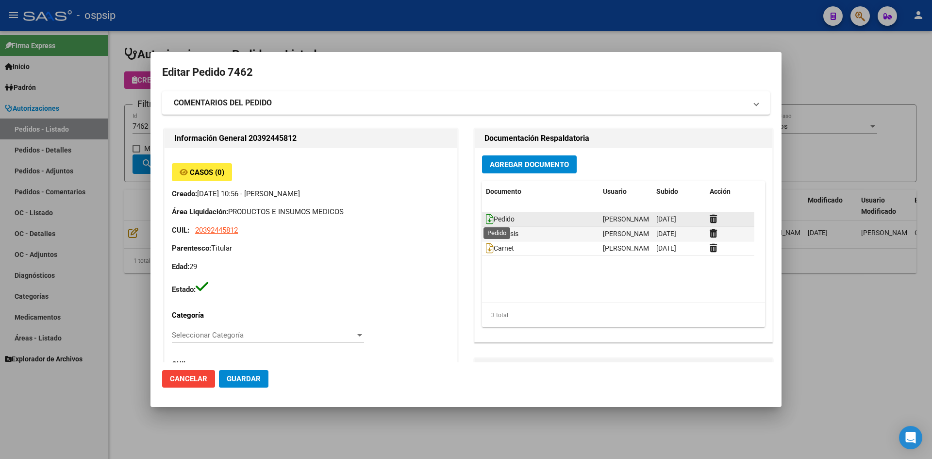
click at [486, 221] on icon at bounding box center [490, 219] width 8 height 11
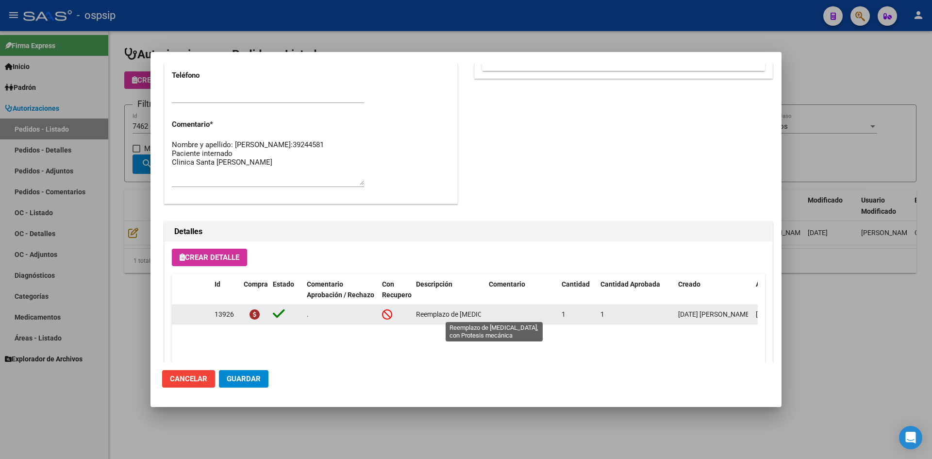
scroll to position [0, 91]
drag, startPoint x: 416, startPoint y: 312, endPoint x: 506, endPoint y: 311, distance: 90.3
click at [506, 311] on div "13926 . Reemplazo de válvula mitral, con Protesis mecánica 1 1 13/10/2025 Taiel…" at bounding box center [535, 314] width 726 height 19
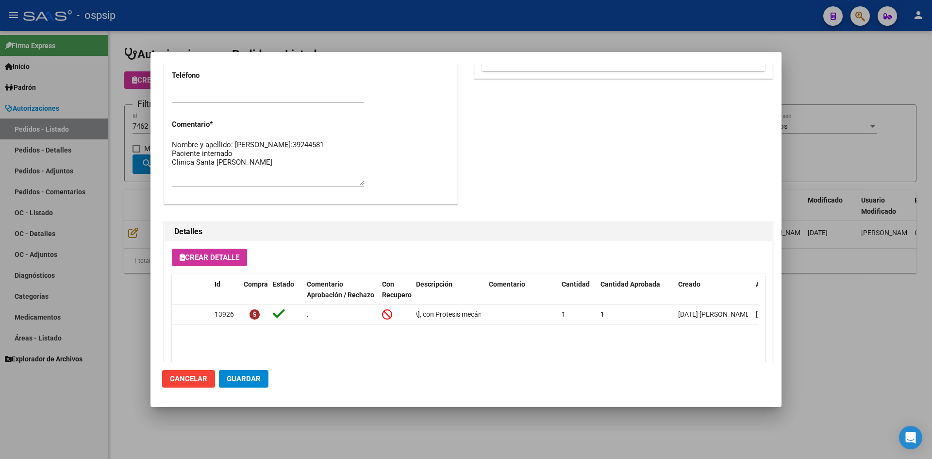
copy div "Reemplazo de válvula mitral, con Protesis mecánica"
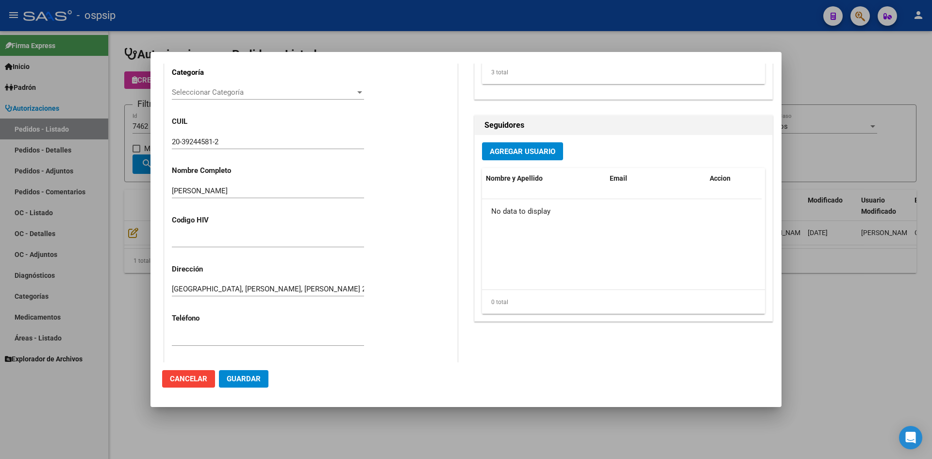
scroll to position [0, 0]
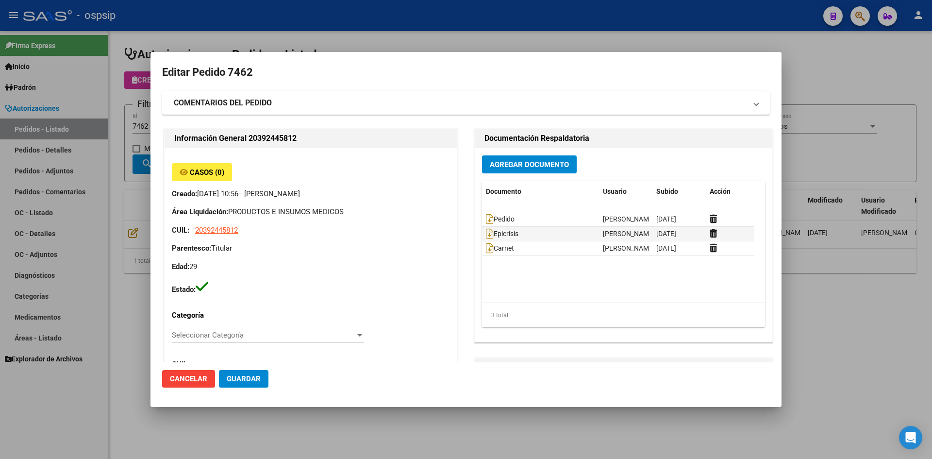
drag, startPoint x: 416, startPoint y: 39, endPoint x: 373, endPoint y: 23, distance: 46.4
click at [413, 35] on div at bounding box center [466, 229] width 932 height 459
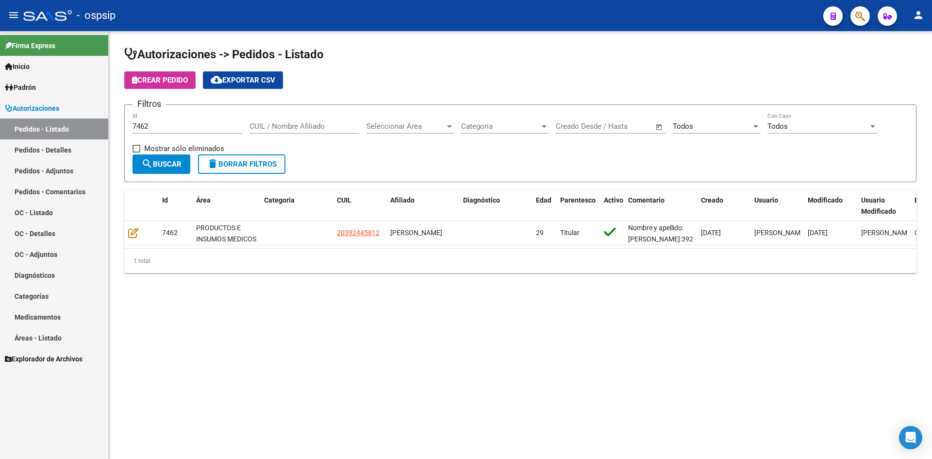
click at [147, 124] on input "7462" at bounding box center [188, 126] width 110 height 9
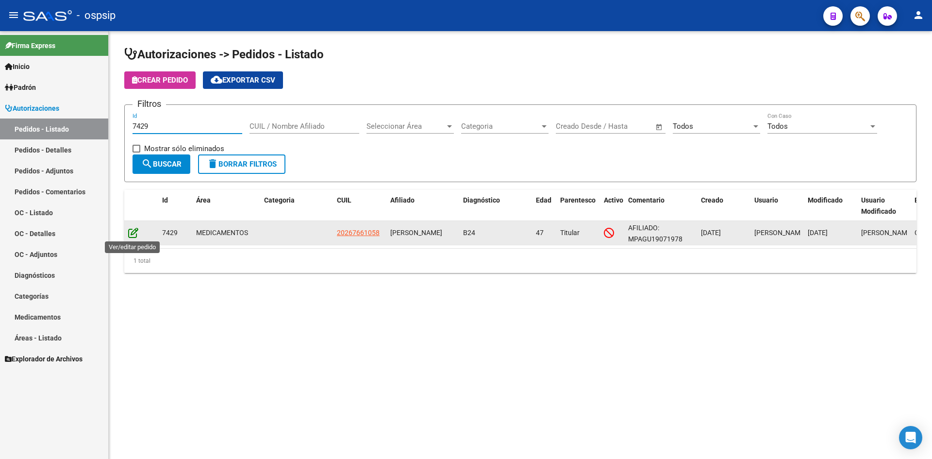
type input "7429"
click at [130, 234] on icon at bounding box center [133, 232] width 10 height 11
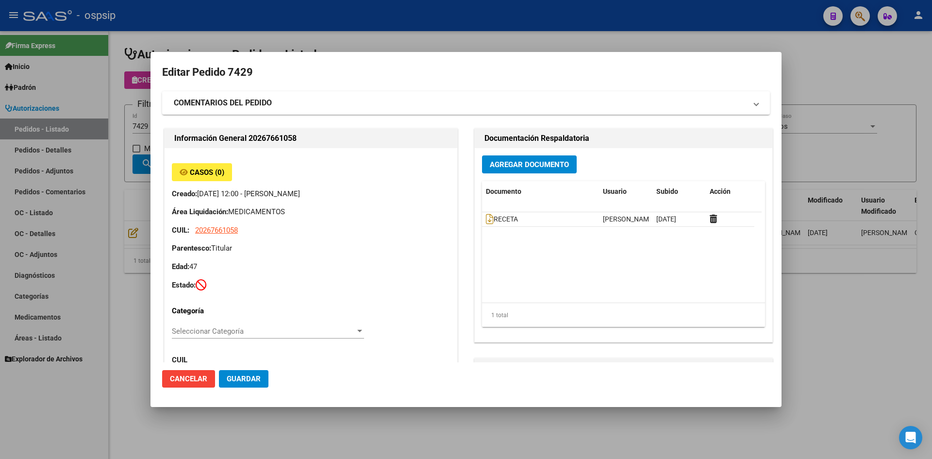
type input "Buenos Aires, MAR DEL PLATA SUR, AV.COLON 1359, Piso: 3, Departamento: Q"
click at [267, 27] on div at bounding box center [466, 229] width 932 height 459
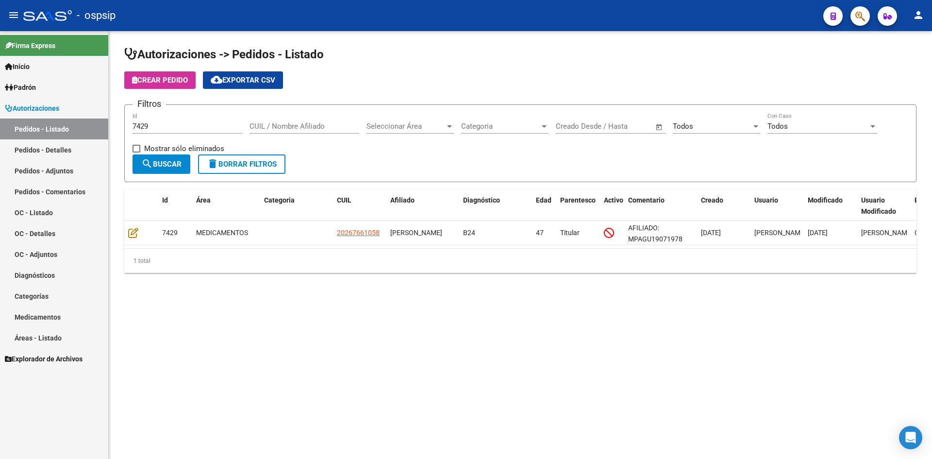
click at [200, 128] on input "7429" at bounding box center [188, 126] width 110 height 9
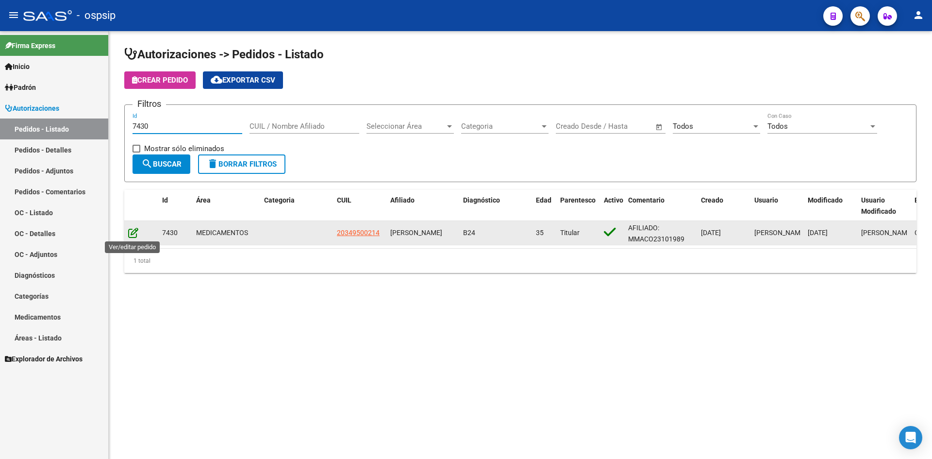
type input "7430"
click at [135, 234] on icon at bounding box center [133, 232] width 10 height 11
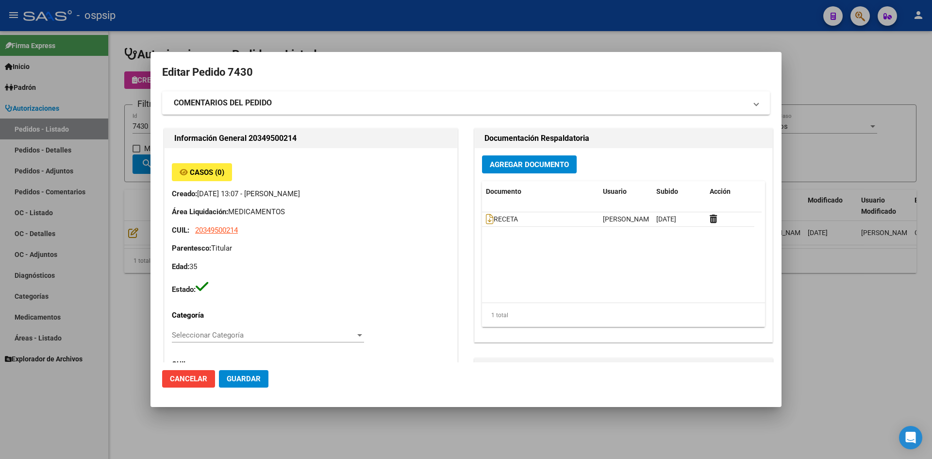
type input "Capital Federal, CABA, AV BELGRANO 1381, Piso: 2, Departamento: 7"
click at [482, 219] on datatable-body-cell "RECETA" at bounding box center [540, 219] width 117 height 14
click at [486, 217] on icon at bounding box center [490, 219] width 8 height 11
click at [520, 171] on button "Agregar Documento" at bounding box center [529, 164] width 95 height 18
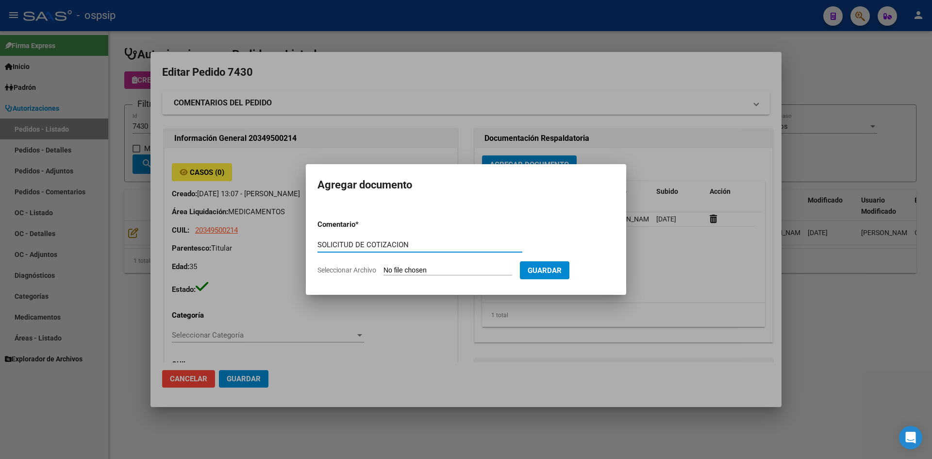
type input "SOLICITUD DE COTIZACION"
click at [383, 266] on input "Seleccionar Archivo" at bounding box center [447, 270] width 129 height 9
type input "C:\fakepath\SOLICITUD DE COTIZACION N°7430.pdf"
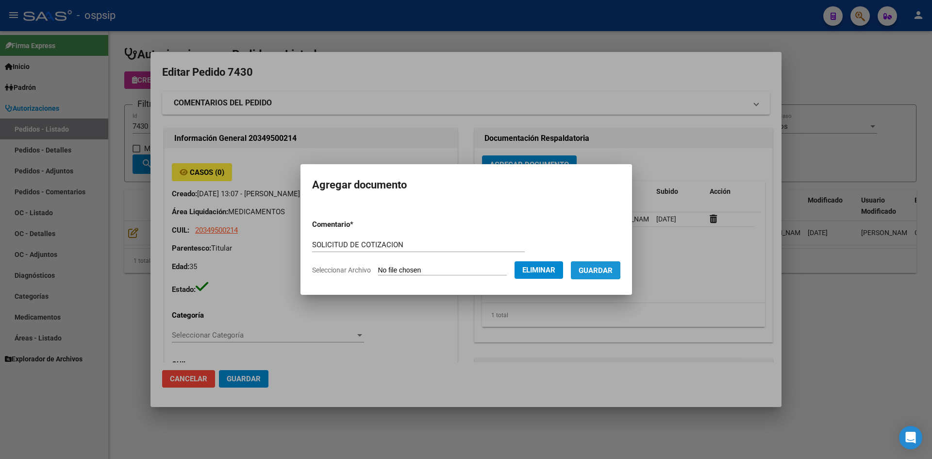
drag, startPoint x: 590, startPoint y: 269, endPoint x: 358, endPoint y: 83, distance: 296.6
click at [589, 268] on span "Guardar" at bounding box center [596, 270] width 34 height 9
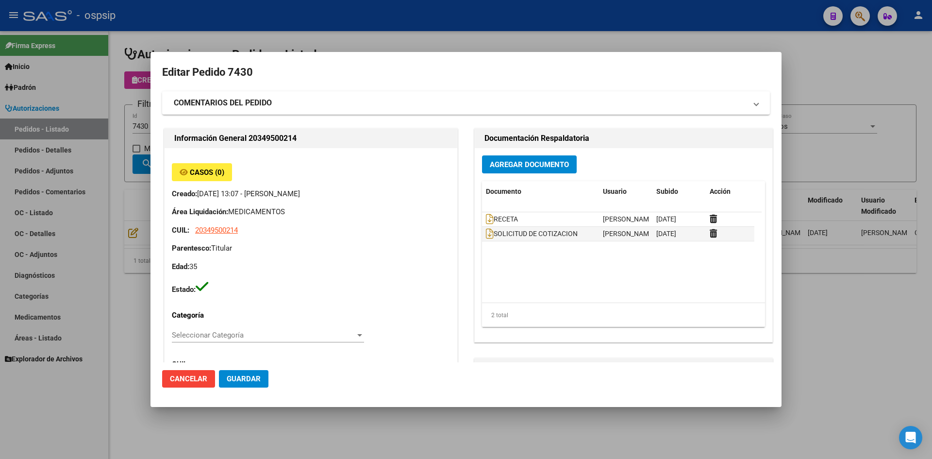
click at [375, 36] on div at bounding box center [466, 229] width 932 height 459
